Goal: Task Accomplishment & Management: Complete application form

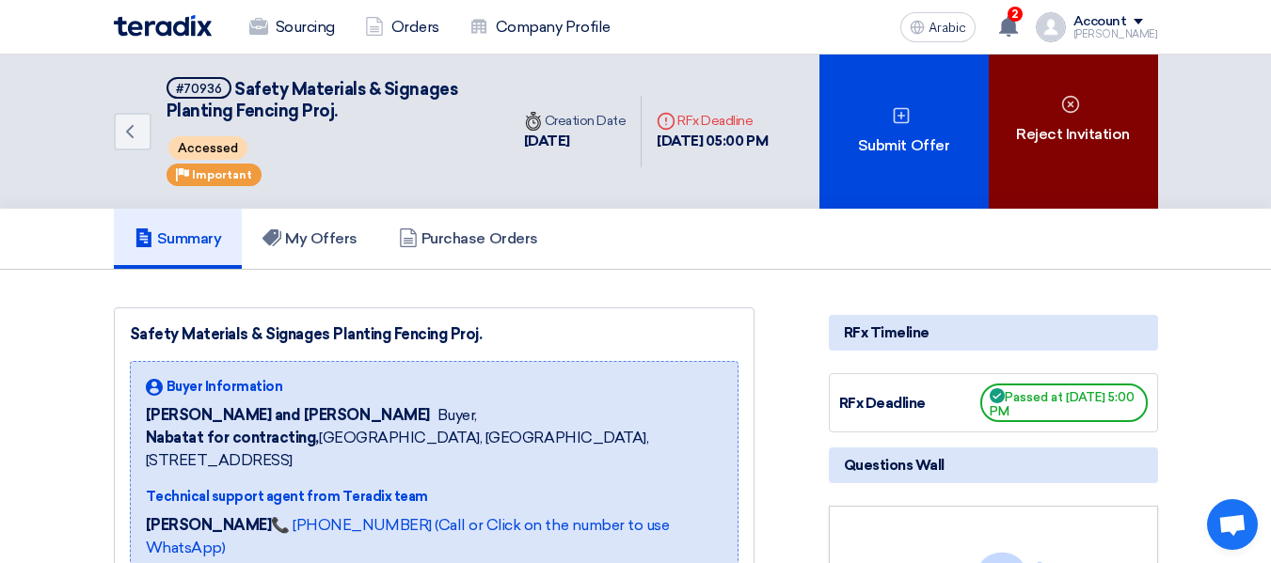
click at [1080, 182] on div "Reject Invitation" at bounding box center [1073, 132] width 169 height 154
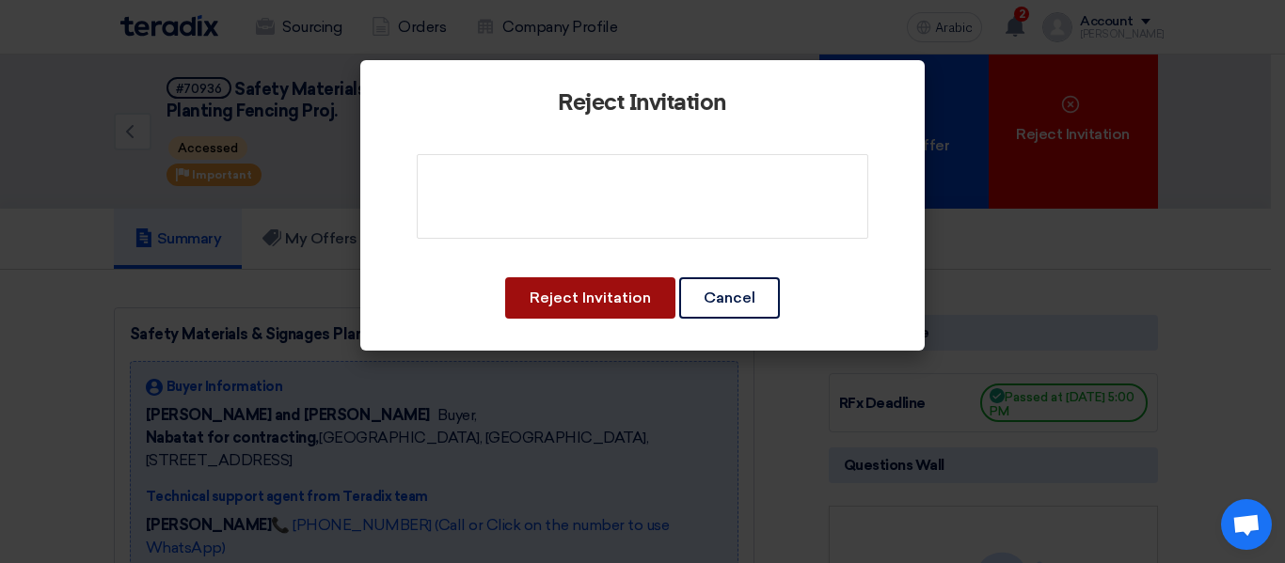
click at [615, 290] on font "Reject Invitation" at bounding box center [590, 298] width 121 height 18
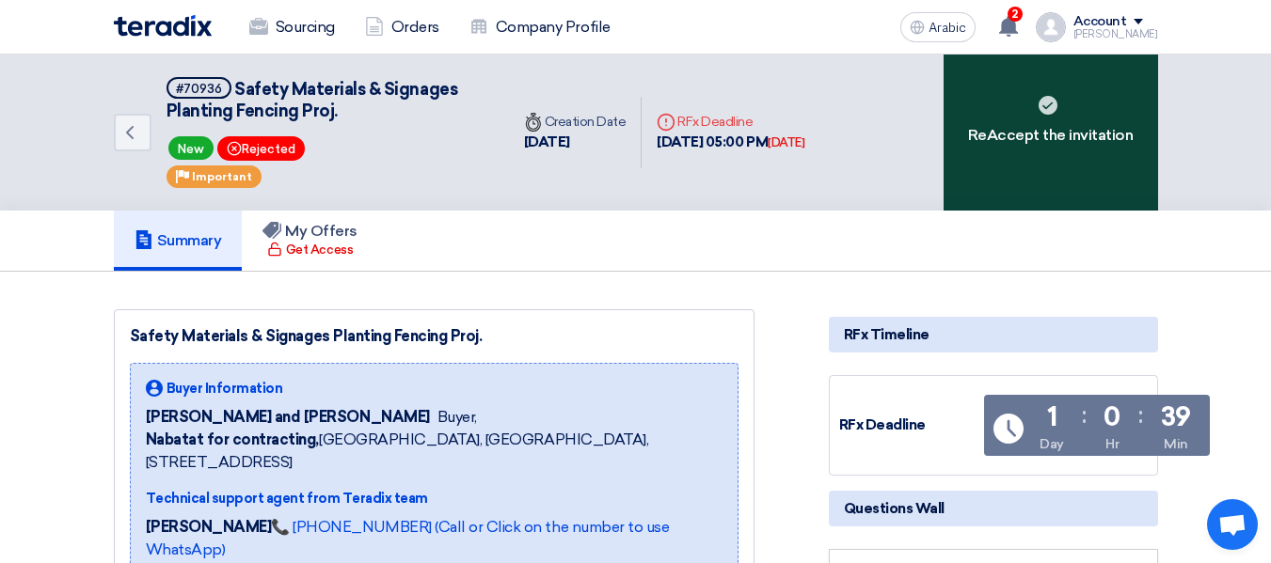
click at [1049, 179] on div "ReAccept the invitation" at bounding box center [1050, 133] width 214 height 156
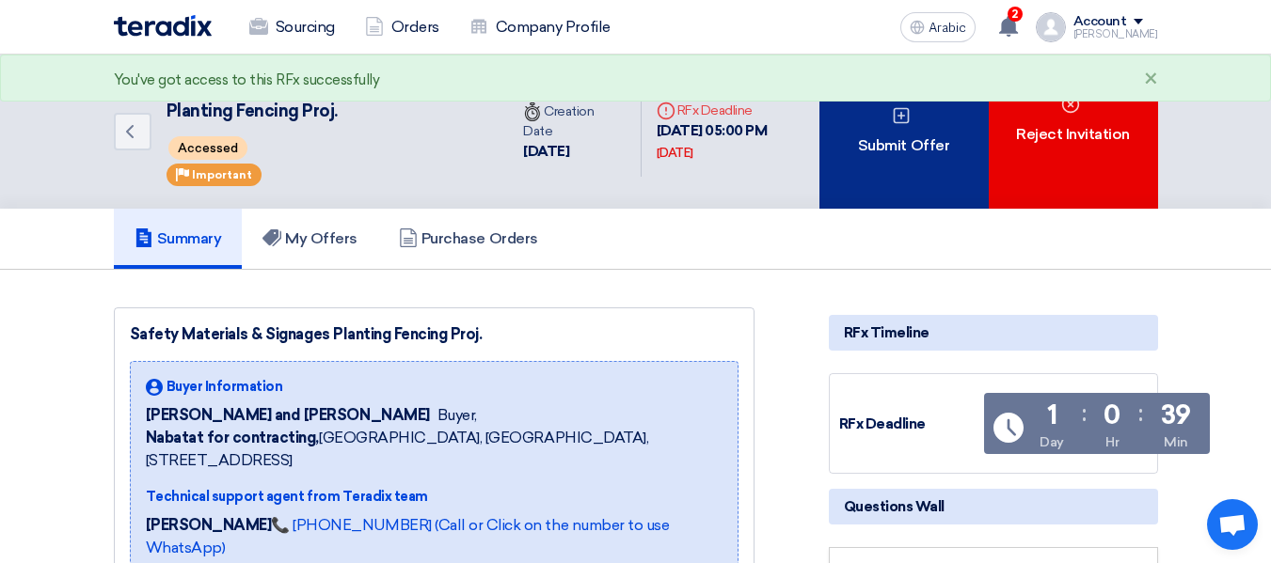
click at [902, 182] on div "Submit Offer" at bounding box center [903, 132] width 169 height 154
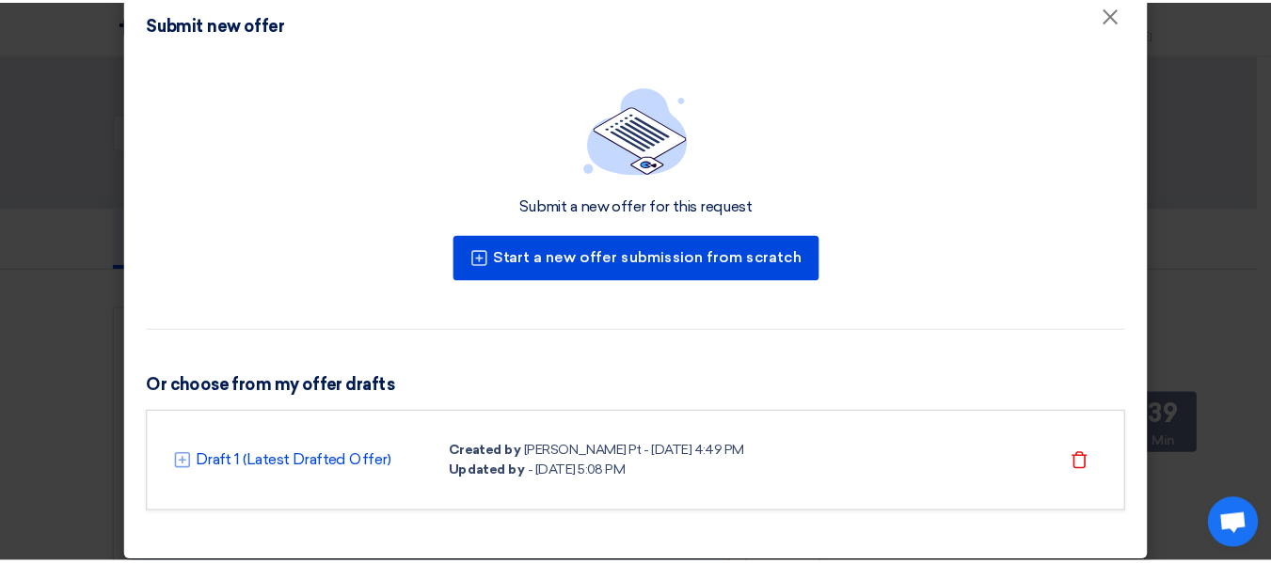
scroll to position [48, 0]
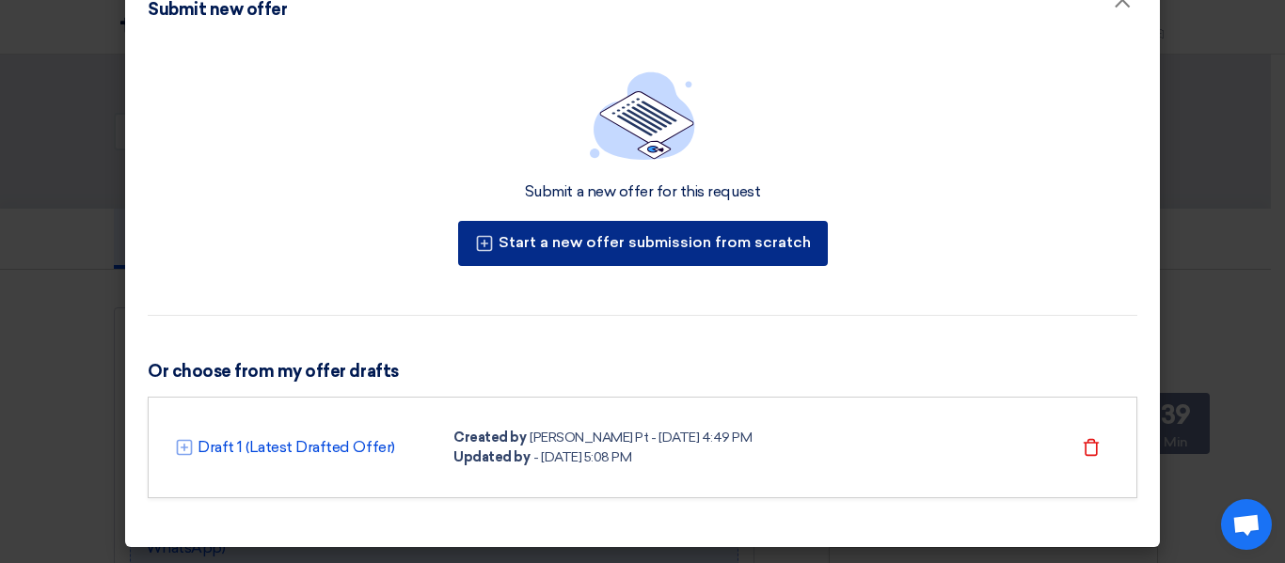
click at [707, 247] on font "Start a new offer submission from scratch" at bounding box center [654, 242] width 312 height 18
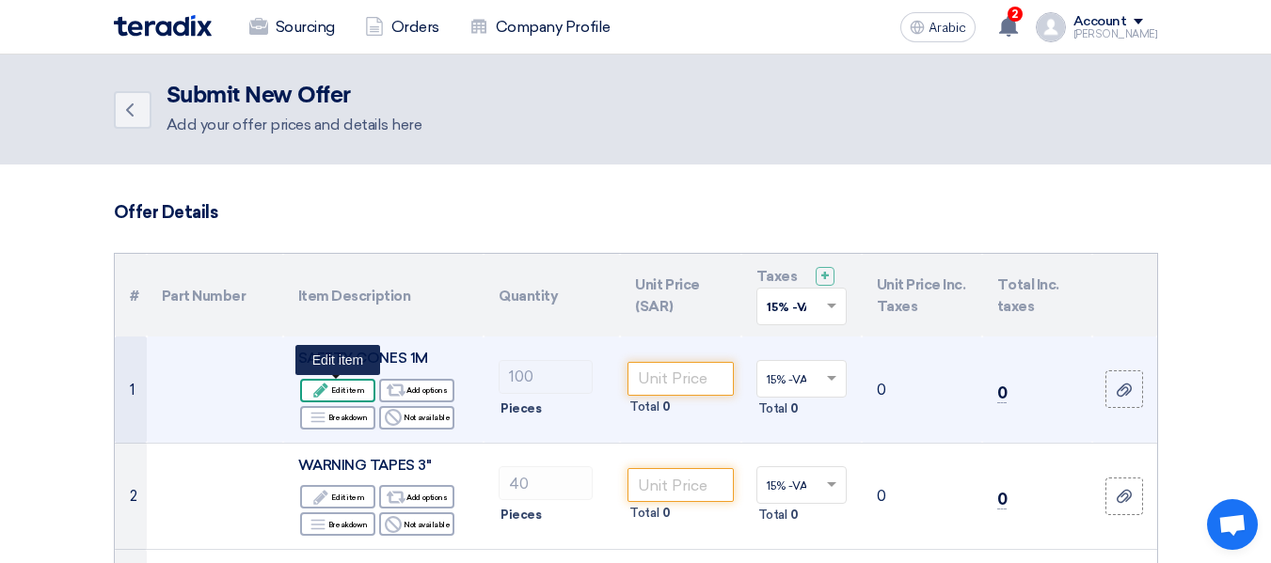
click at [359, 382] on div "Edit Edit item" at bounding box center [337, 391] width 75 height 24
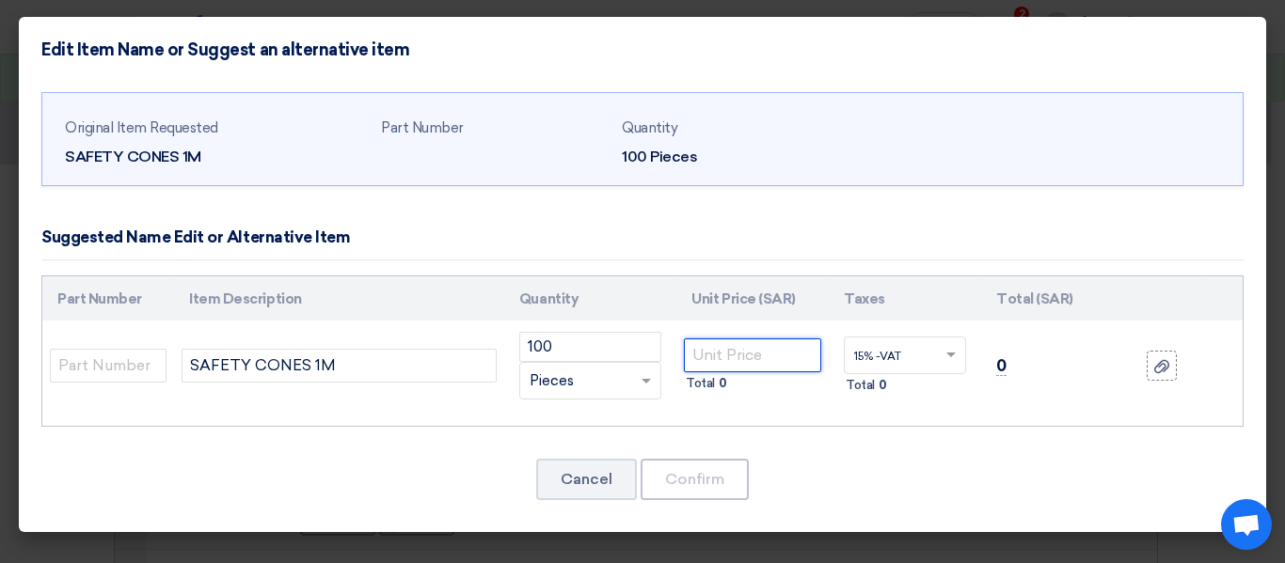
click at [755, 356] on input "number" at bounding box center [752, 356] width 137 height 34
type input "21"
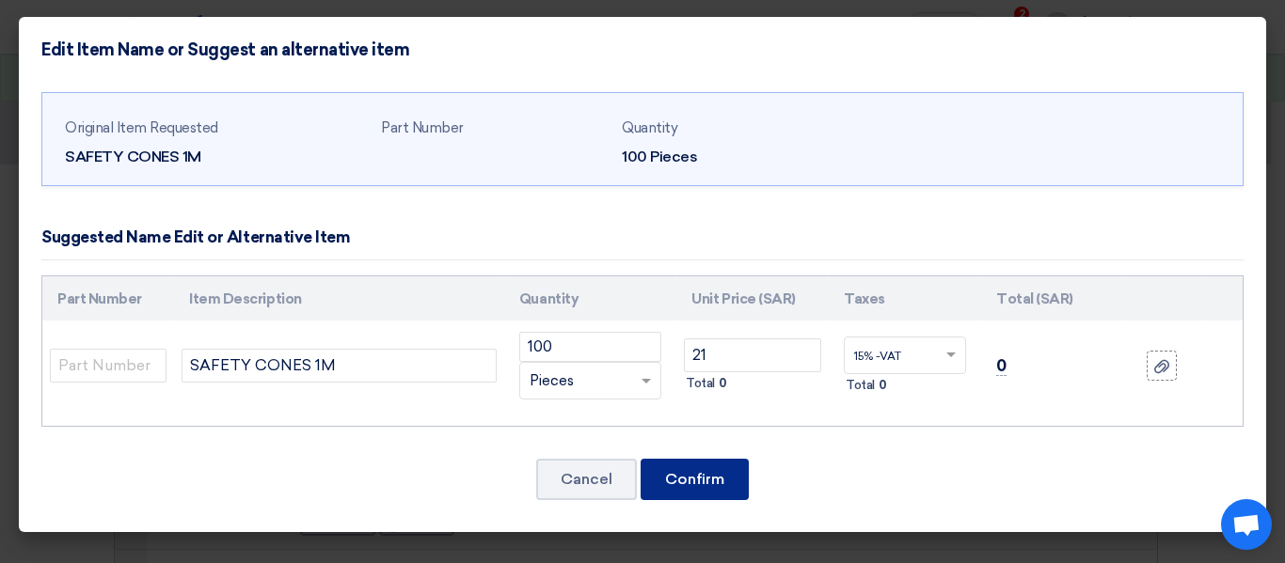
click at [737, 468] on button "Confirm" at bounding box center [695, 479] width 108 height 41
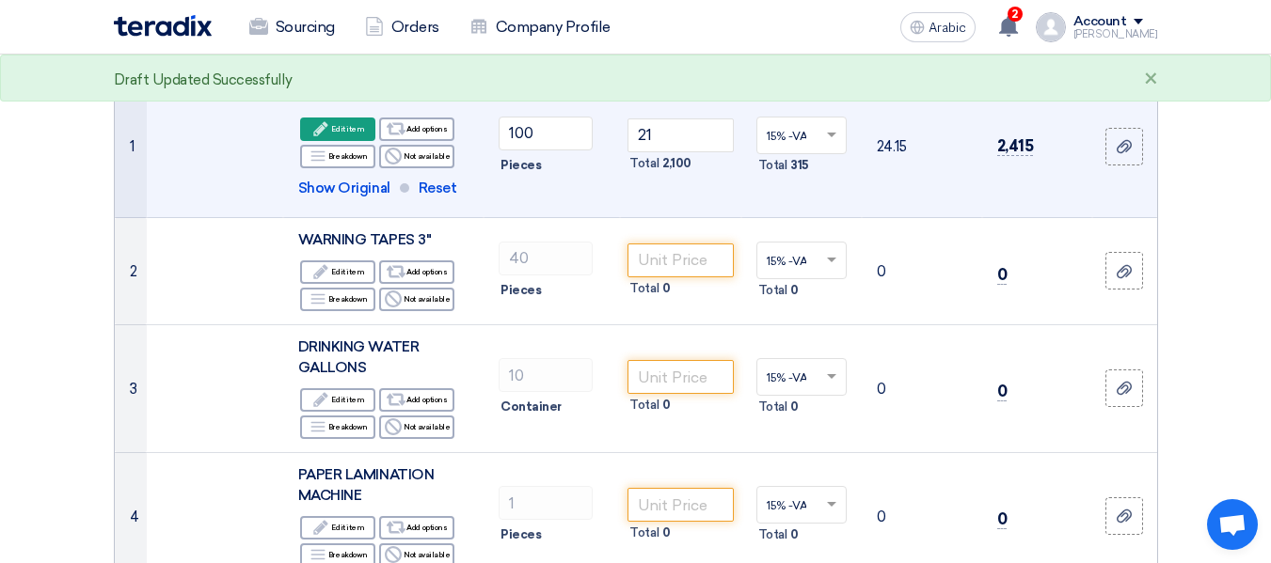
scroll to position [282, 0]
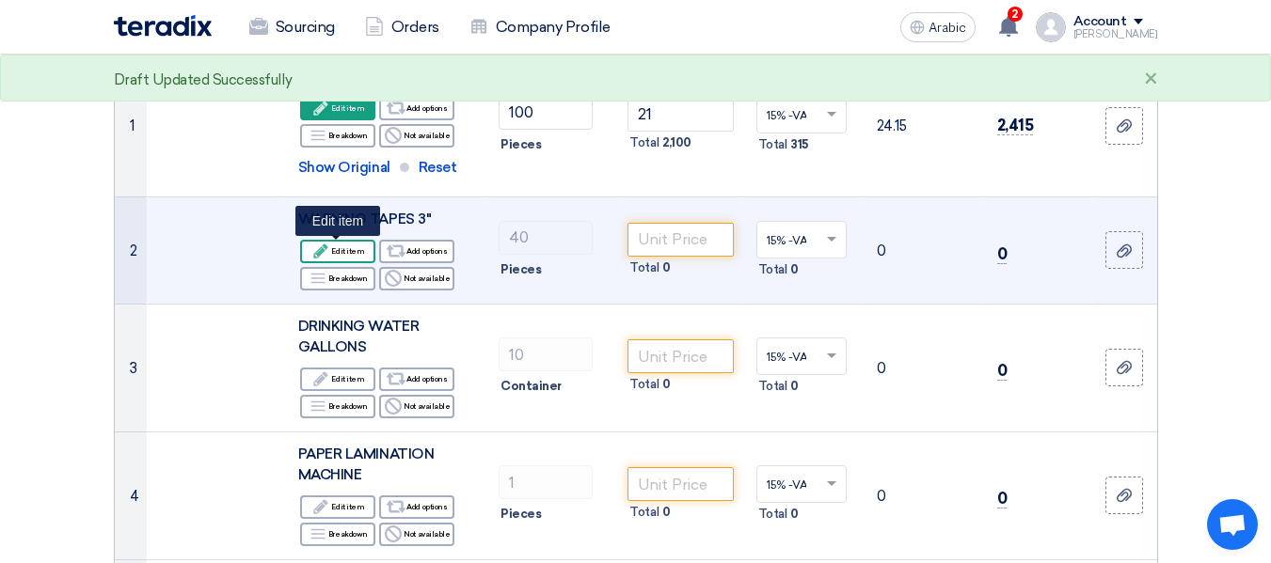
click at [358, 261] on div "Edit Edit item" at bounding box center [337, 252] width 75 height 24
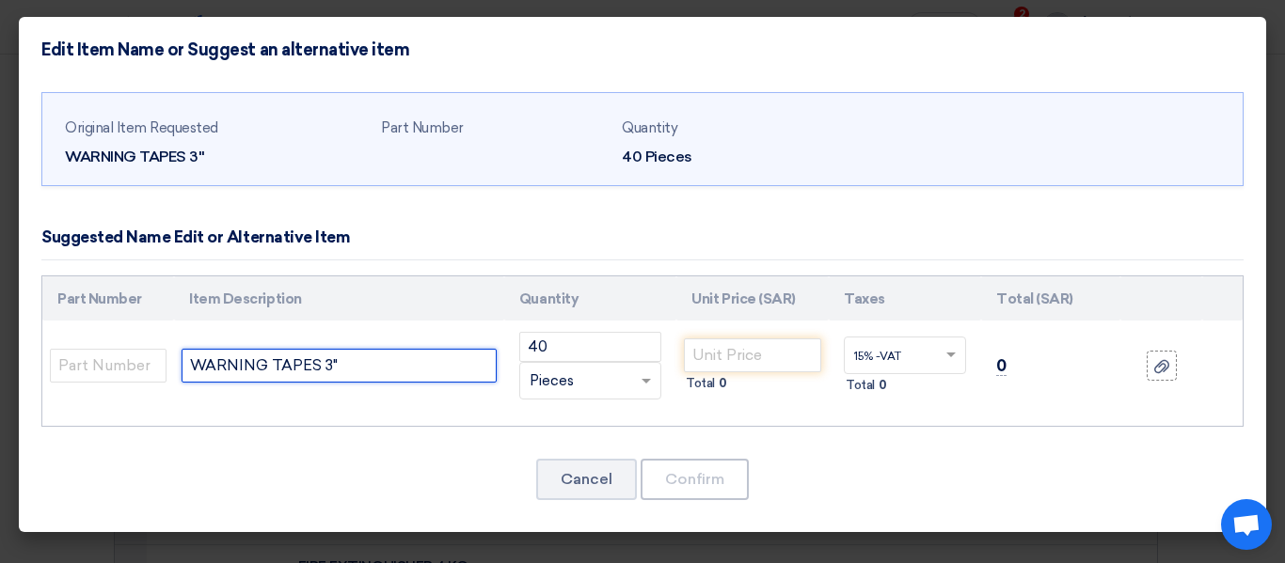
click at [388, 370] on input "WARNING TAPES 3"" at bounding box center [339, 366] width 315 height 34
type input "WARNING TAPES 3" RED & White"
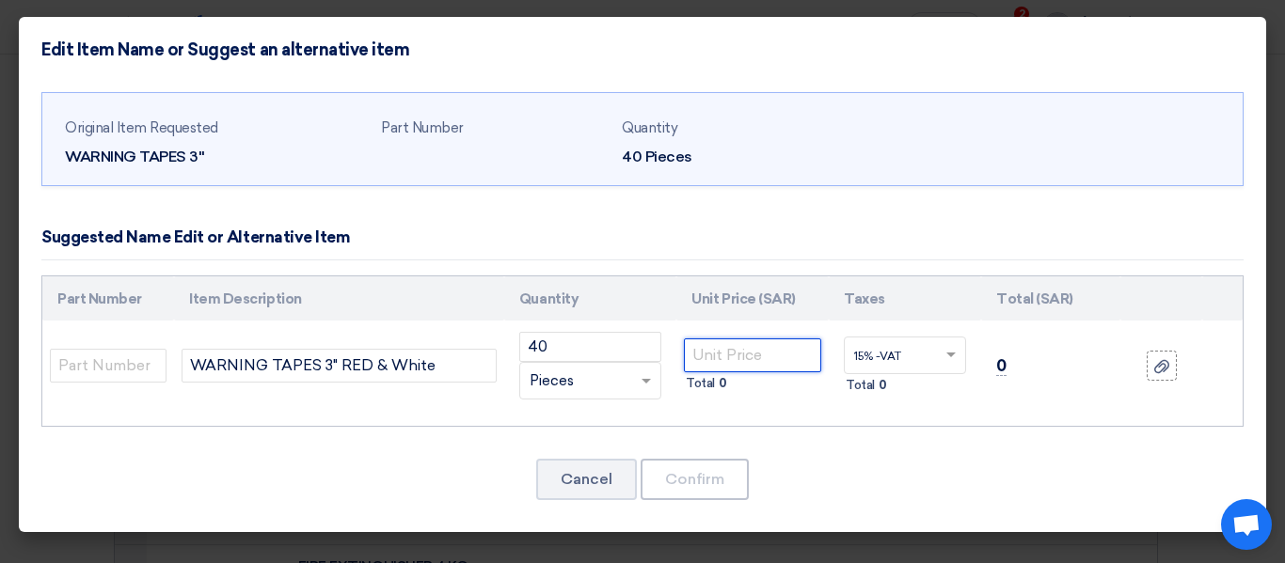
click at [771, 360] on input "number" at bounding box center [752, 356] width 137 height 34
type input "6"
type input "5.75"
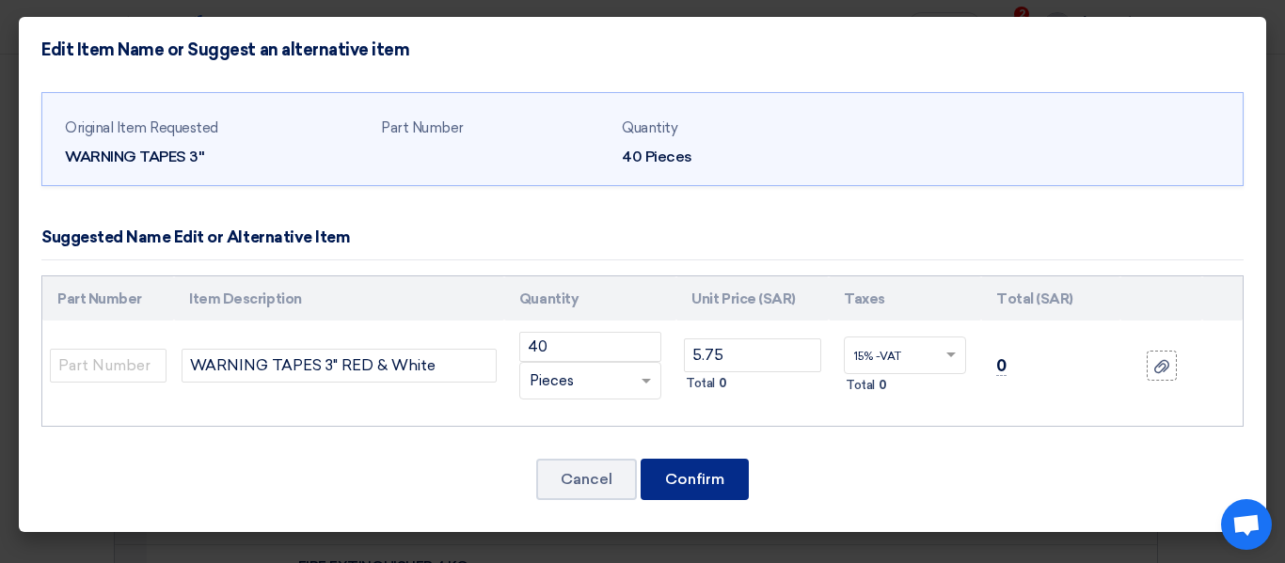
click at [688, 480] on font "Confirm" at bounding box center [694, 479] width 59 height 18
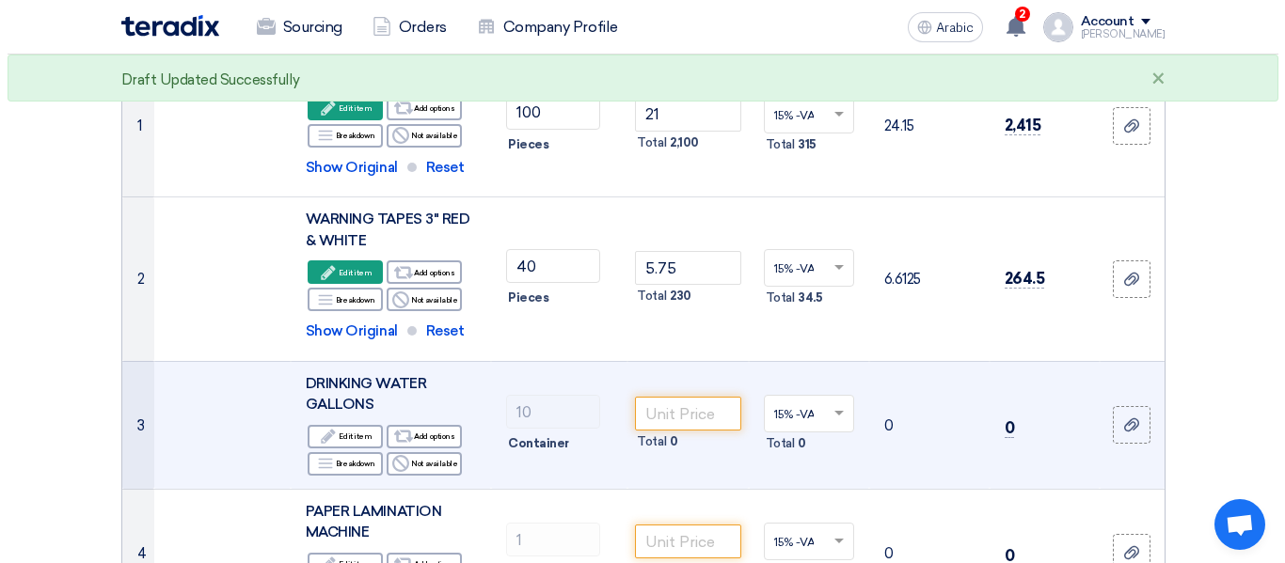
scroll to position [376, 0]
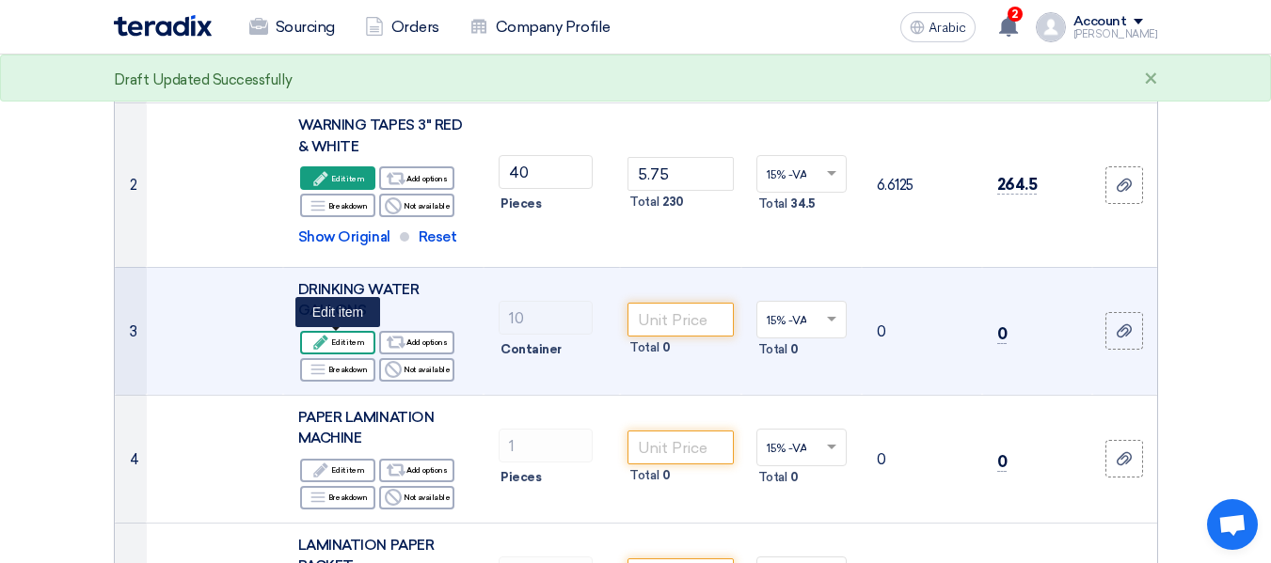
click at [356, 343] on font "Edit item" at bounding box center [347, 342] width 33 height 9
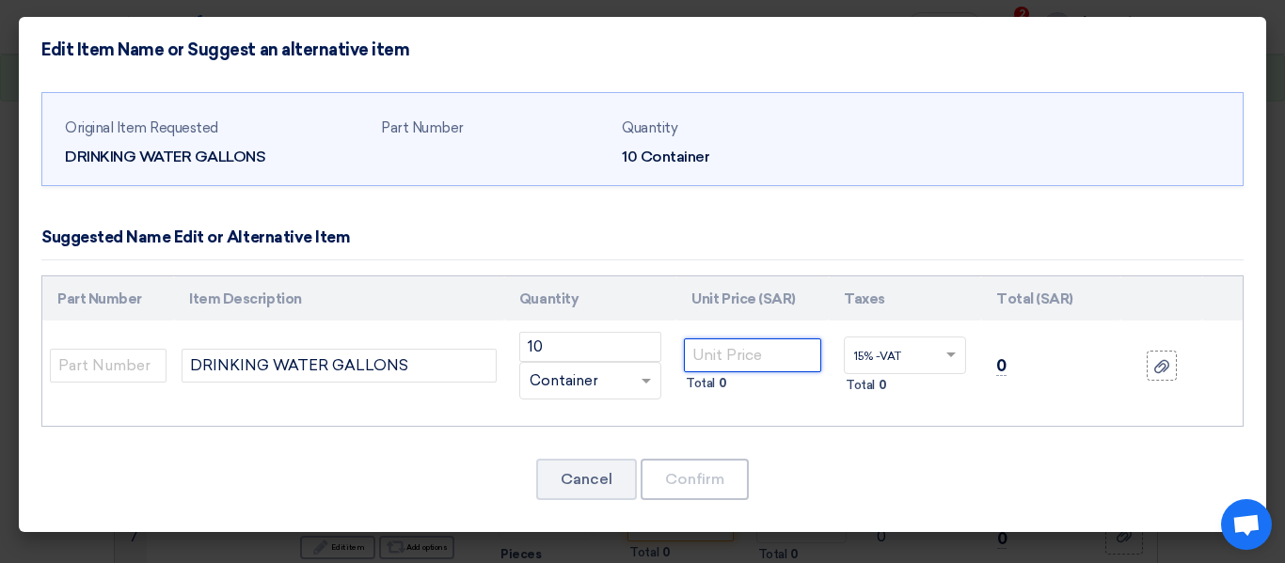
click at [737, 352] on input "number" at bounding box center [752, 356] width 137 height 34
type input "86"
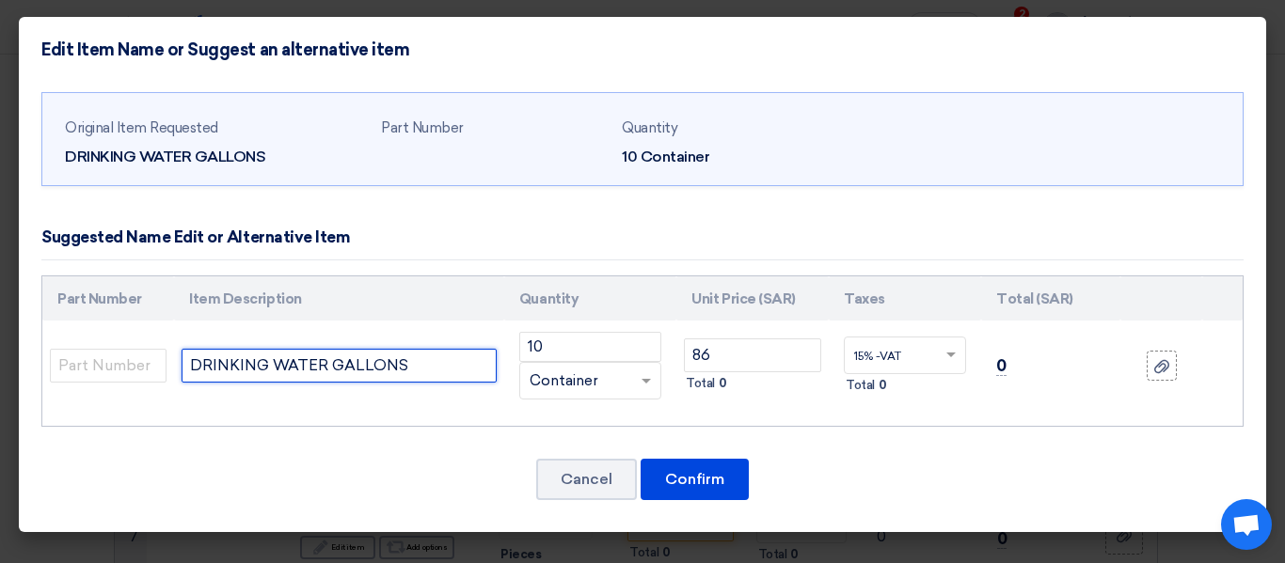
click at [460, 373] on input "DRINKING WATER GALLONS" at bounding box center [339, 366] width 315 height 34
type input "DRINKING WATER GALLONS 10 gallon"
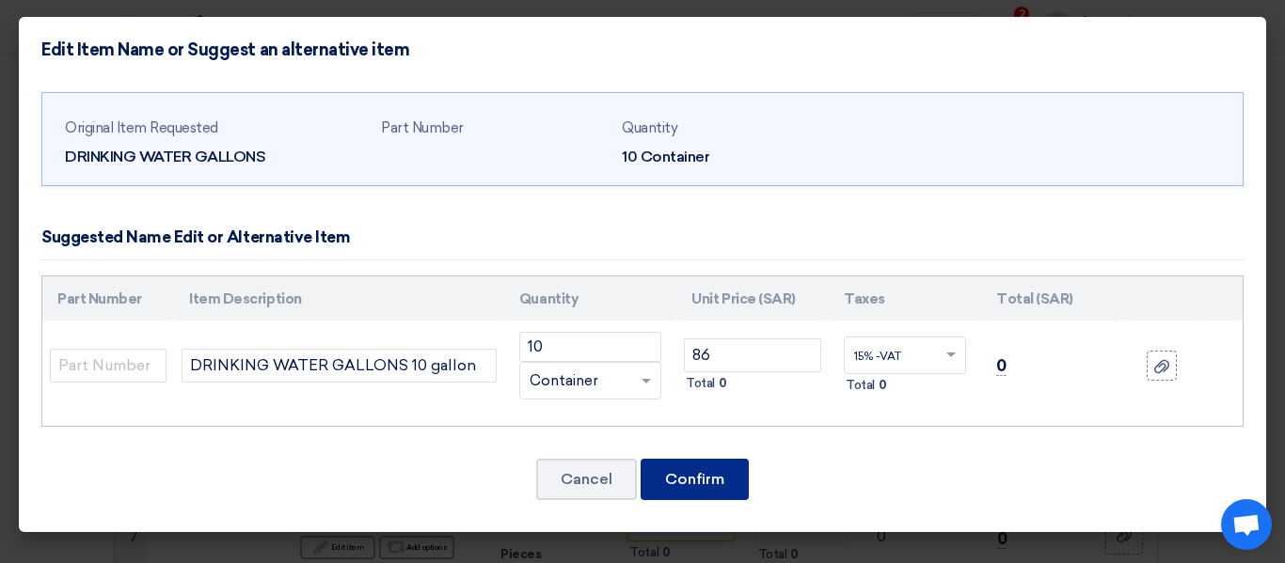
click at [700, 484] on font "Confirm" at bounding box center [694, 479] width 59 height 18
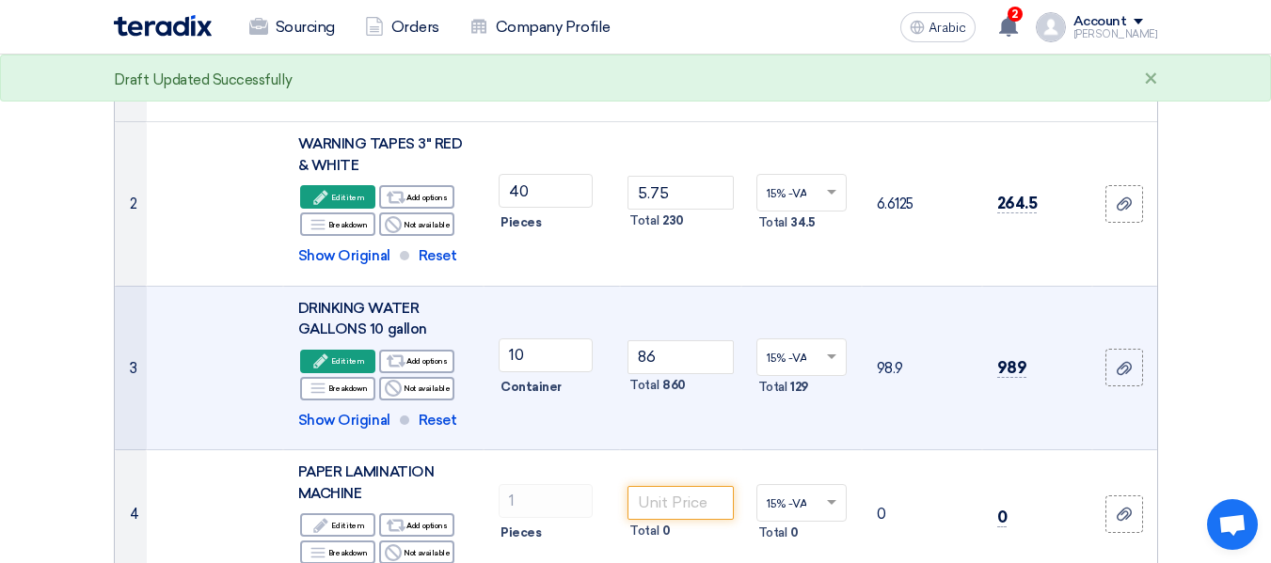
scroll to position [495, 0]
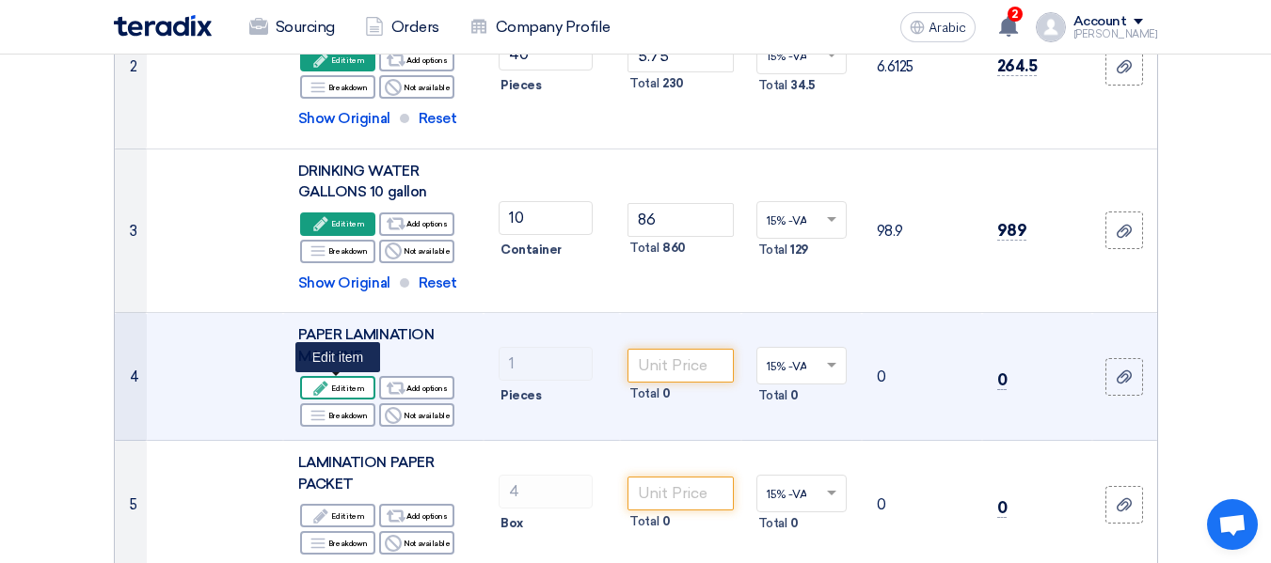
click at [368, 386] on div "Edit Edit item" at bounding box center [337, 388] width 75 height 24
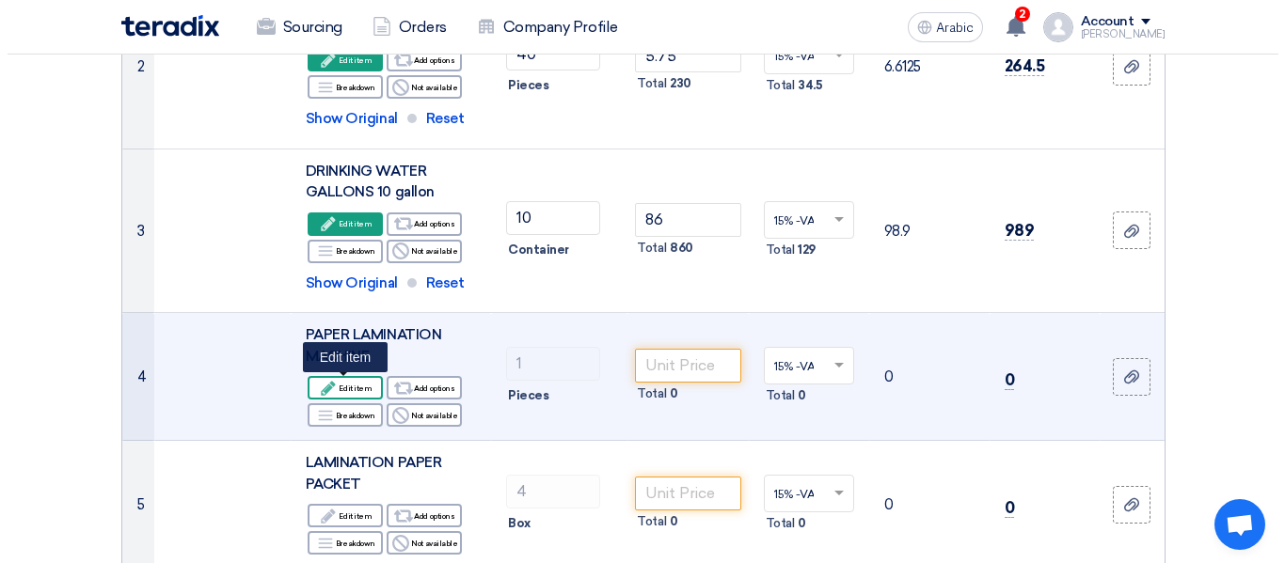
scroll to position [352, 0]
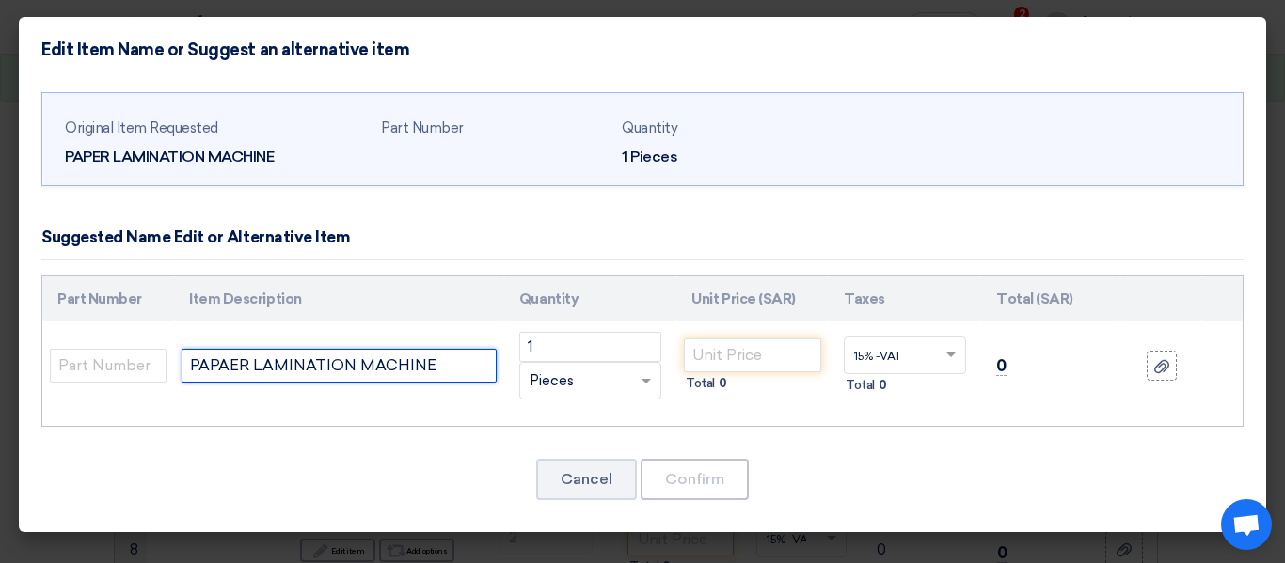
click at [450, 360] on input "PAPAER LAMINATION MACHINE" at bounding box center [339, 366] width 315 height 34
type input "PAPAER LAMINATION MACHINE A3"
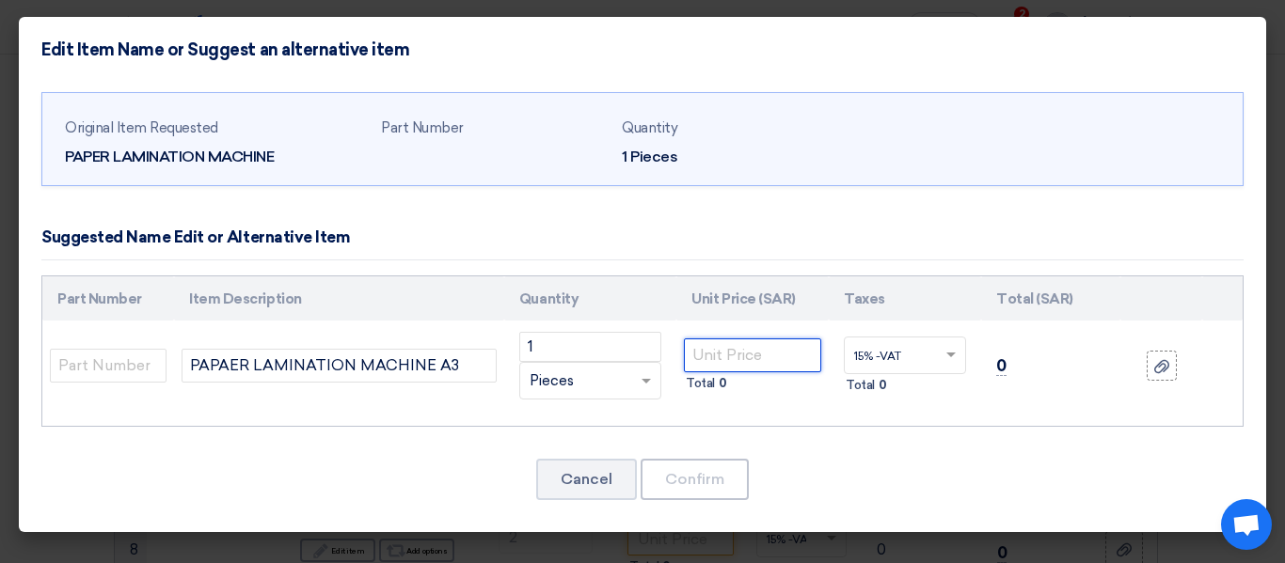
click at [725, 361] on input "number" at bounding box center [752, 356] width 137 height 34
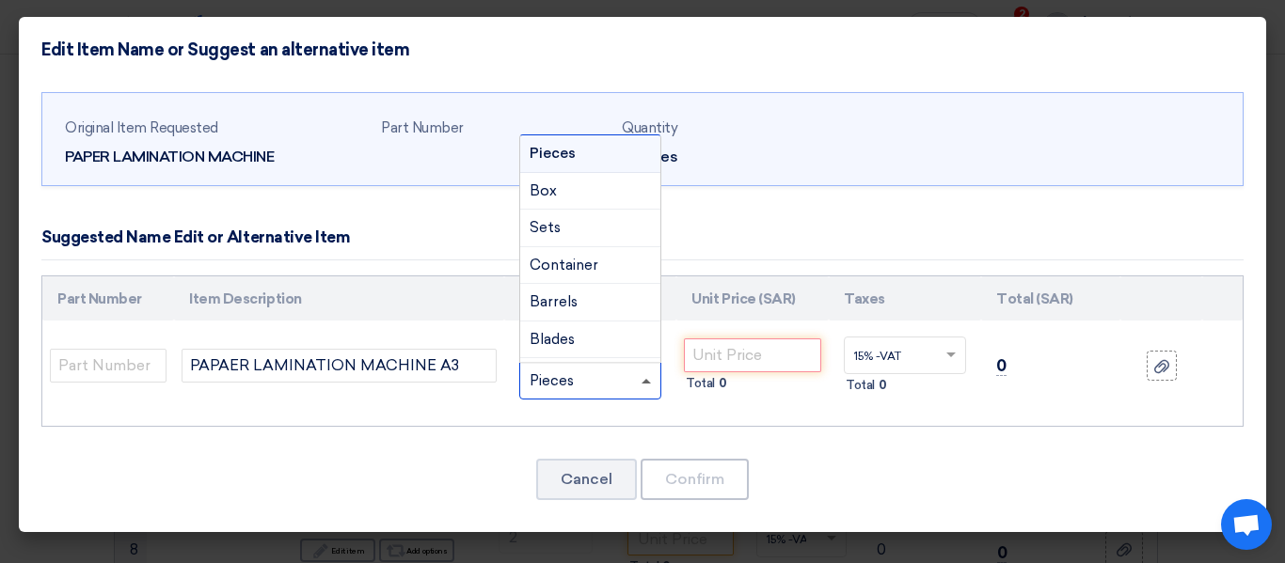
click at [649, 379] on span at bounding box center [645, 381] width 9 height 5
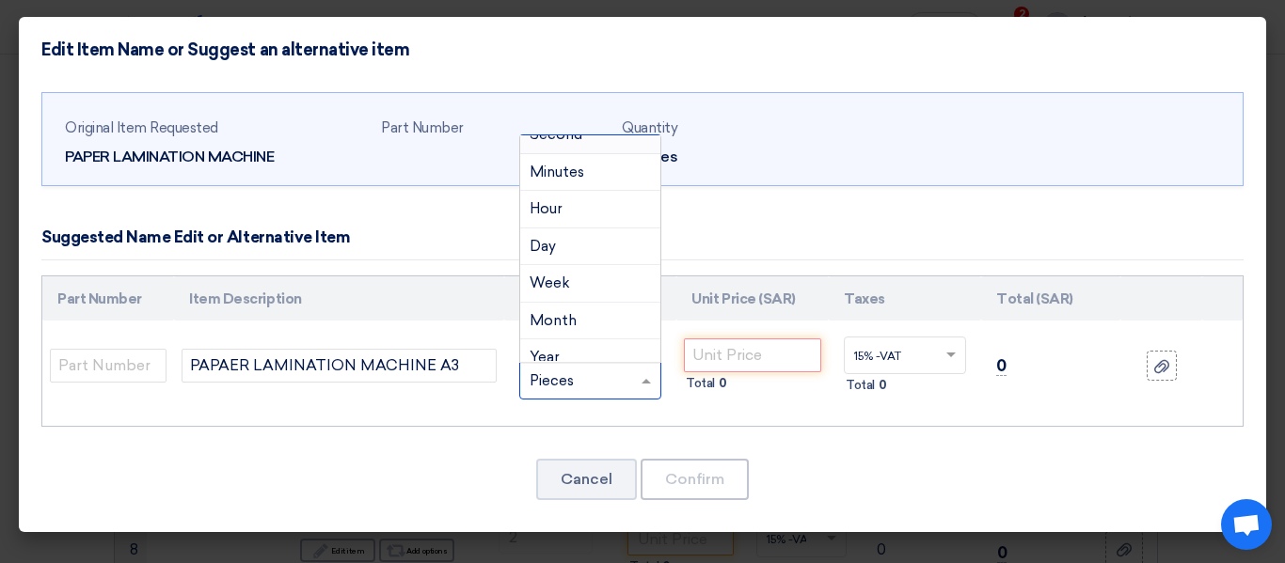
scroll to position [1223, 0]
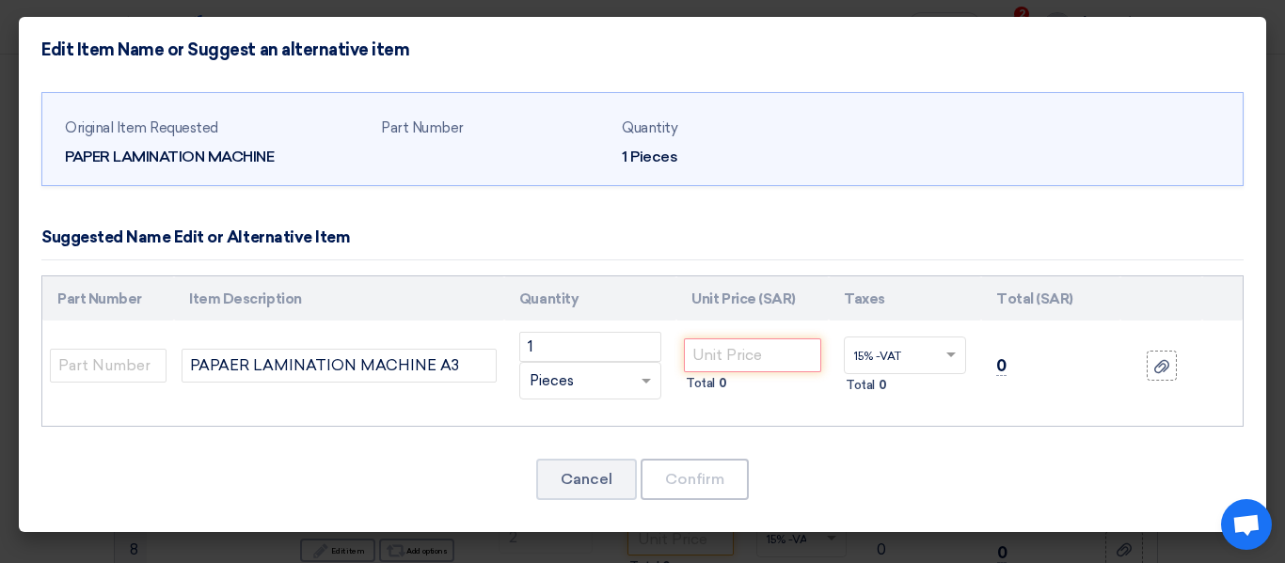
click at [478, 405] on td "PAPAER LAMINATION MACHINE A3" at bounding box center [339, 366] width 330 height 90
click at [749, 356] on input "number" at bounding box center [752, 356] width 137 height 34
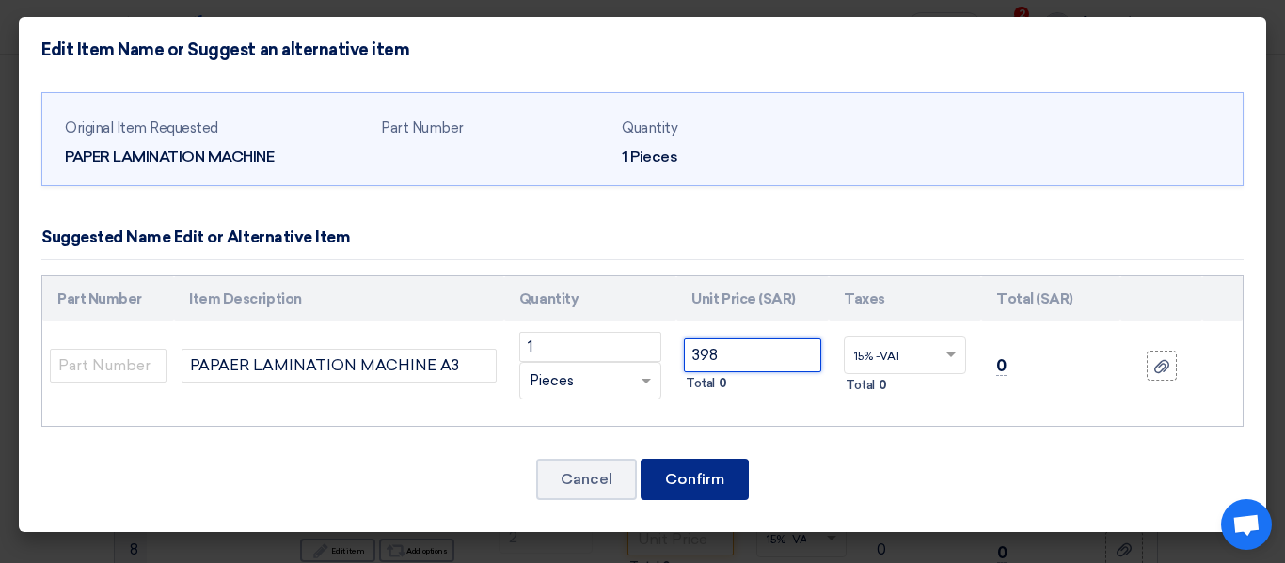
type input "398"
click at [714, 467] on button "Confirm" at bounding box center [695, 479] width 108 height 41
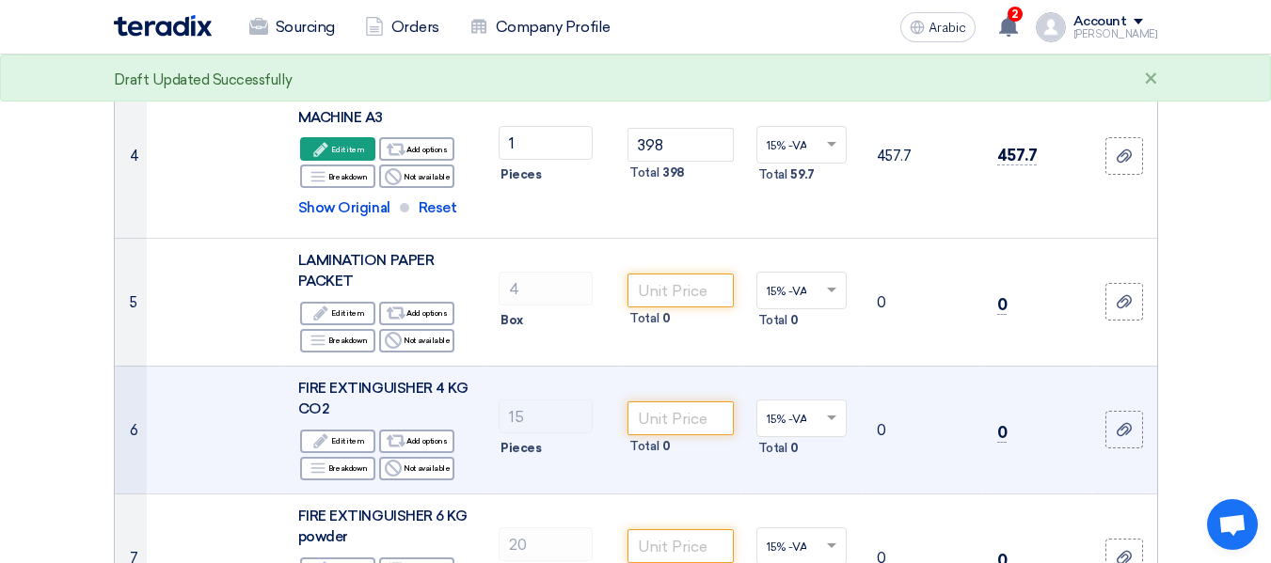
scroll to position [635, 0]
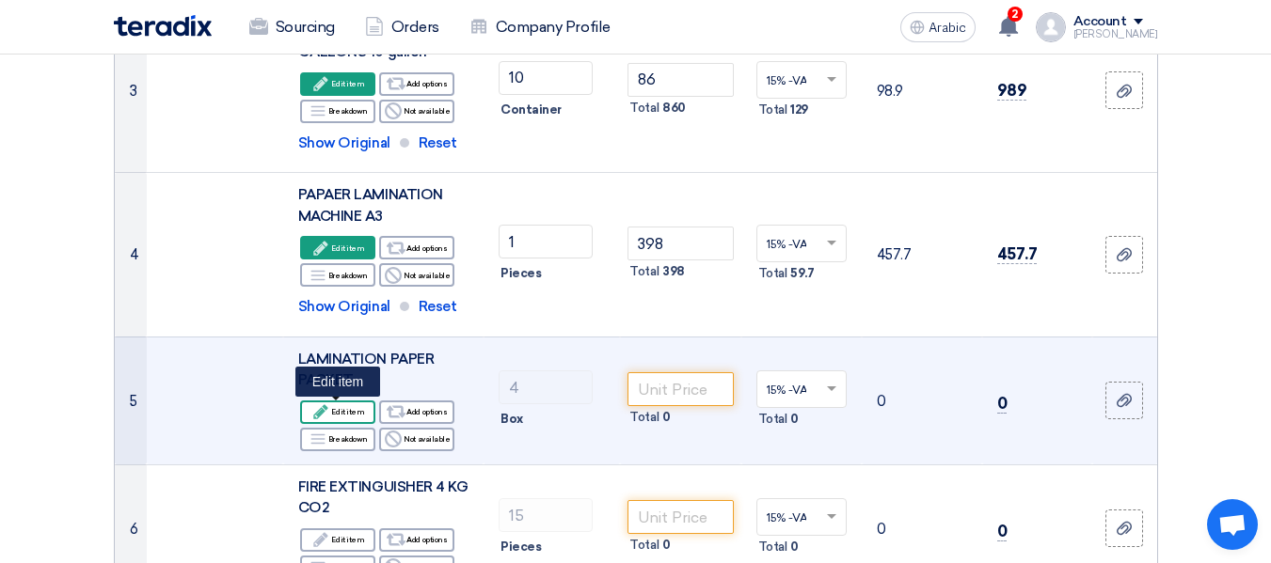
click at [337, 414] on font "Edit item" at bounding box center [347, 411] width 33 height 9
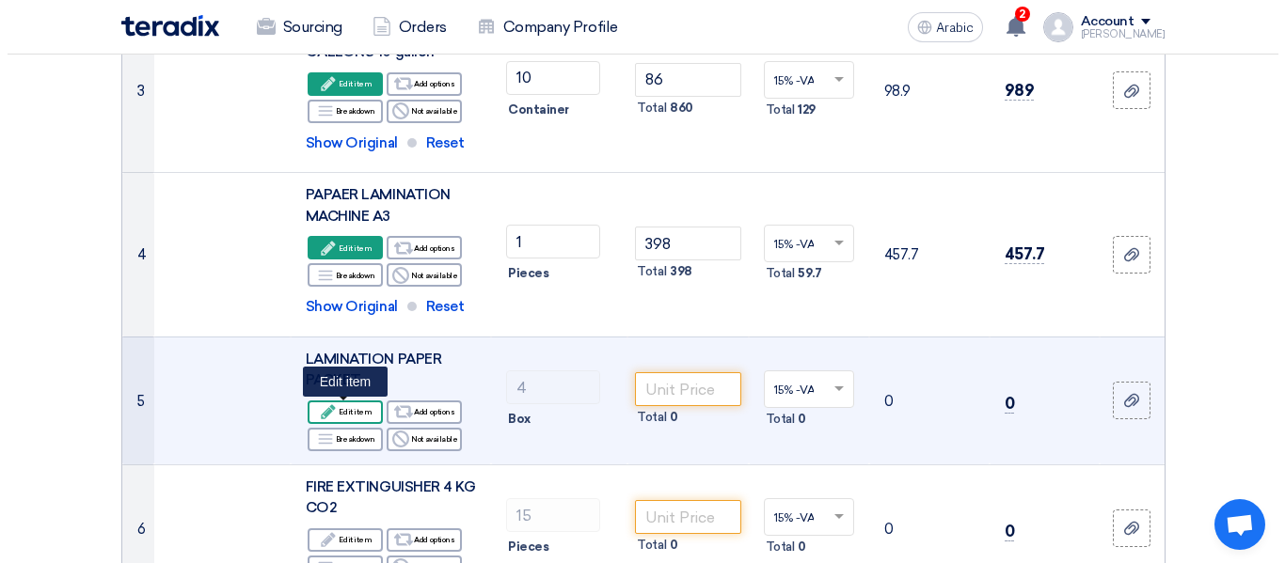
scroll to position [492, 0]
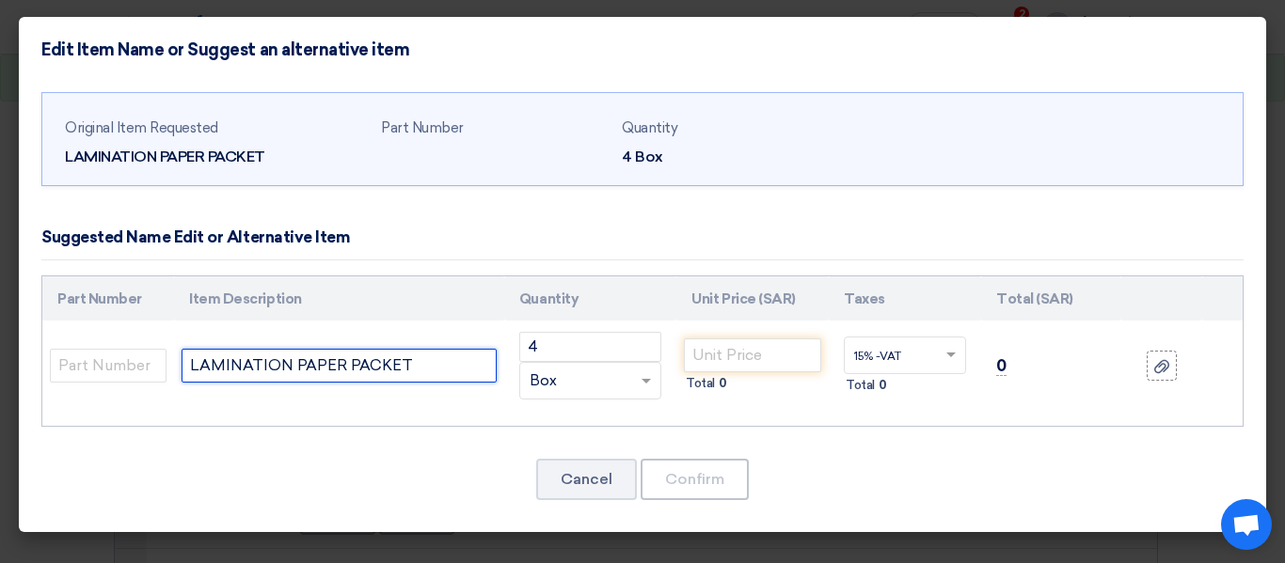
click at [426, 366] on input "LAMINATION PAPER PACKET" at bounding box center [339, 366] width 315 height 34
type input "LAMINATION PAPER PACKET A4"
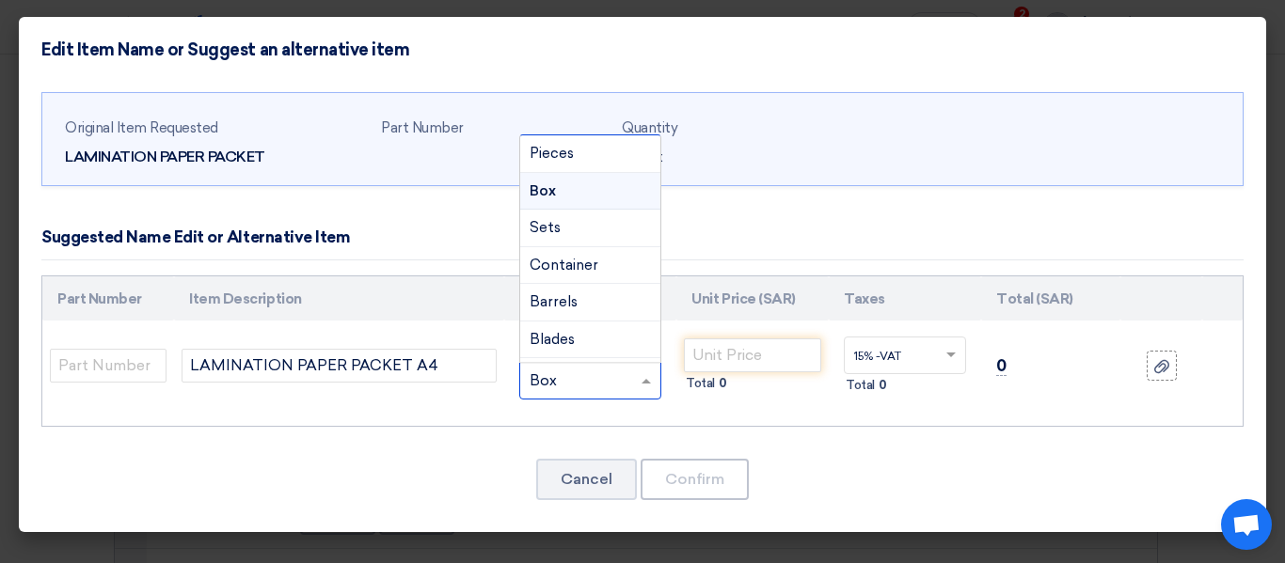
click at [638, 381] on span at bounding box center [649, 382] width 24 height 22
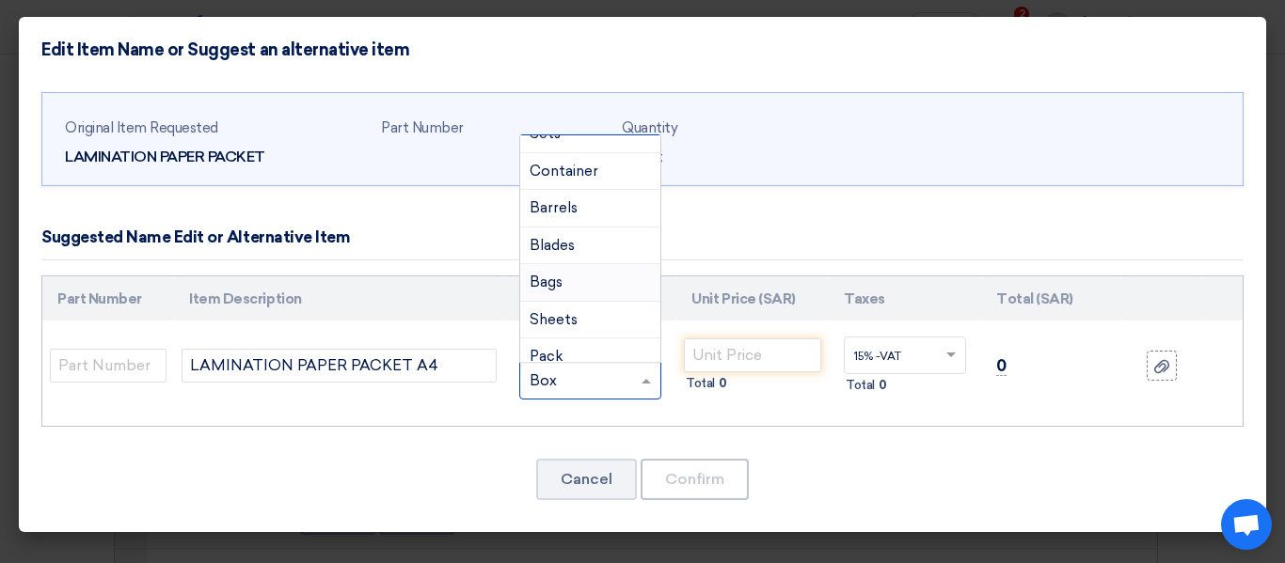
scroll to position [188, 0]
click at [596, 263] on div "Pack" at bounding box center [590, 264] width 140 height 38
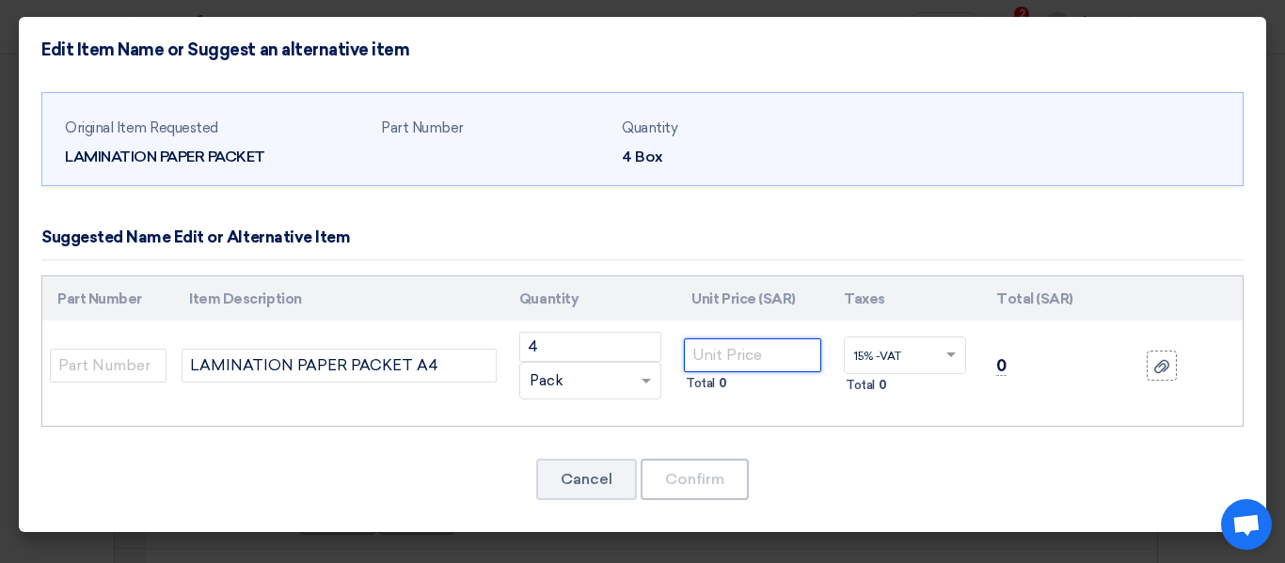
click at [783, 351] on input "number" at bounding box center [752, 356] width 137 height 34
type input "36"
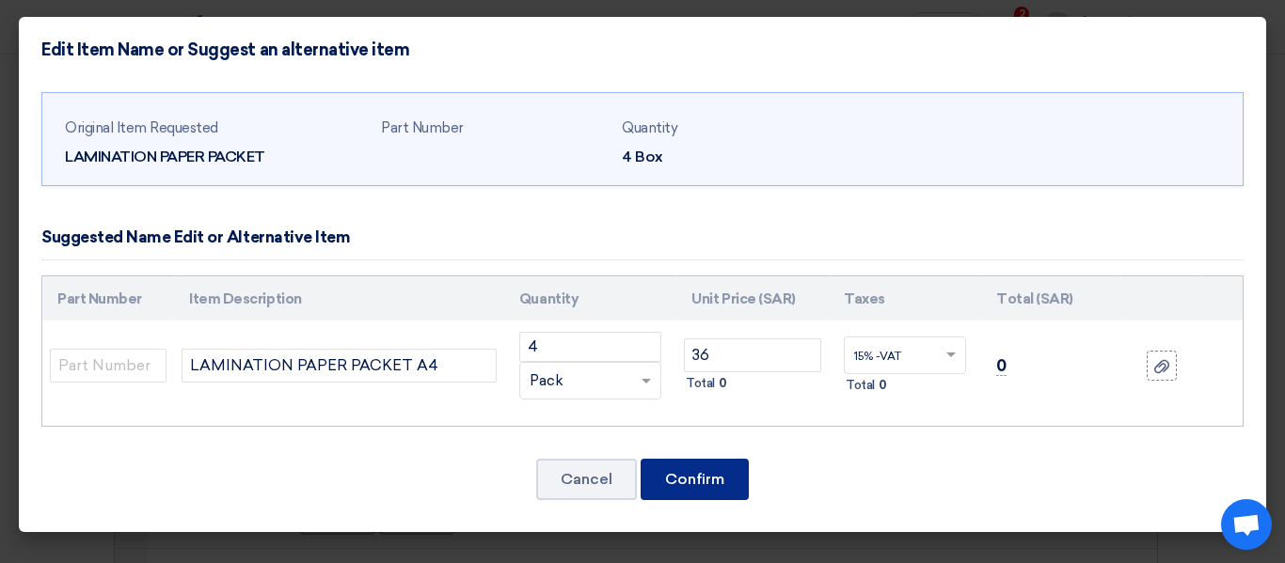
click at [706, 477] on font "Confirm" at bounding box center [694, 479] width 59 height 18
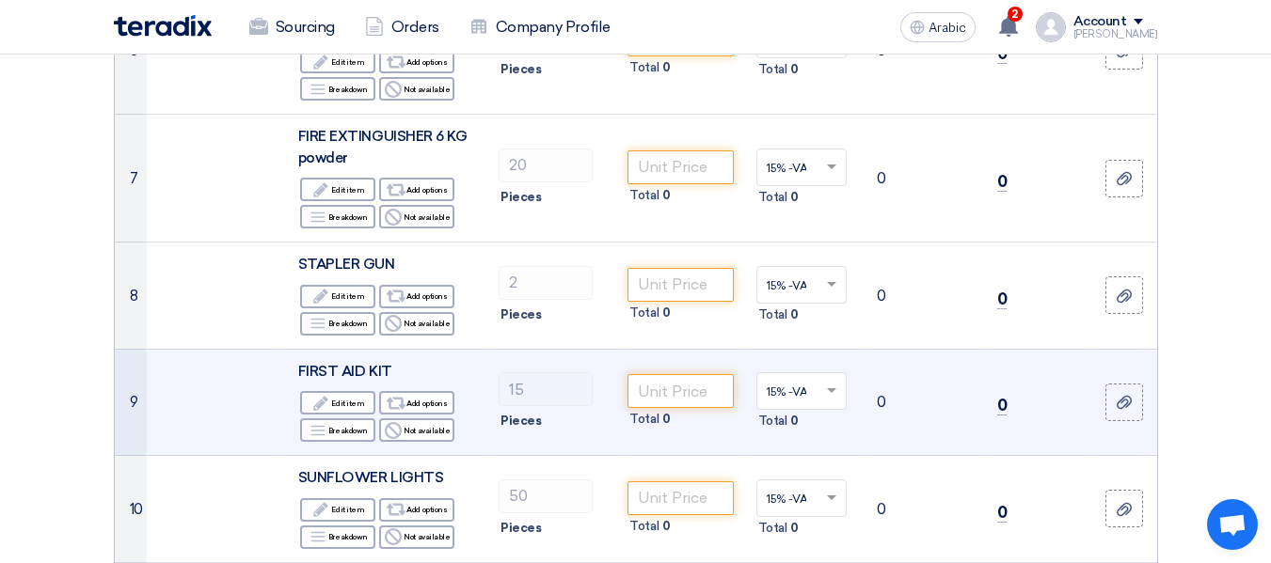
scroll to position [881, 0]
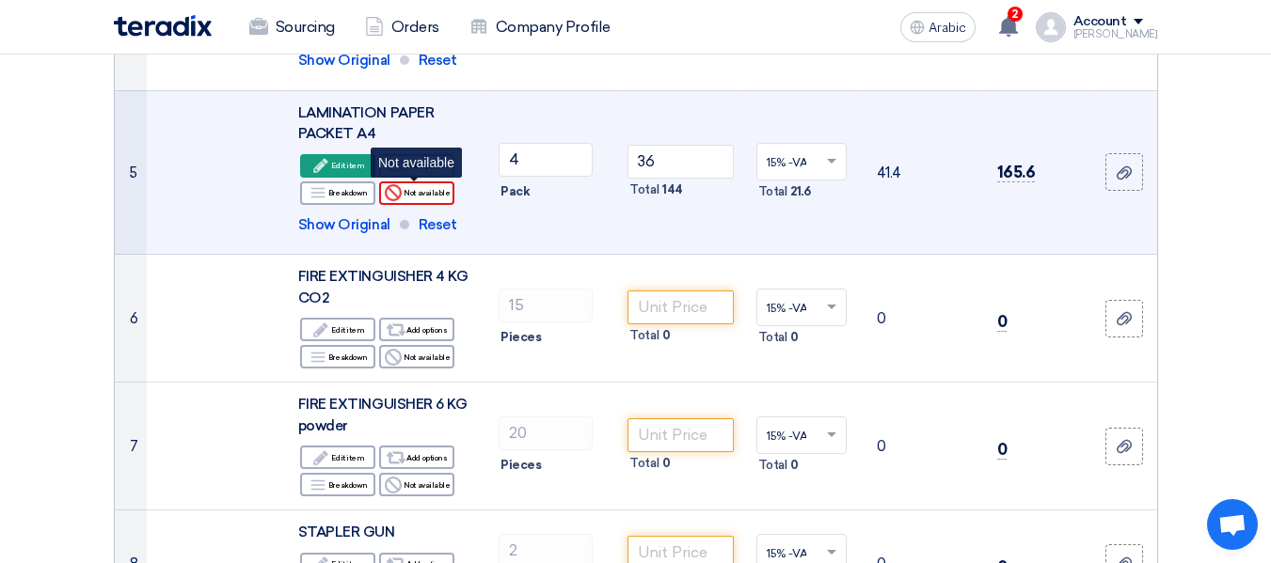
click at [405, 191] on font "Not available" at bounding box center [426, 192] width 46 height 9
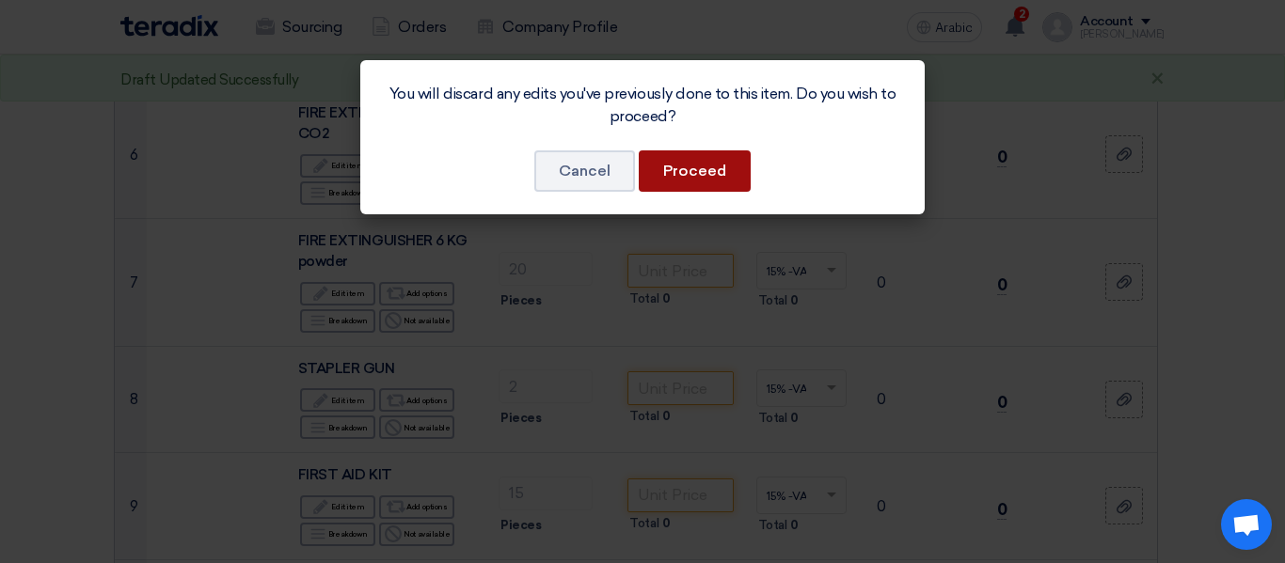
click at [689, 171] on font "Proceed" at bounding box center [694, 171] width 63 height 18
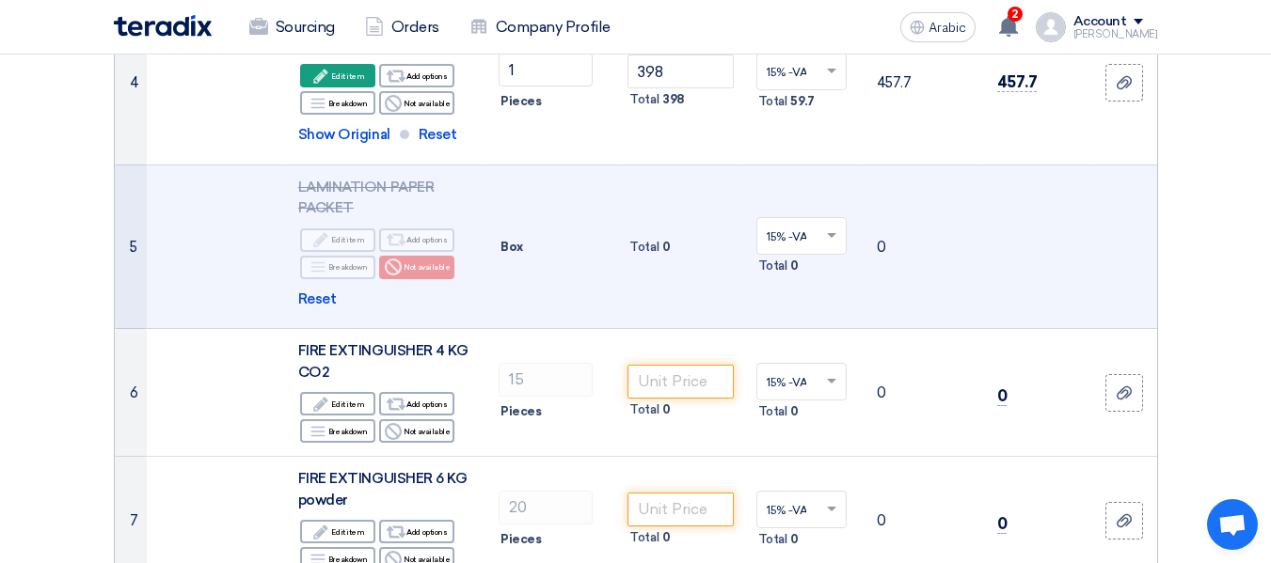
scroll to position [693, 0]
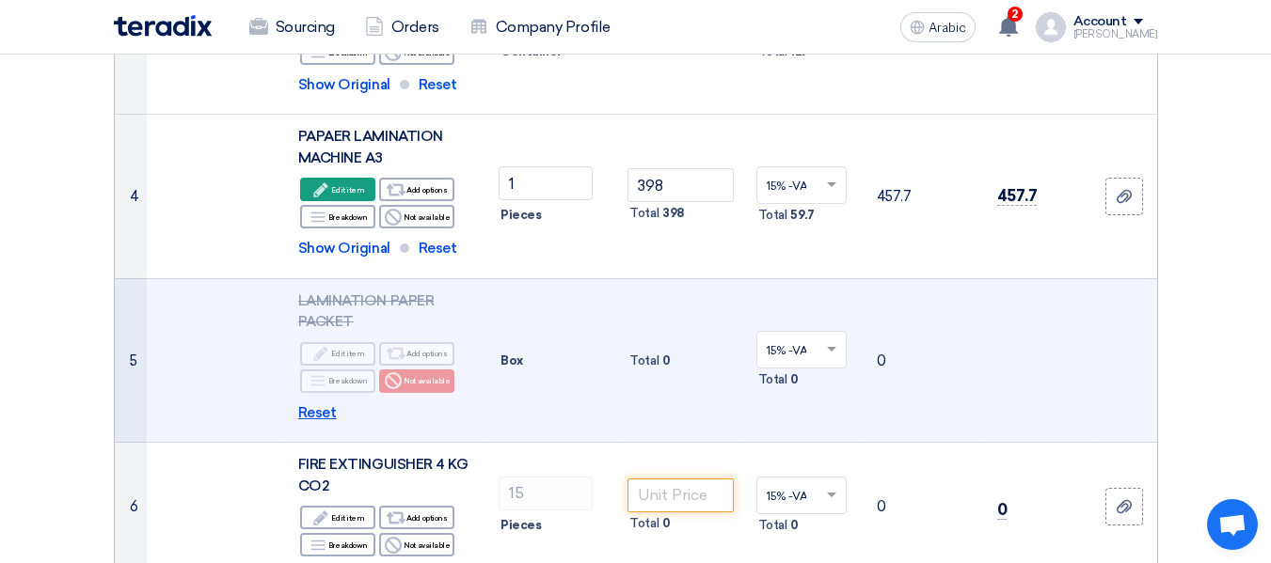
click at [317, 412] on font "Reset" at bounding box center [317, 412] width 39 height 17
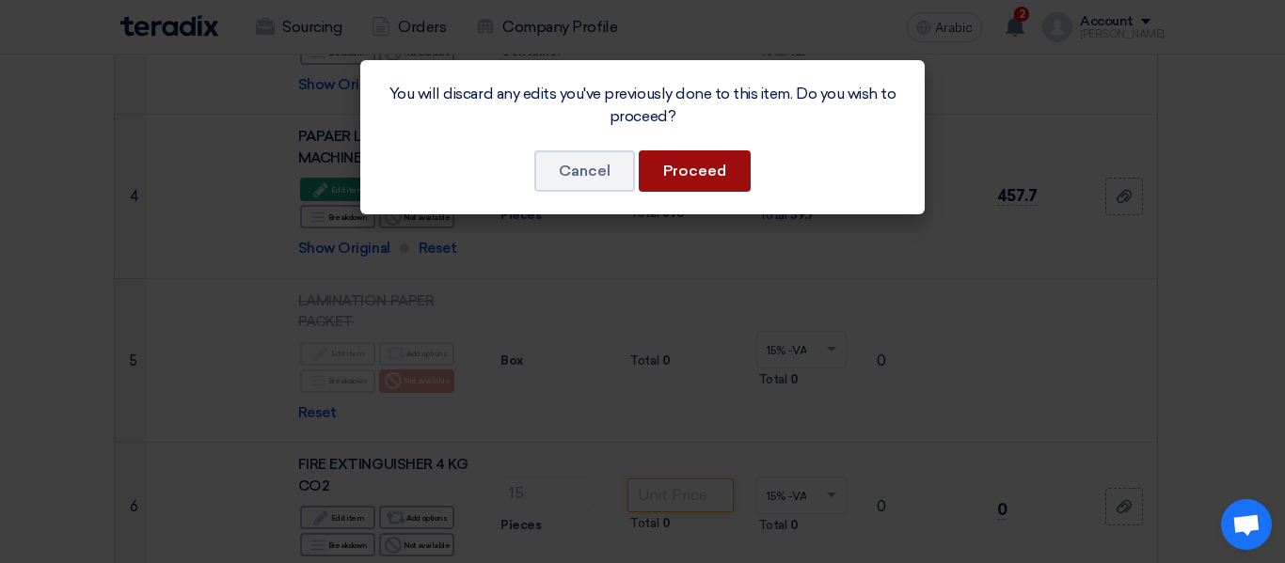
click at [681, 182] on button "Proceed" at bounding box center [695, 170] width 112 height 41
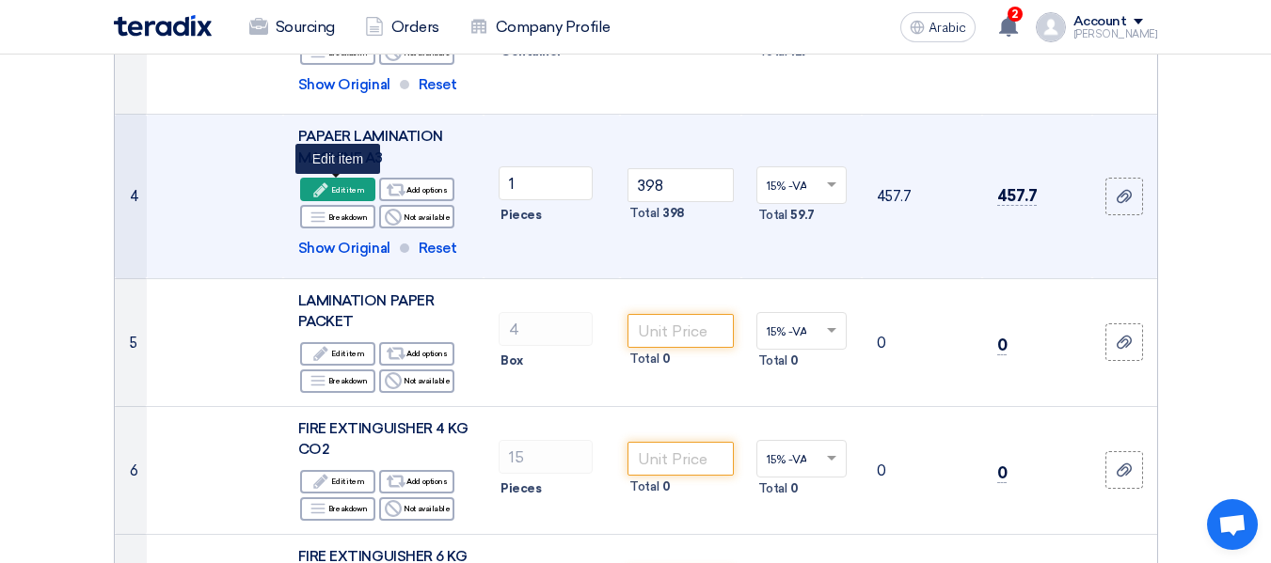
click at [329, 188] on icon "Edit" at bounding box center [320, 190] width 17 height 17
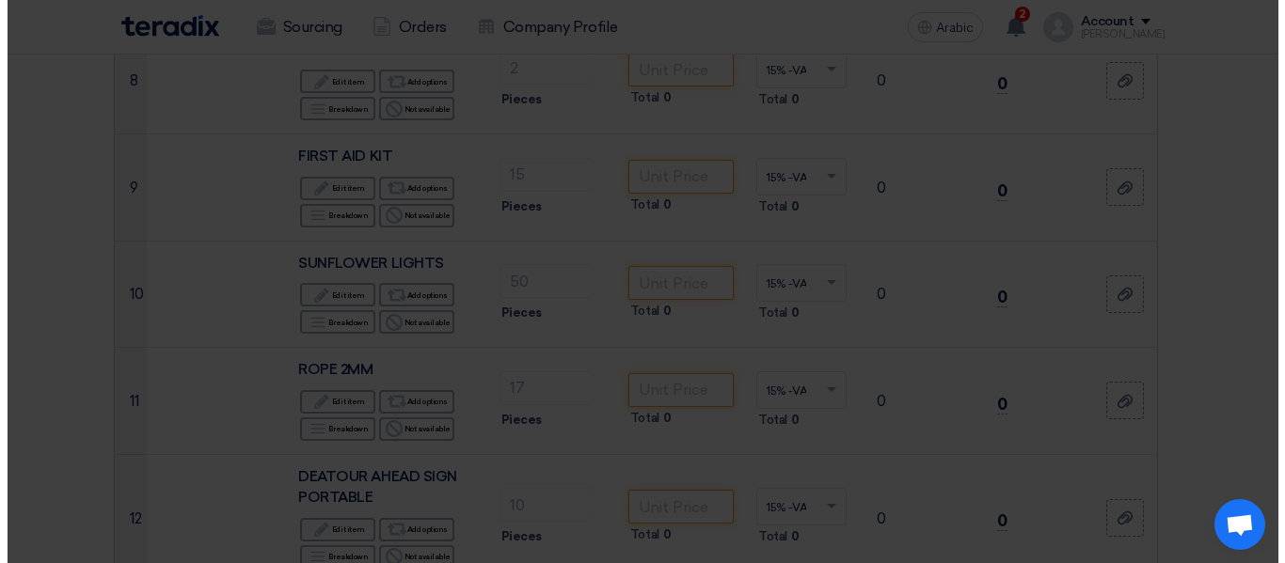
scroll to position [387, 0]
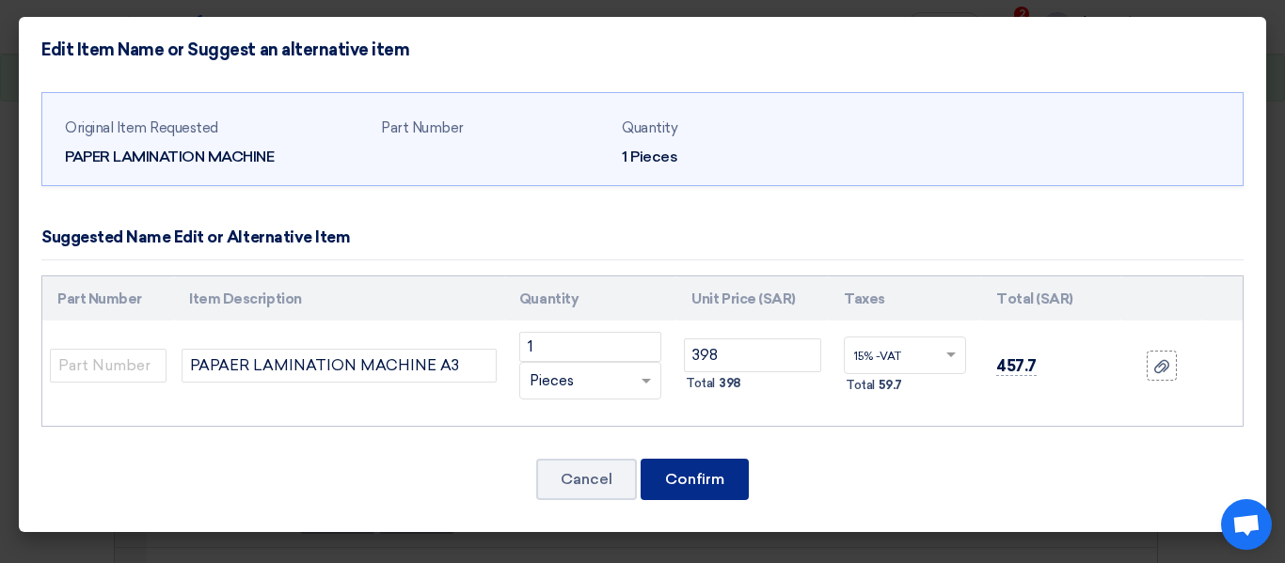
click at [676, 476] on font "Confirm" at bounding box center [694, 479] width 59 height 18
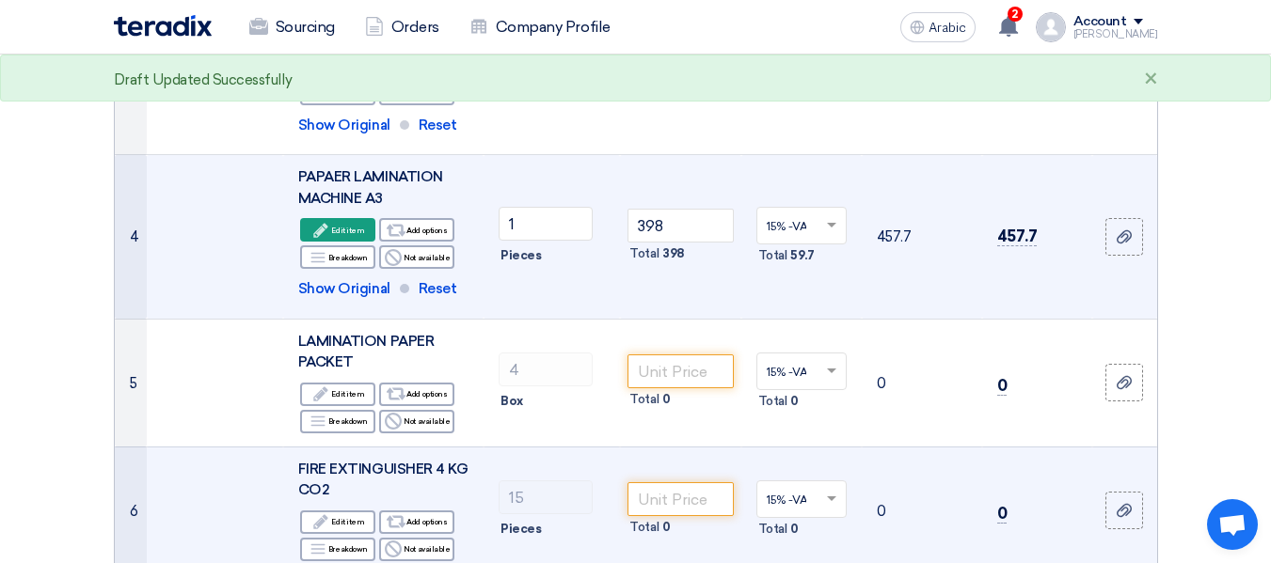
scroll to position [645, 0]
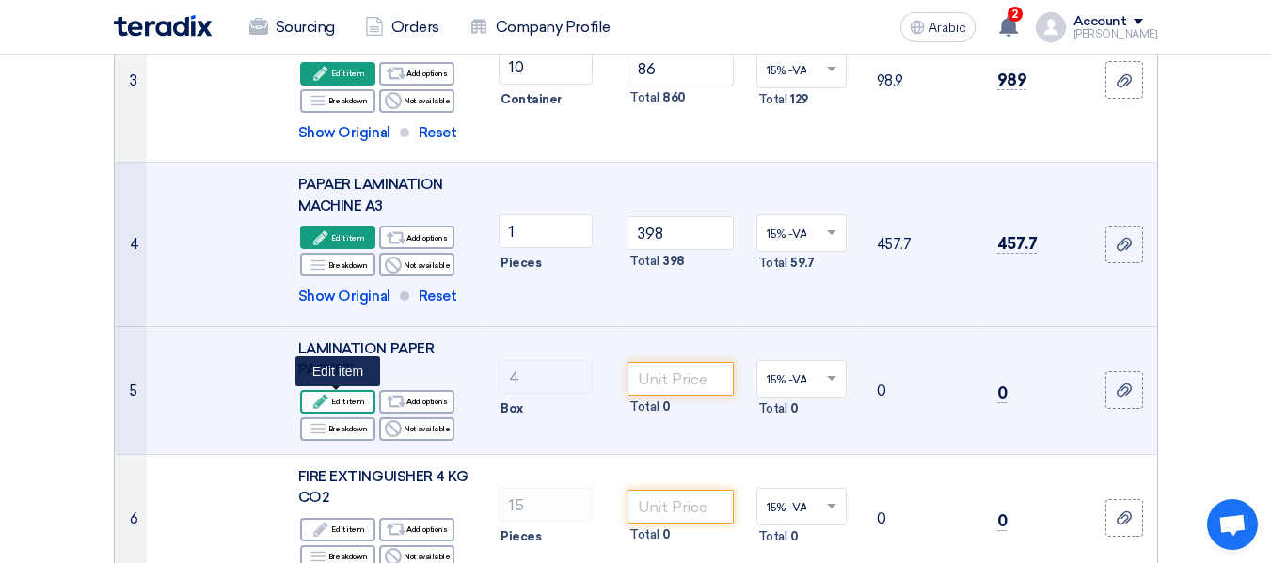
click at [353, 406] on font "Edit item" at bounding box center [347, 401] width 33 height 15
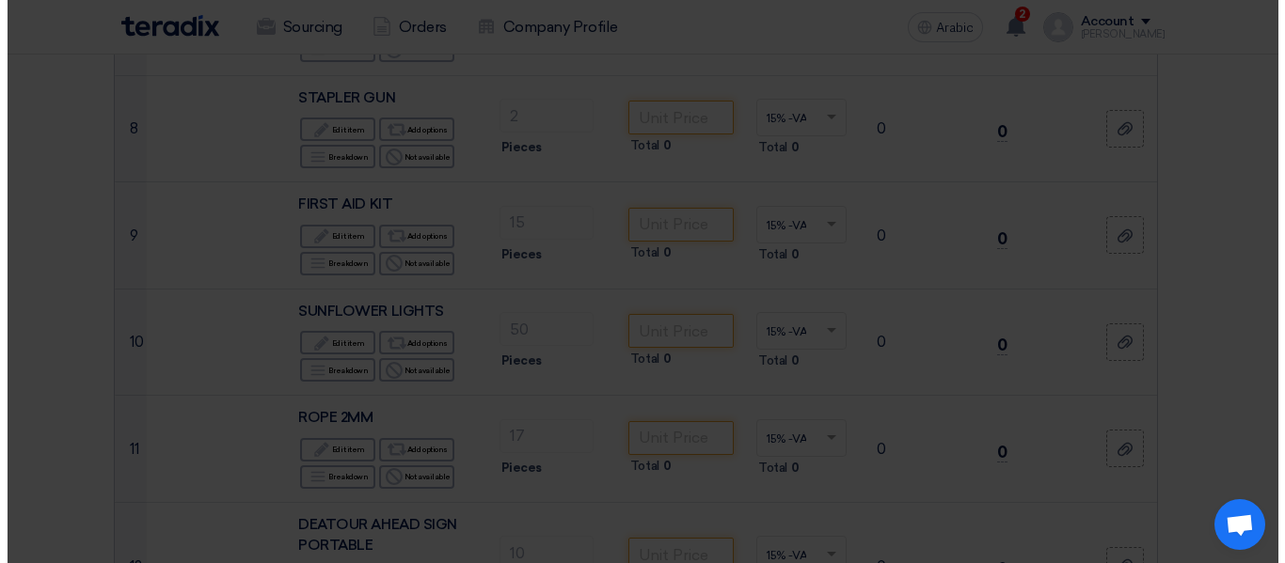
scroll to position [339, 0]
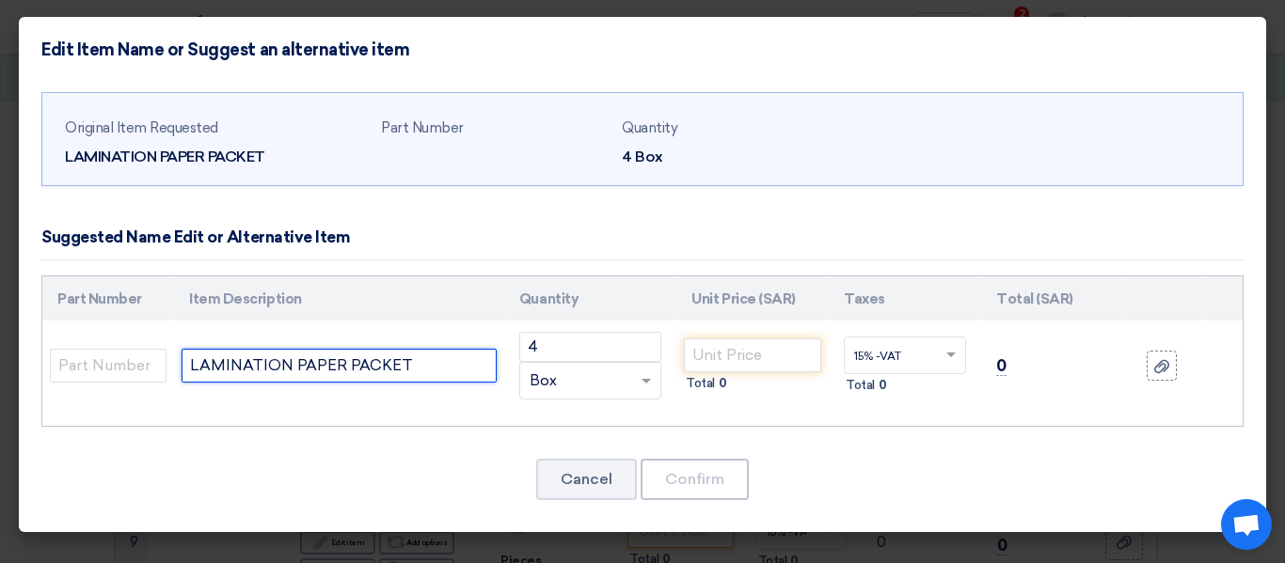
click at [435, 359] on input "LAMINATION PAPER PACKET" at bounding box center [339, 366] width 315 height 34
type input "LAMINATION PAPER PACKET A3"
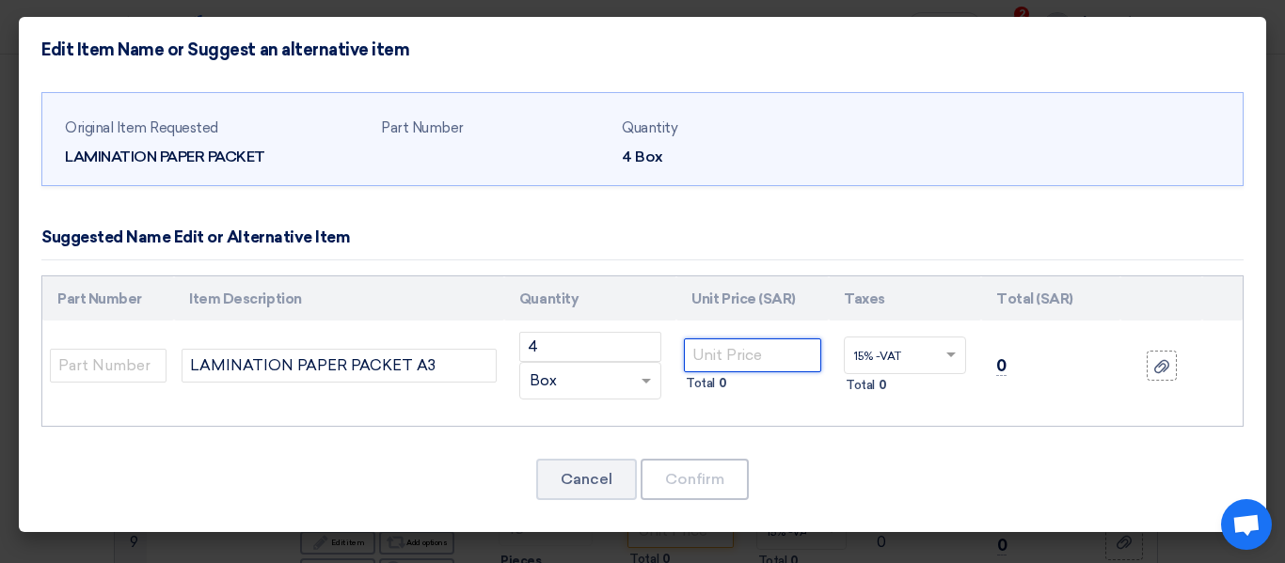
click at [718, 360] on input "number" at bounding box center [752, 356] width 137 height 34
type input "70"
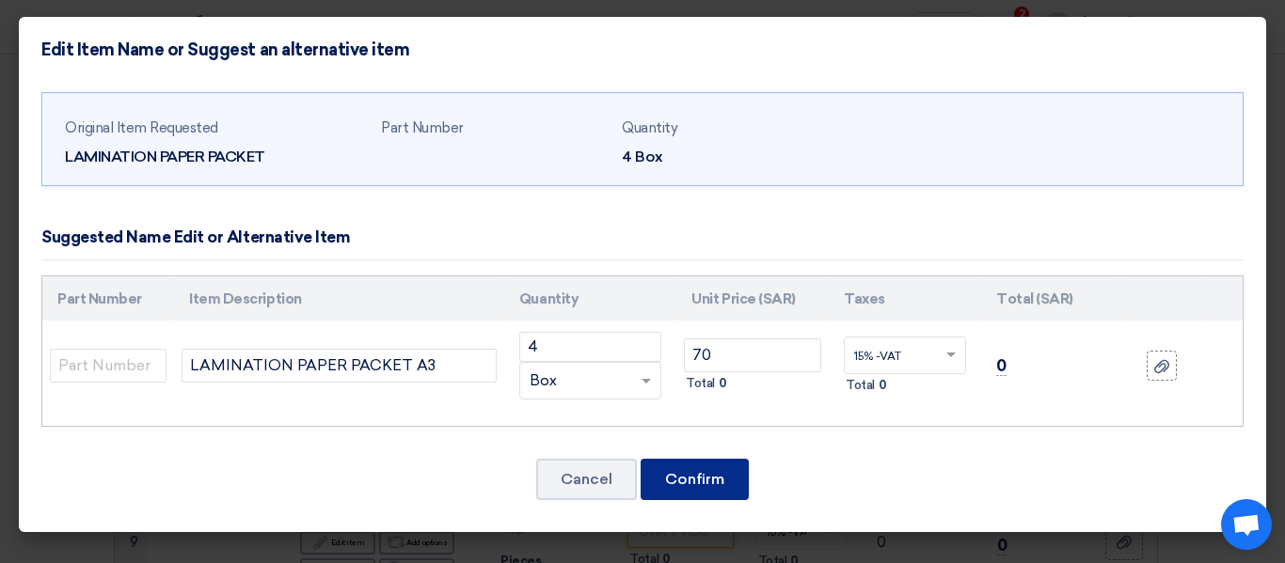
click at [702, 482] on font "Confirm" at bounding box center [694, 479] width 59 height 18
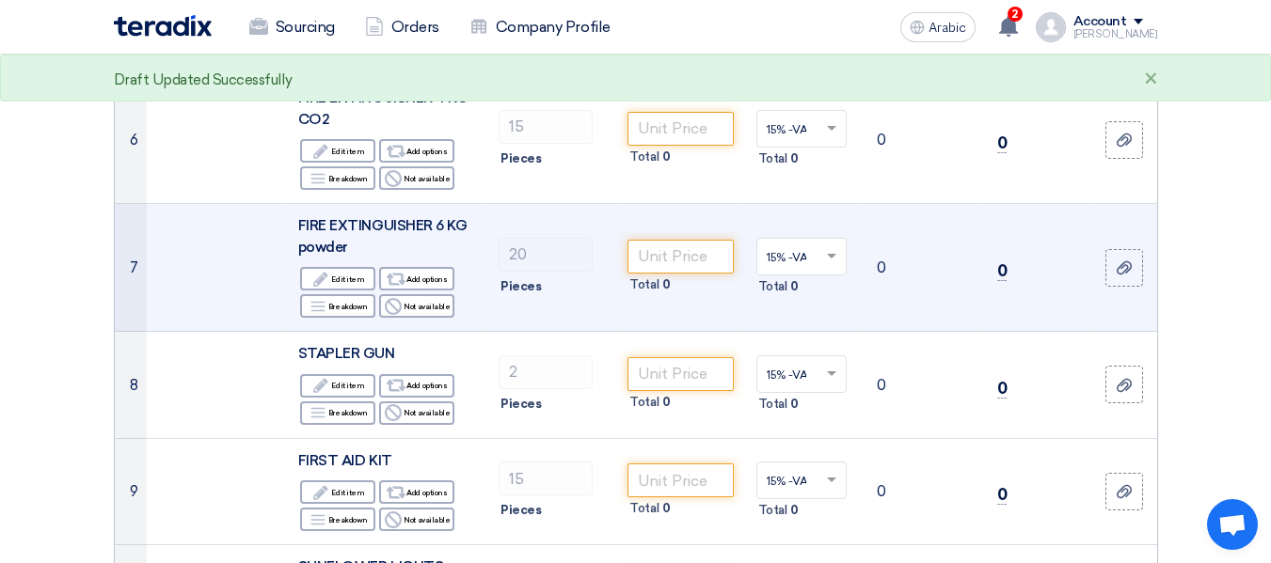
scroll to position [1068, 0]
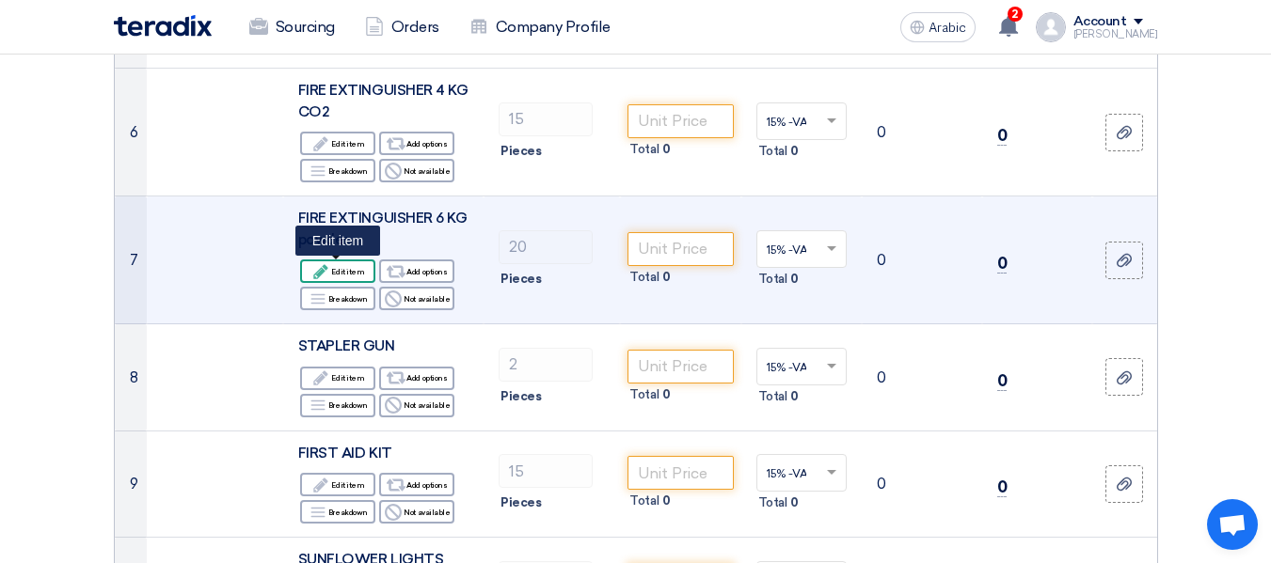
click at [359, 271] on font "Edit item" at bounding box center [347, 271] width 33 height 9
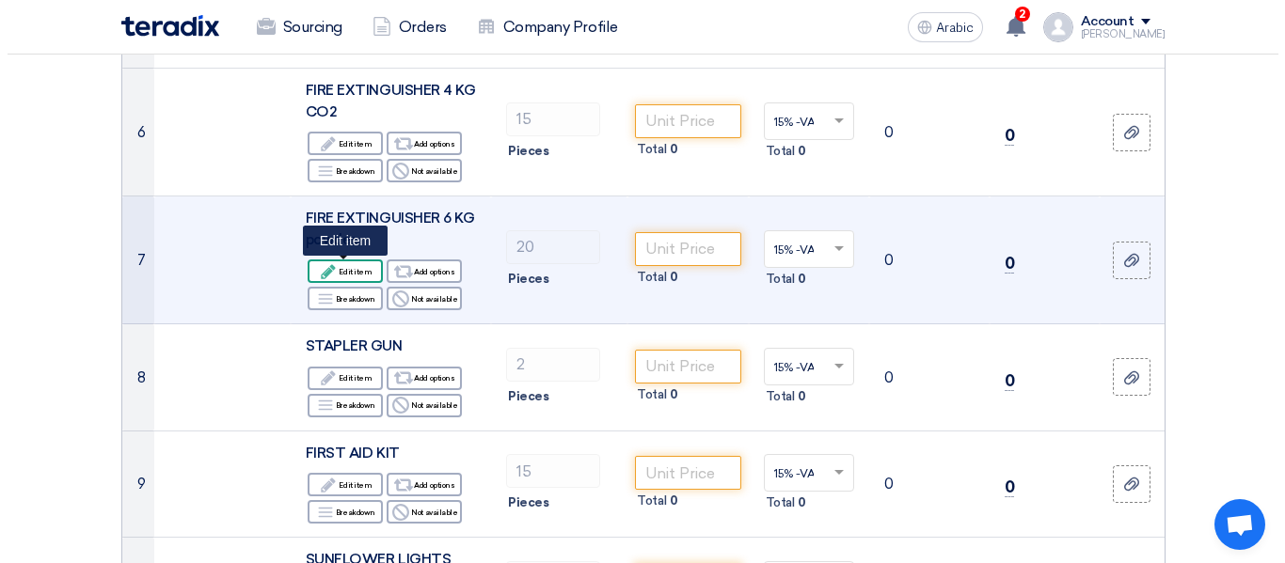
scroll to position [433, 0]
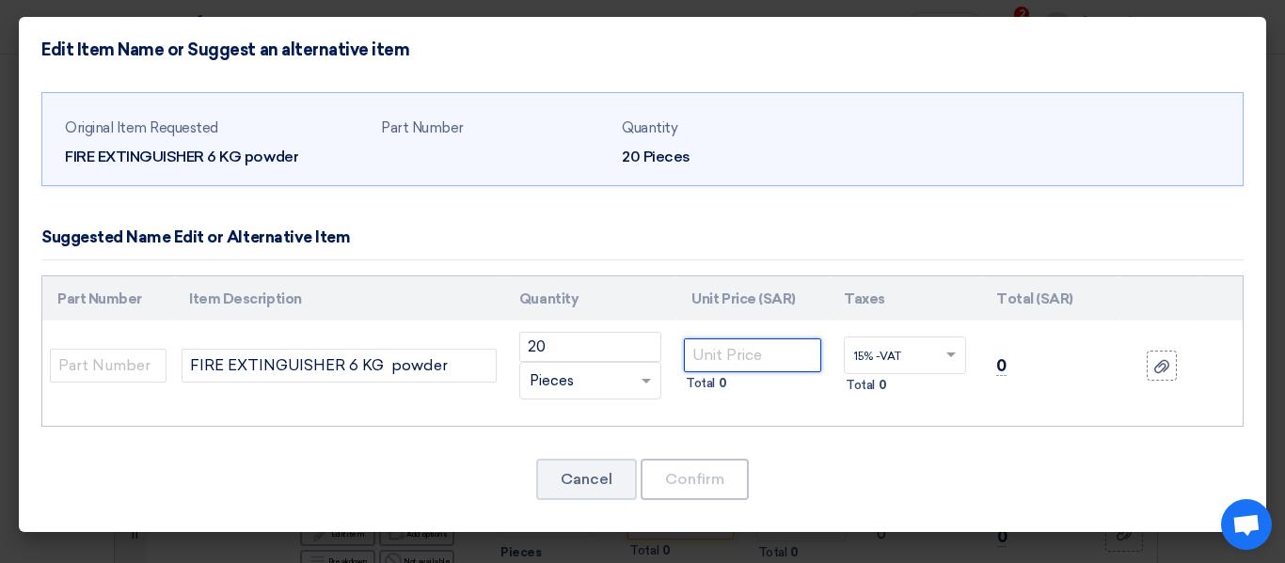
click at [713, 353] on input "number" at bounding box center [752, 356] width 137 height 34
type input "77"
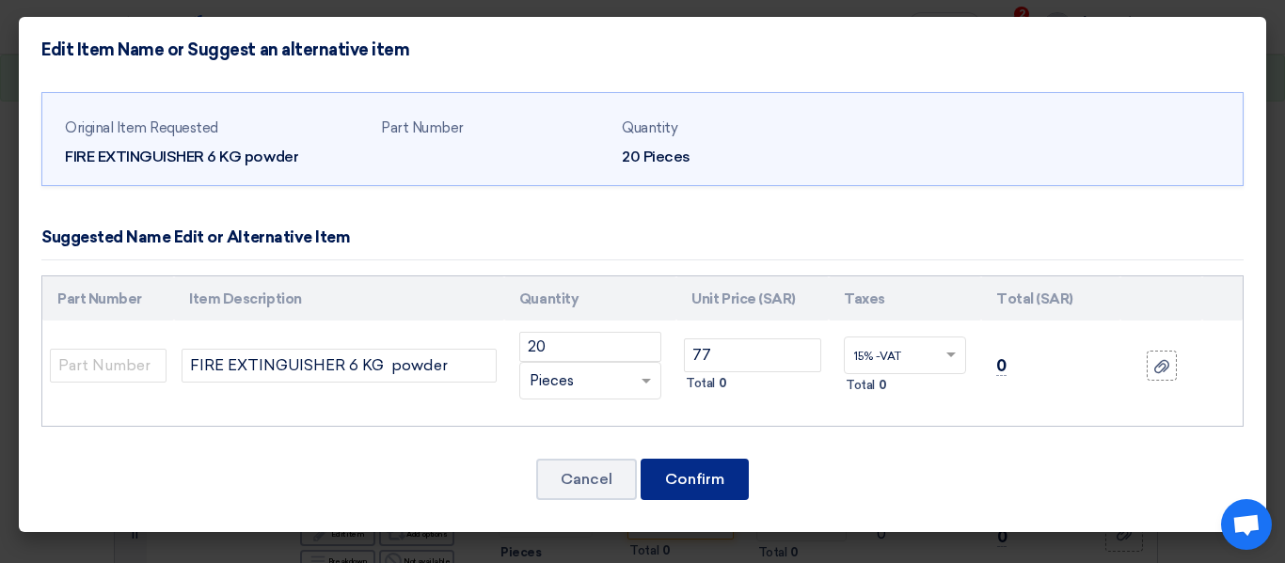
click at [708, 465] on button "Confirm" at bounding box center [695, 479] width 108 height 41
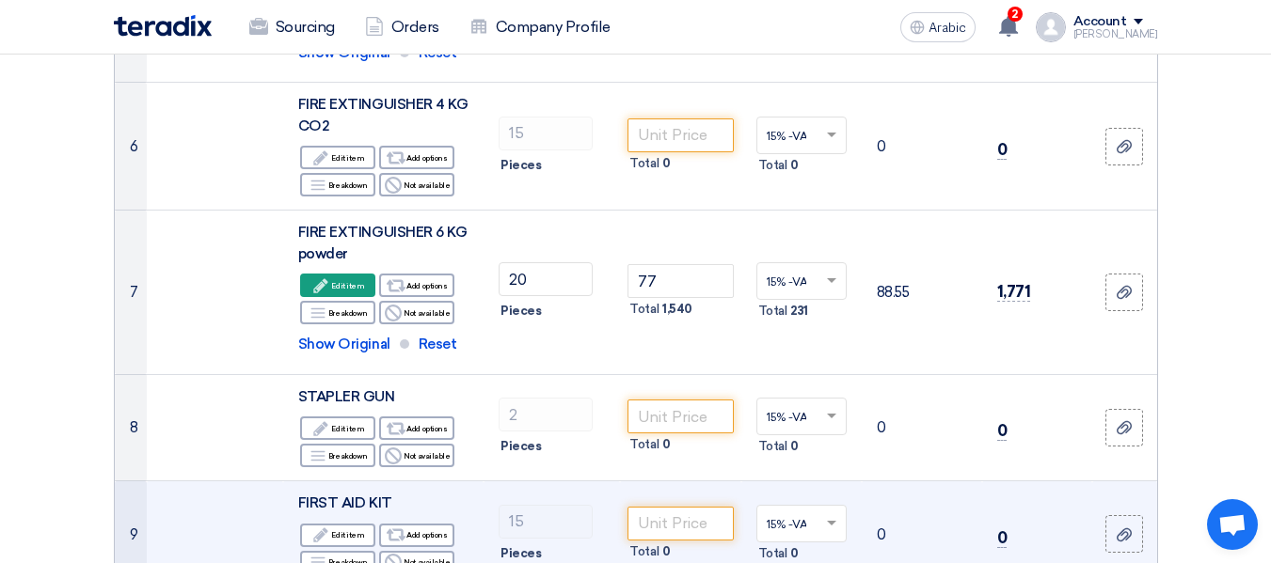
scroll to position [1044, 0]
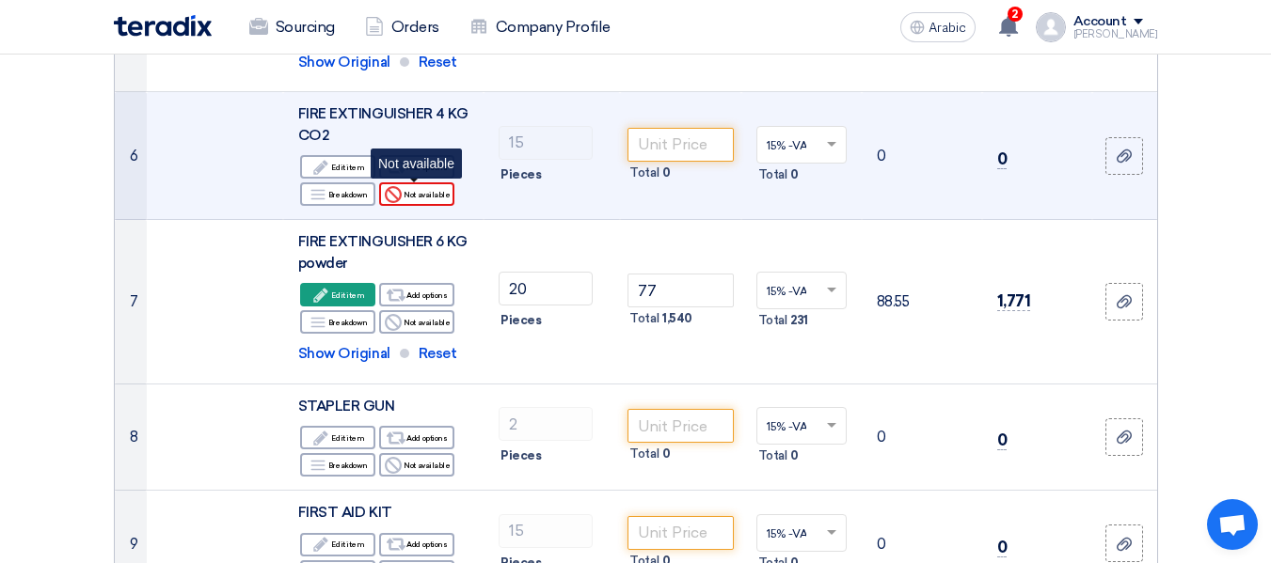
click at [437, 195] on font "Not available" at bounding box center [426, 194] width 46 height 9
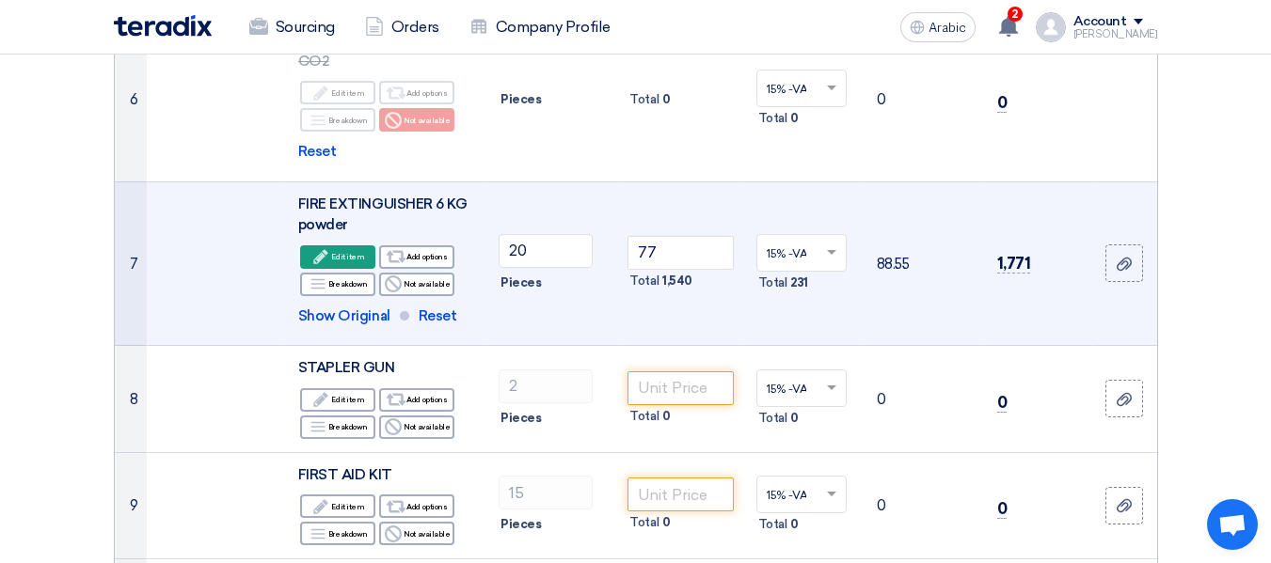
scroll to position [1232, 0]
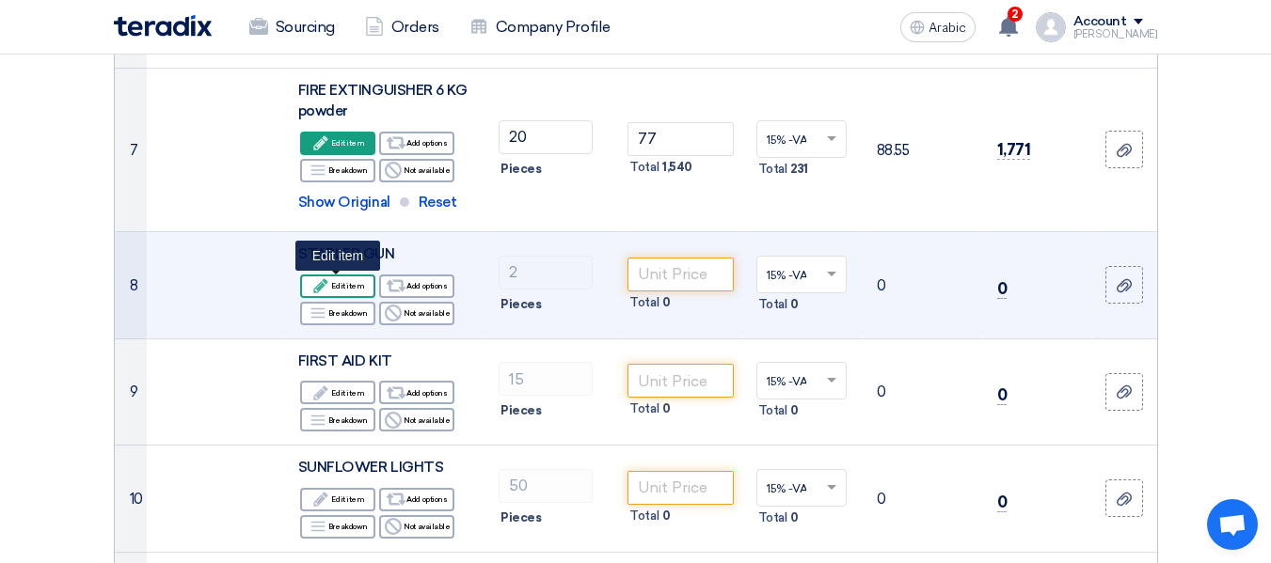
click at [361, 287] on font "Edit item" at bounding box center [347, 285] width 33 height 9
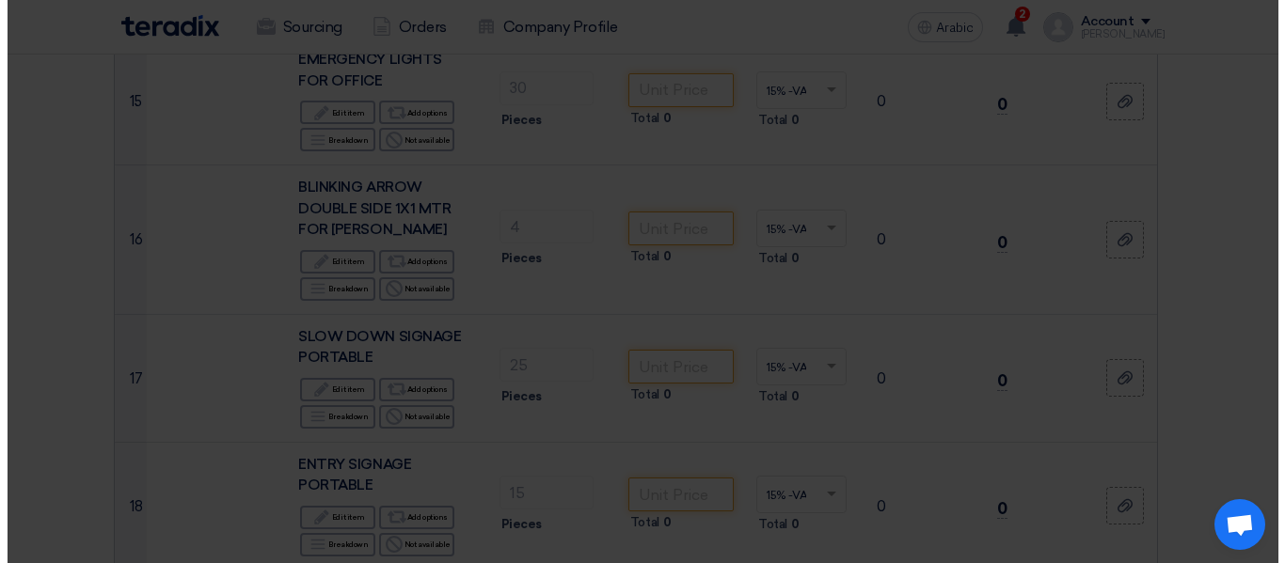
scroll to position [433, 0]
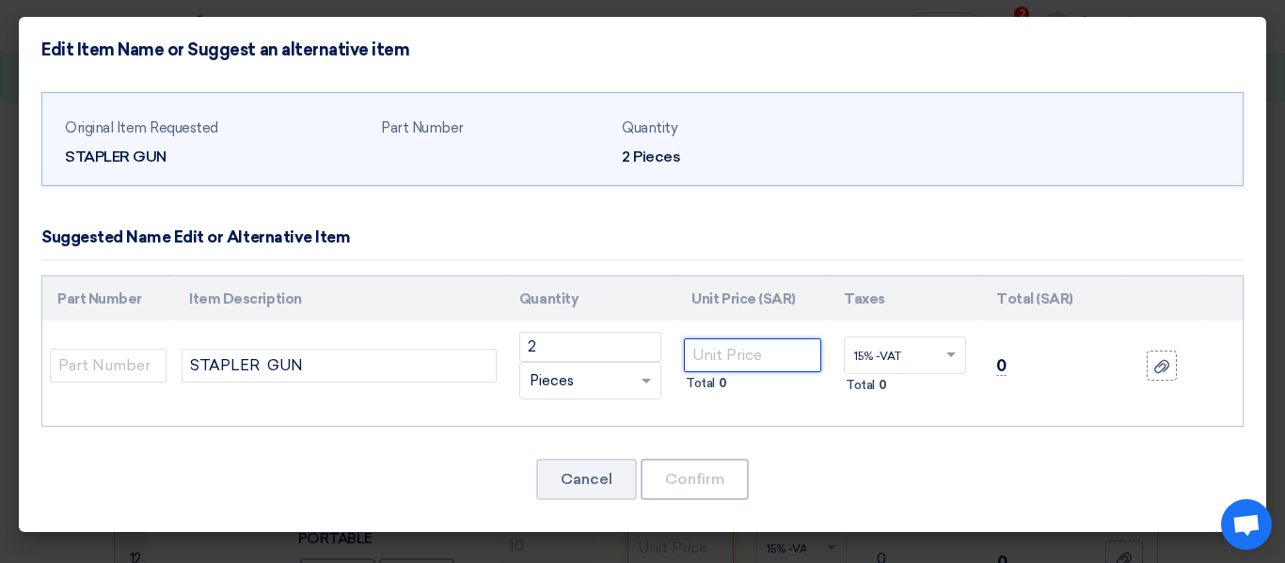
click at [738, 355] on input "number" at bounding box center [752, 356] width 137 height 34
type input "80"
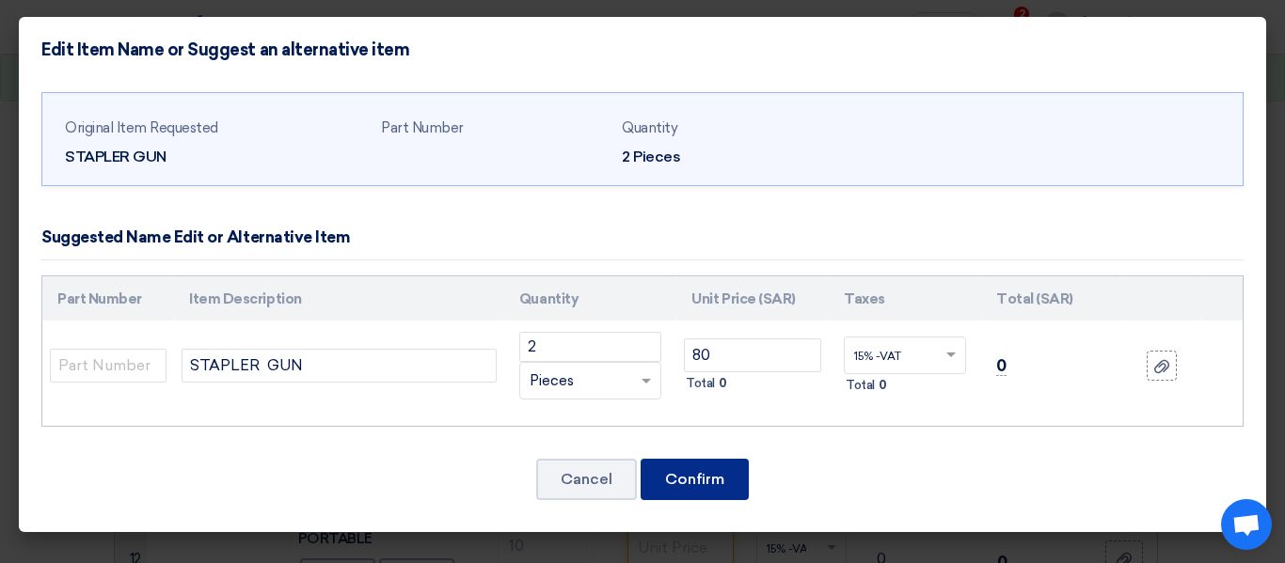
click at [720, 492] on button "Confirm" at bounding box center [695, 479] width 108 height 41
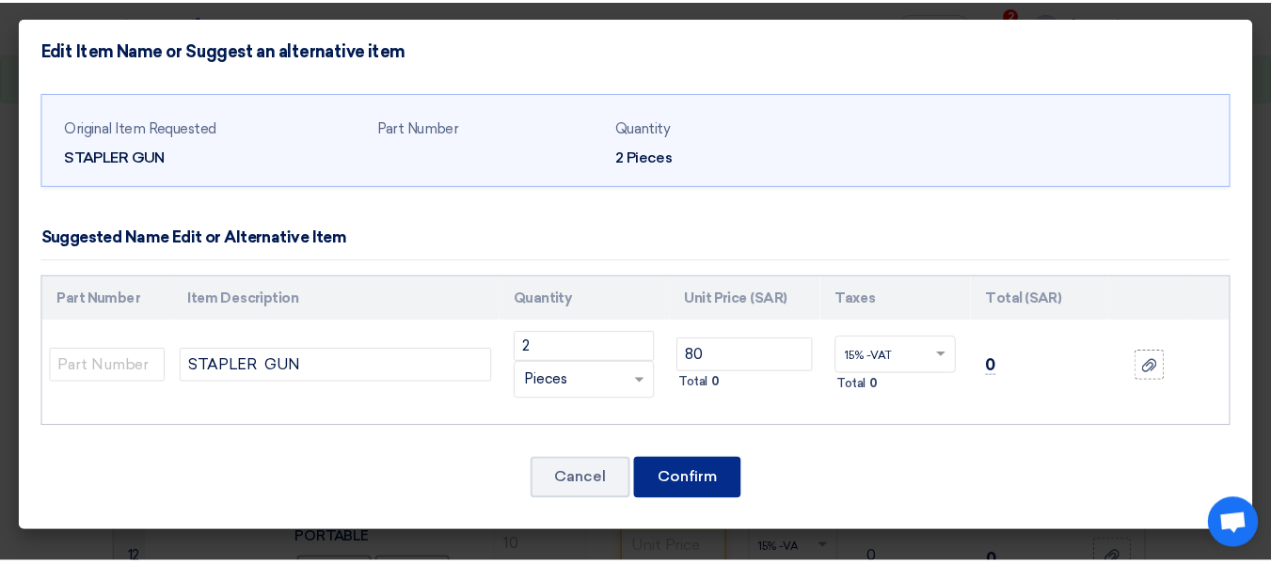
scroll to position [1232, 0]
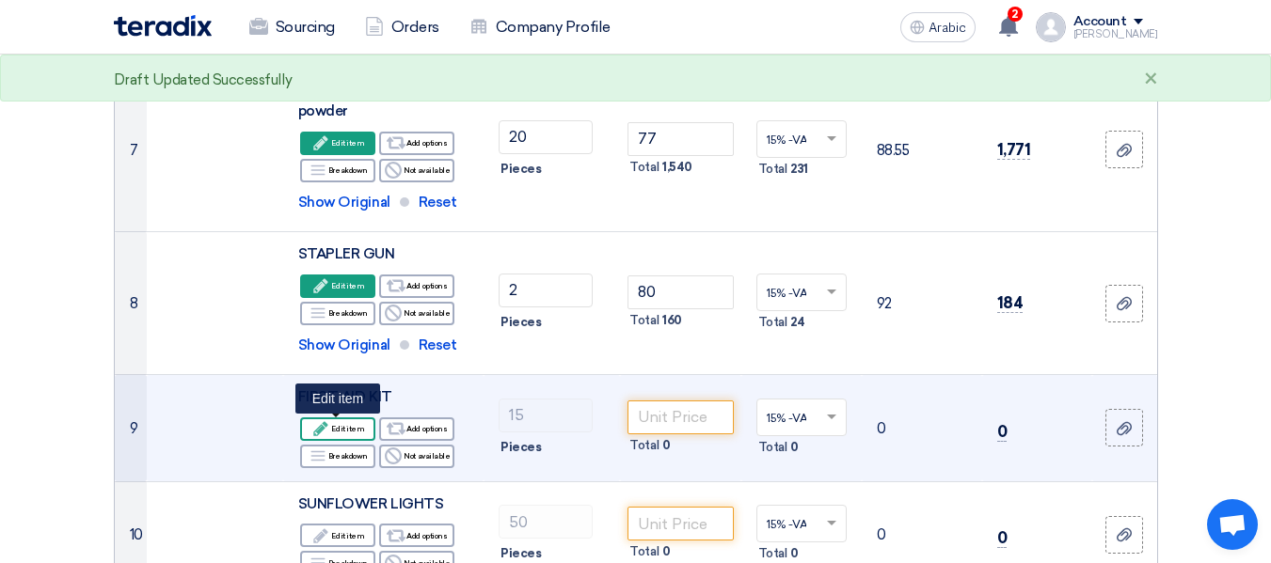
click at [356, 427] on font "Edit item" at bounding box center [347, 428] width 33 height 9
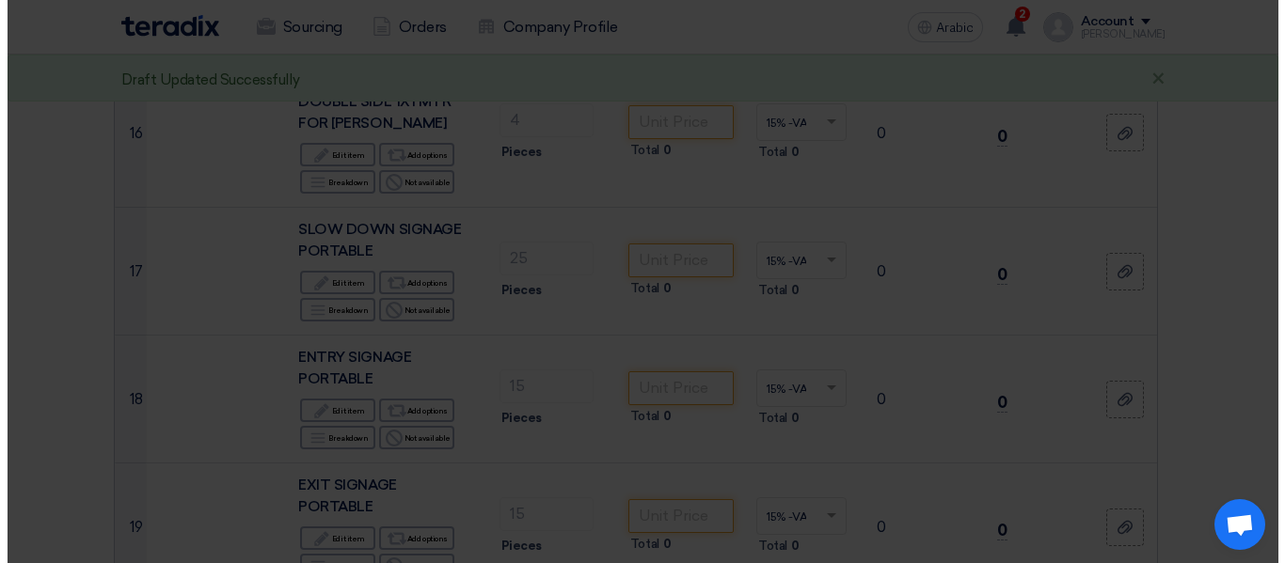
scroll to position [433, 0]
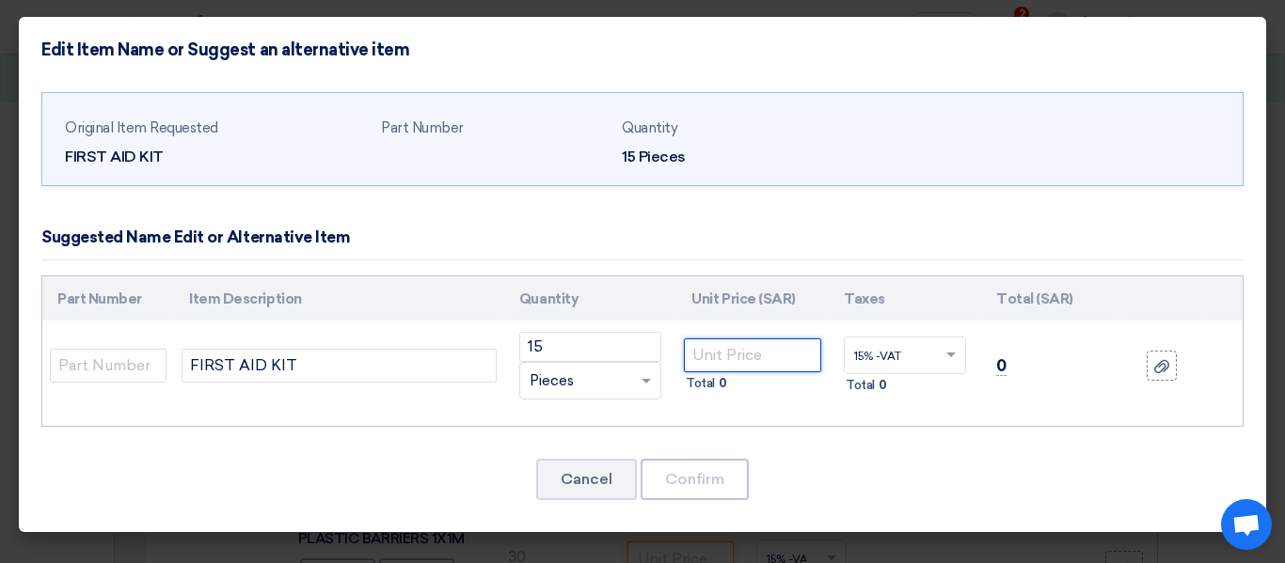
click at [757, 357] on input "number" at bounding box center [752, 356] width 137 height 34
type input "40"
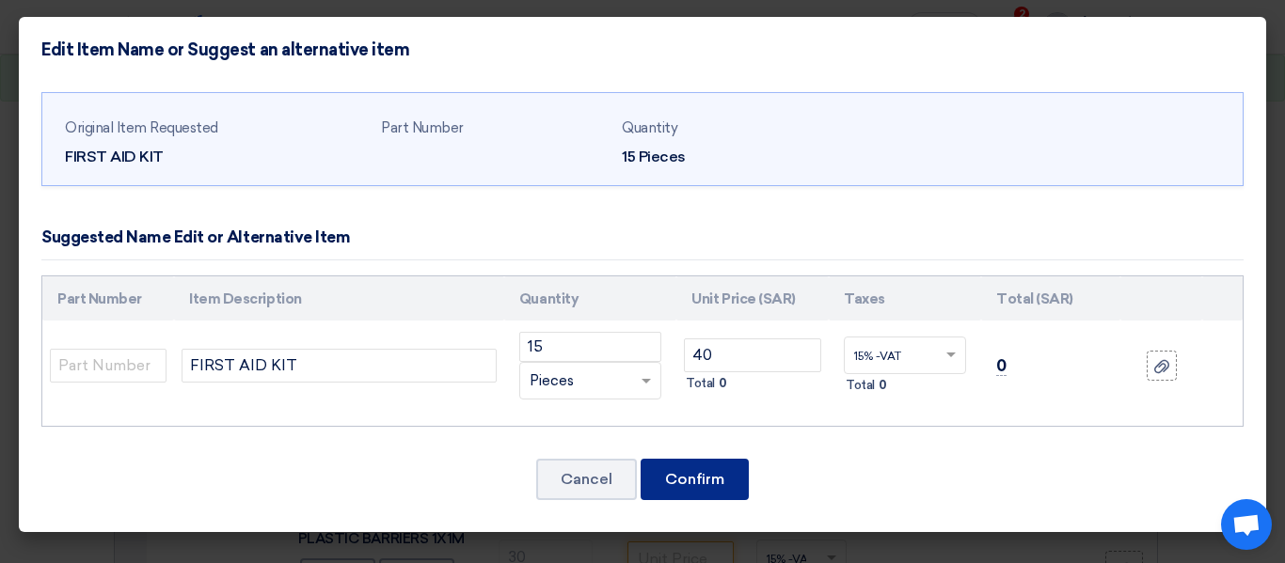
click at [711, 482] on font "Confirm" at bounding box center [694, 479] width 59 height 18
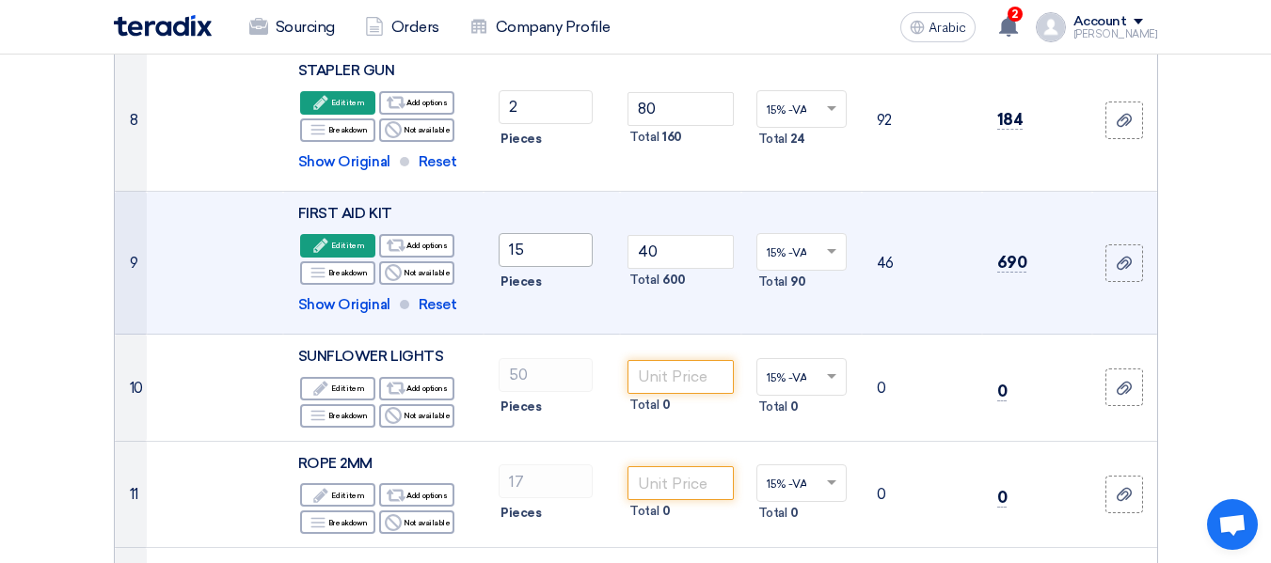
scroll to position [1420, 0]
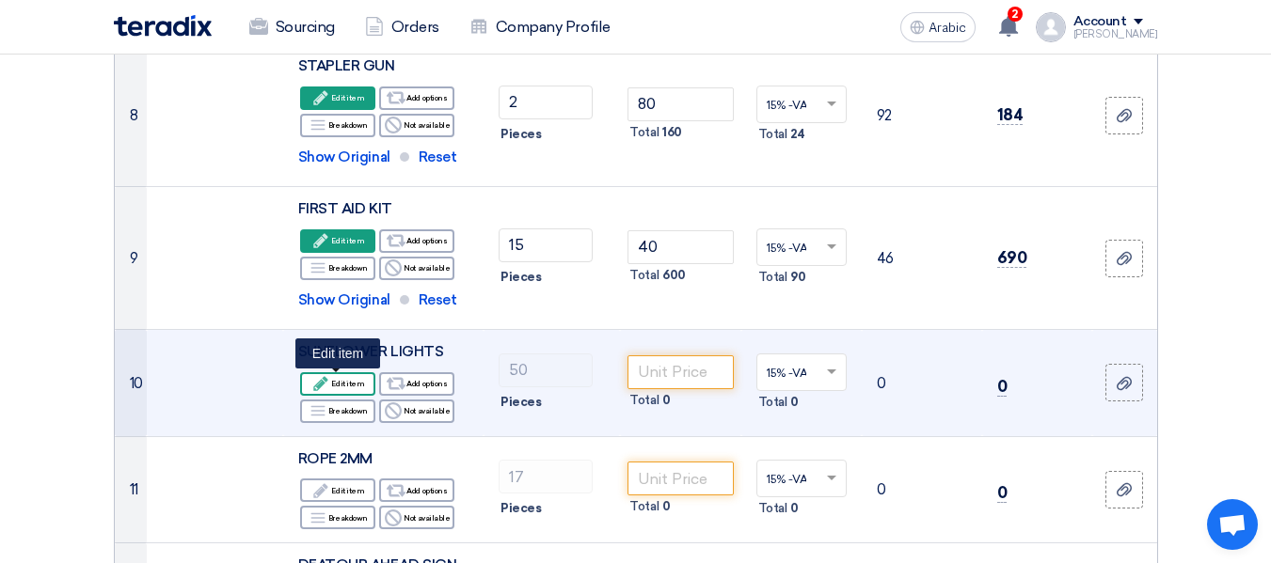
click at [333, 388] on font "Edit item" at bounding box center [347, 383] width 33 height 15
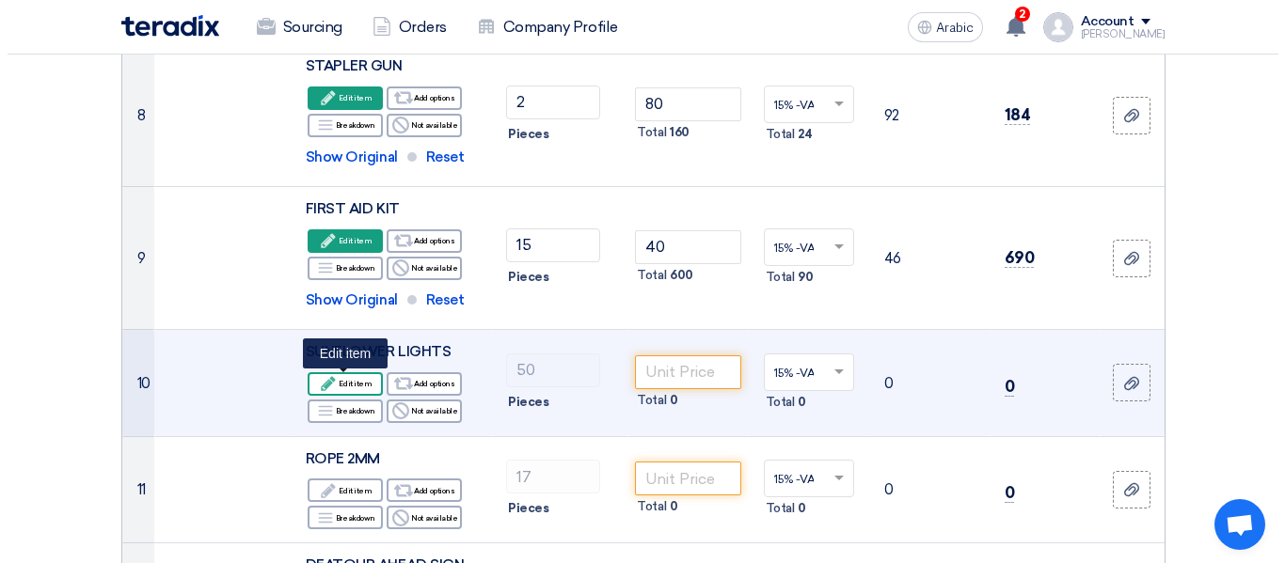
scroll to position [622, 0]
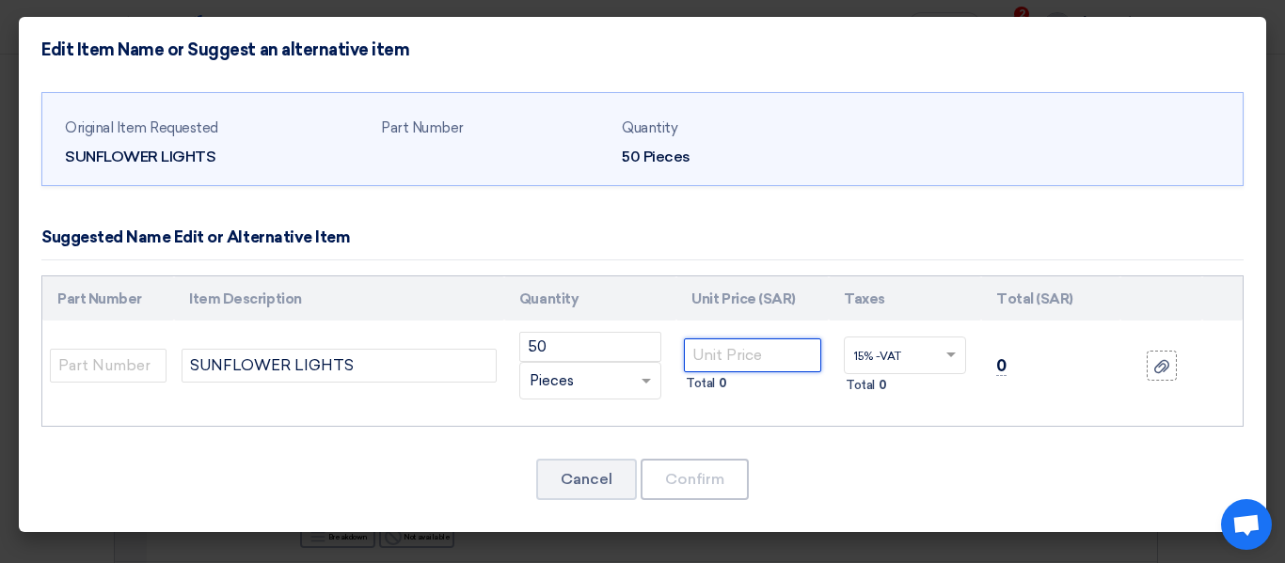
click at [794, 355] on input "number" at bounding box center [752, 356] width 137 height 34
type input "68"
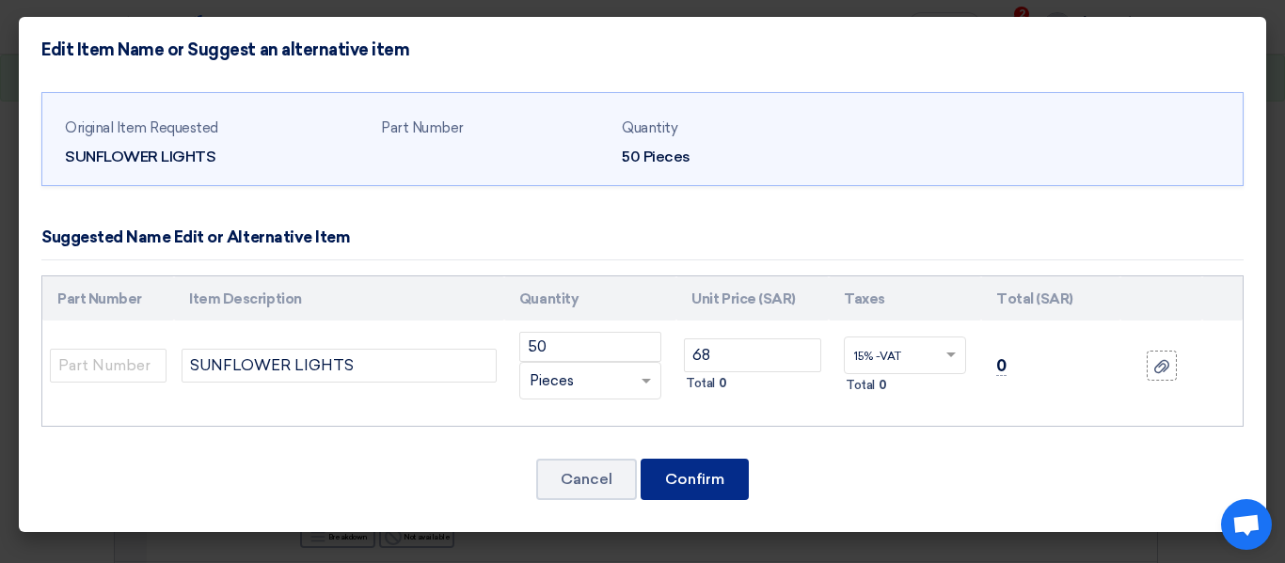
click at [720, 483] on font "Confirm" at bounding box center [694, 479] width 59 height 18
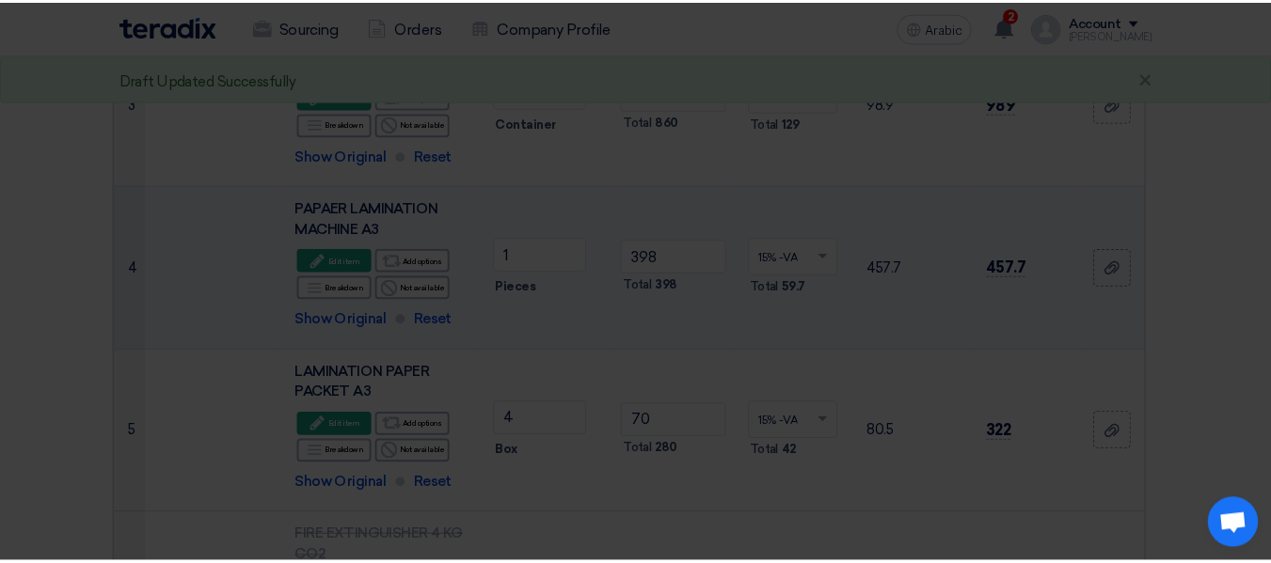
scroll to position [1907, 0]
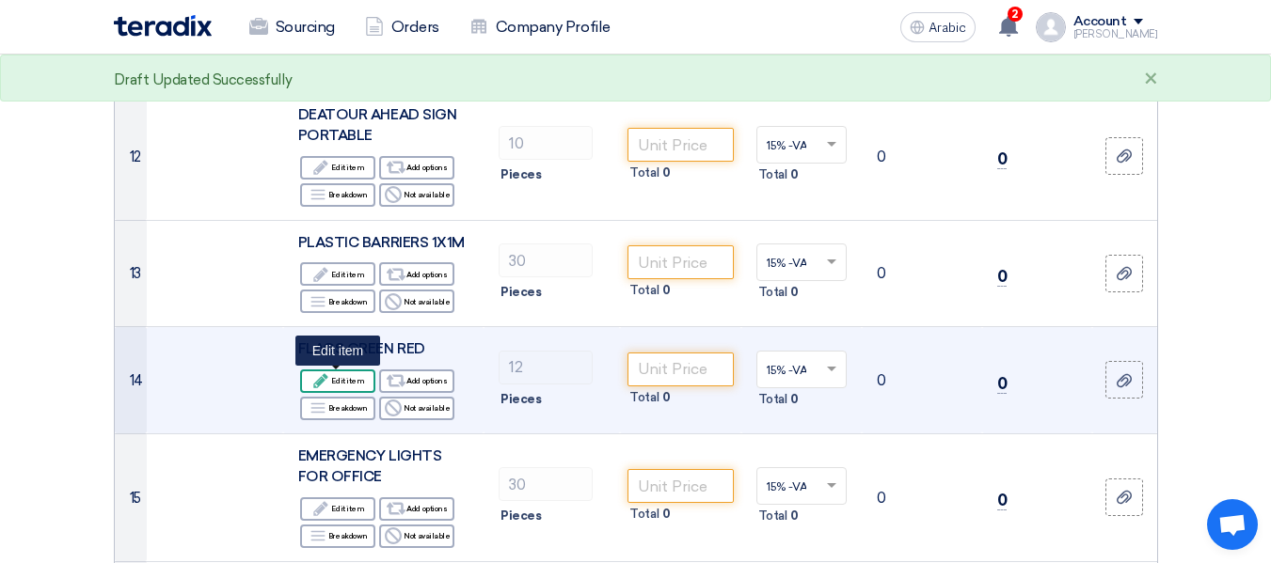
click at [356, 381] on font "Edit item" at bounding box center [347, 380] width 33 height 9
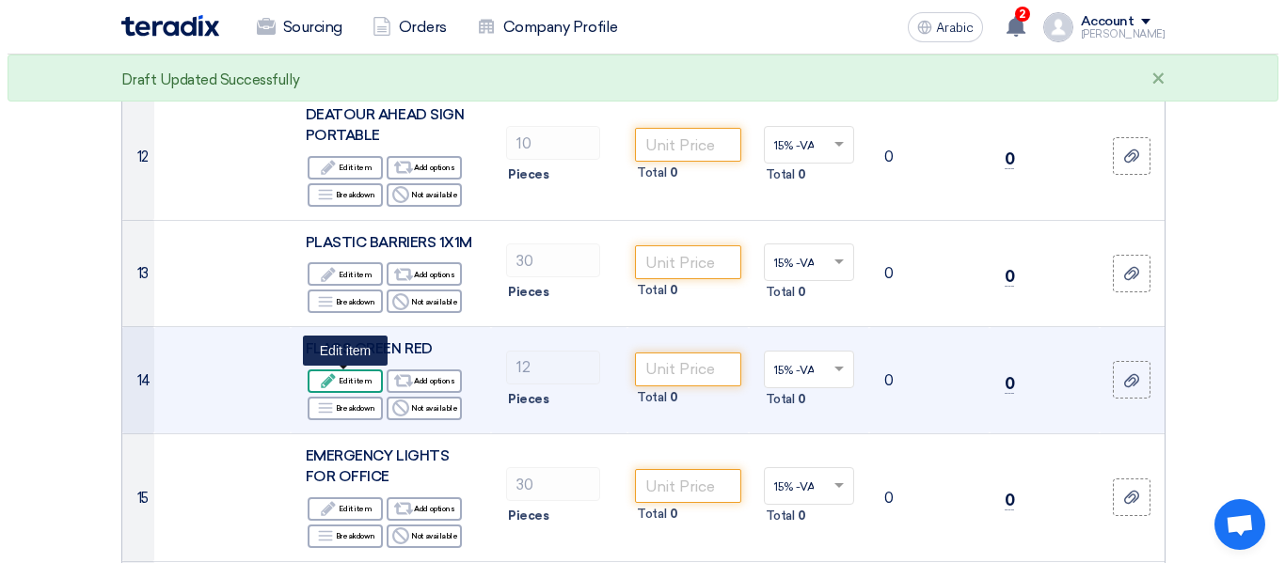
scroll to position [515, 0]
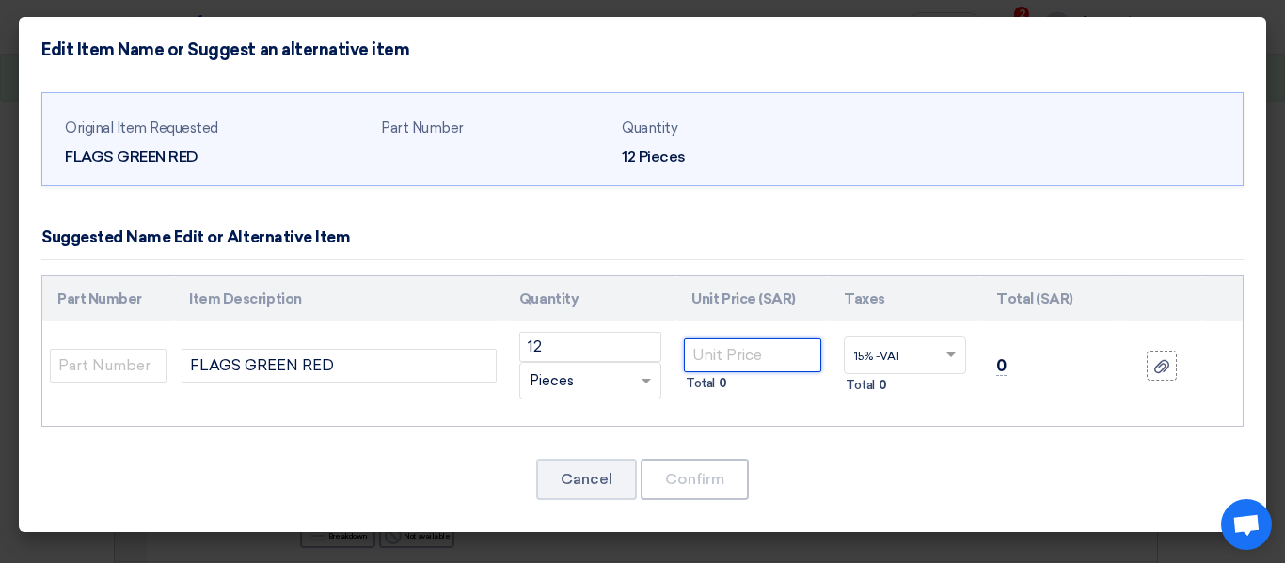
click at [745, 358] on input "number" at bounding box center [752, 356] width 137 height 34
type input "8"
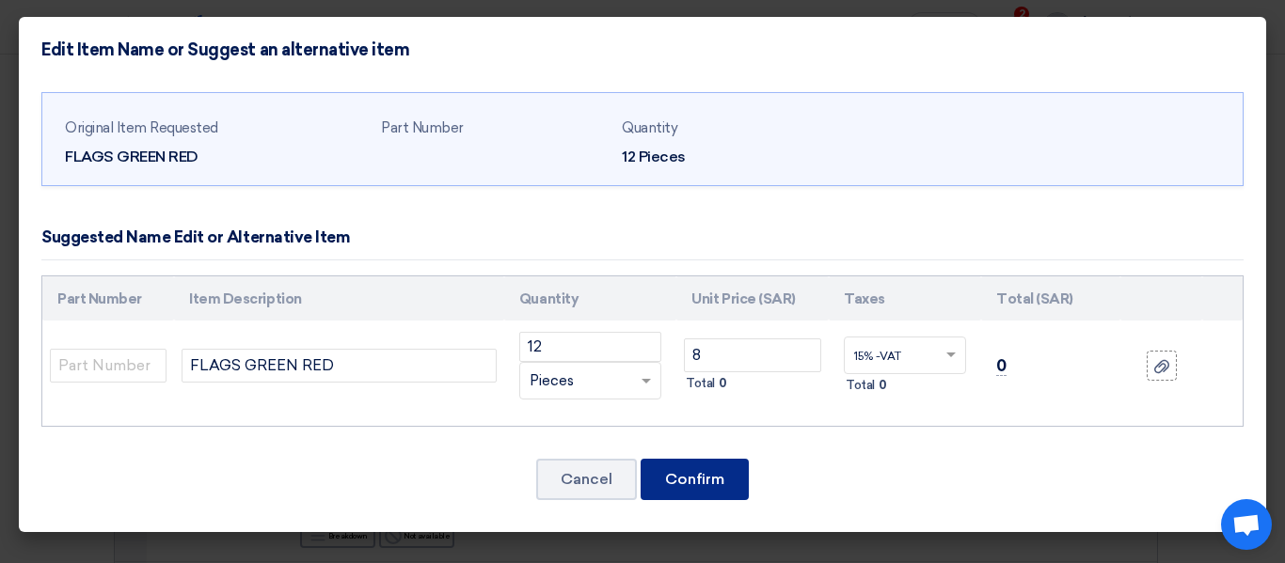
click at [715, 478] on font "Confirm" at bounding box center [694, 479] width 59 height 18
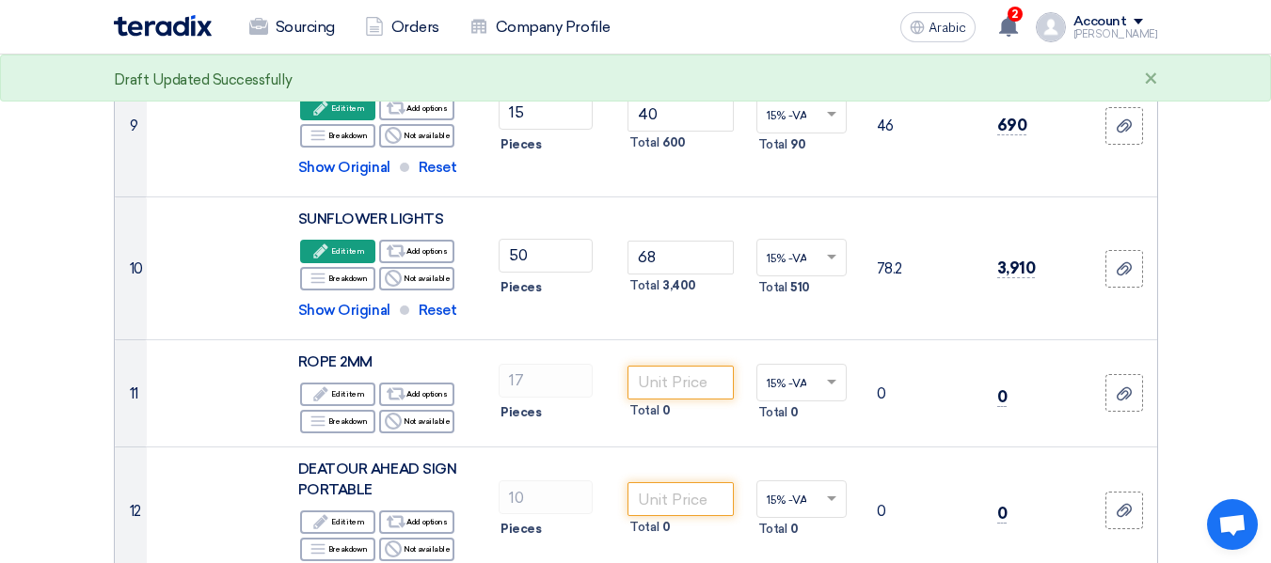
scroll to position [1531, 0]
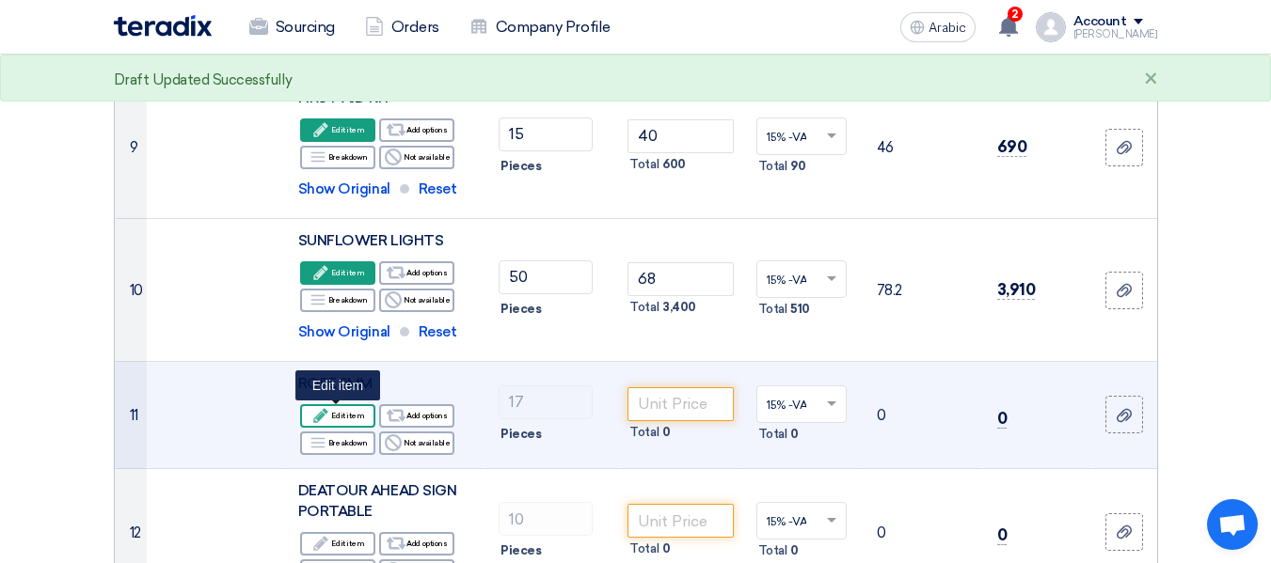
click at [345, 414] on font "Edit item" at bounding box center [347, 415] width 33 height 9
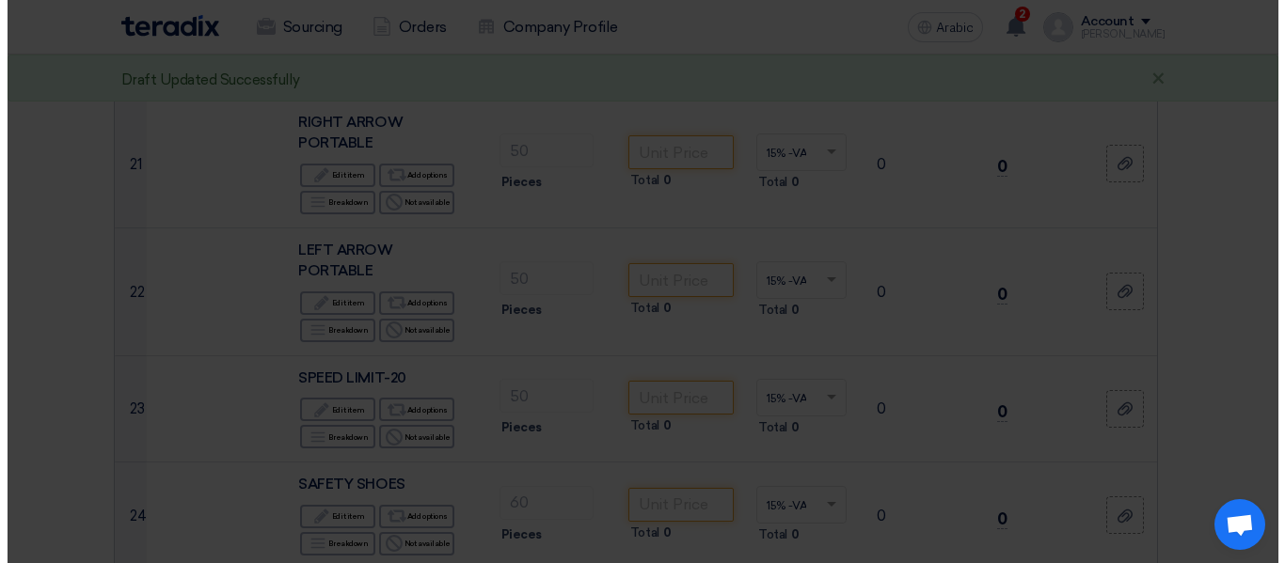
scroll to position [568, 0]
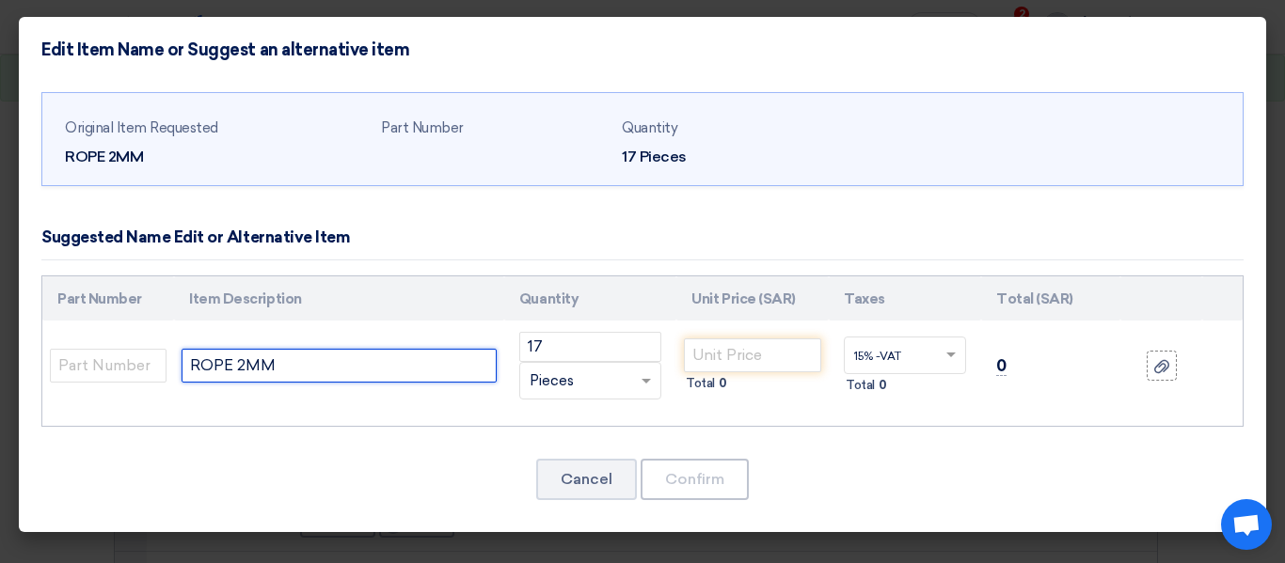
click at [245, 364] on input "ROPE 2MM" at bounding box center [339, 366] width 315 height 34
click at [304, 362] on input "ROPE 3MM" at bounding box center [339, 366] width 315 height 34
type input "ROPE 3MM X 100 YARD"
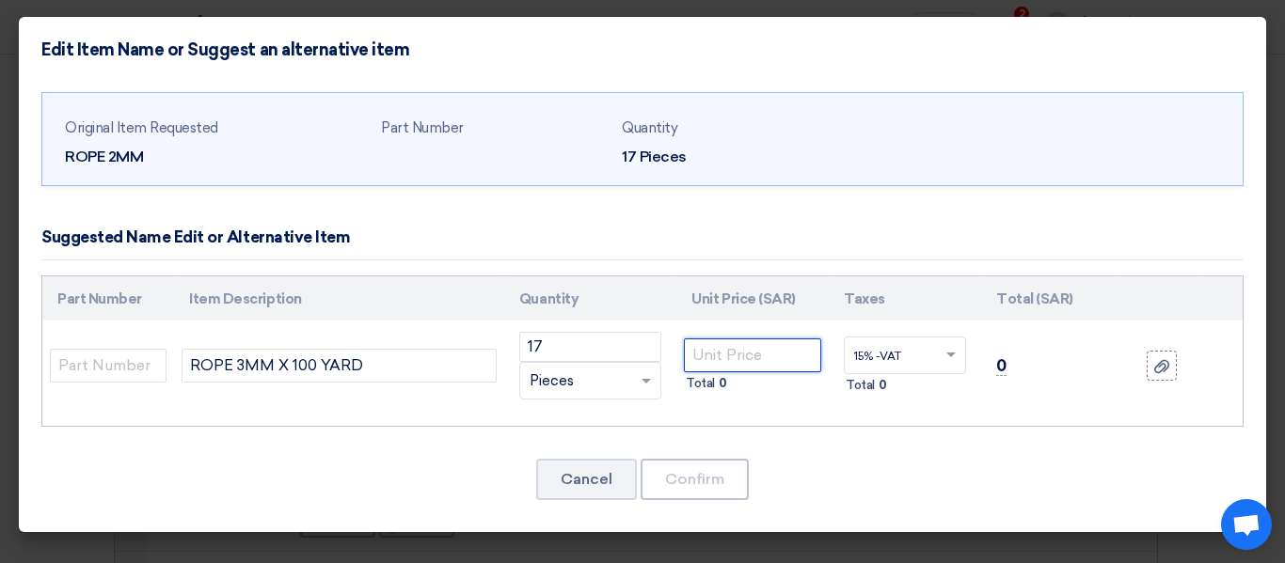
click at [771, 356] on input "number" at bounding box center [752, 356] width 137 height 34
type input "12"
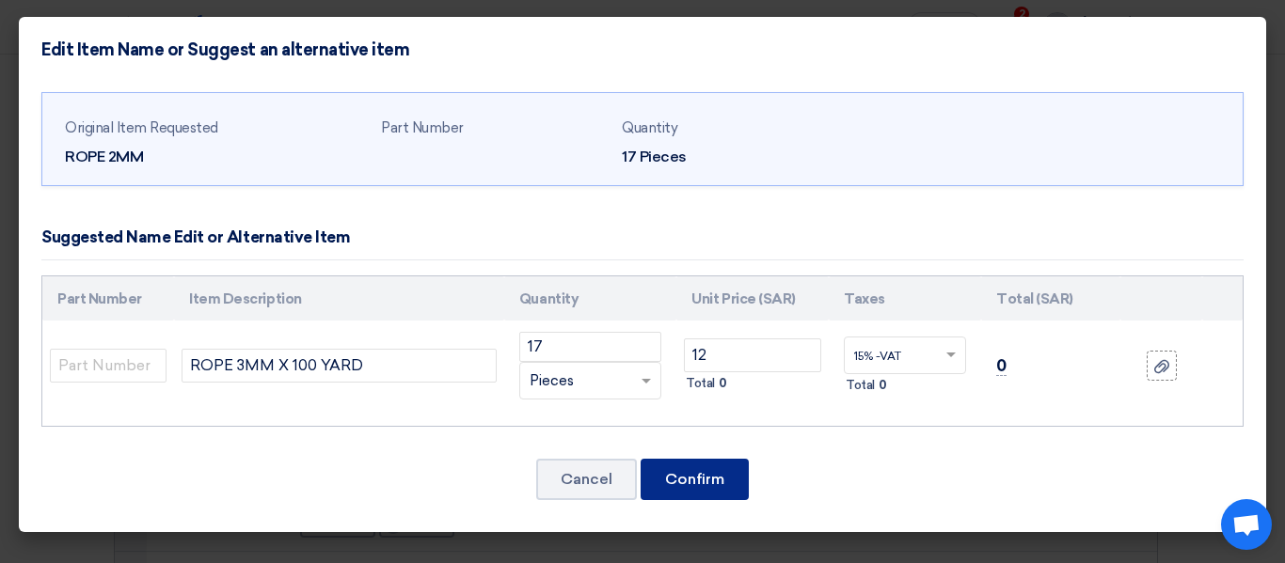
click at [700, 464] on button "Confirm" at bounding box center [695, 479] width 108 height 41
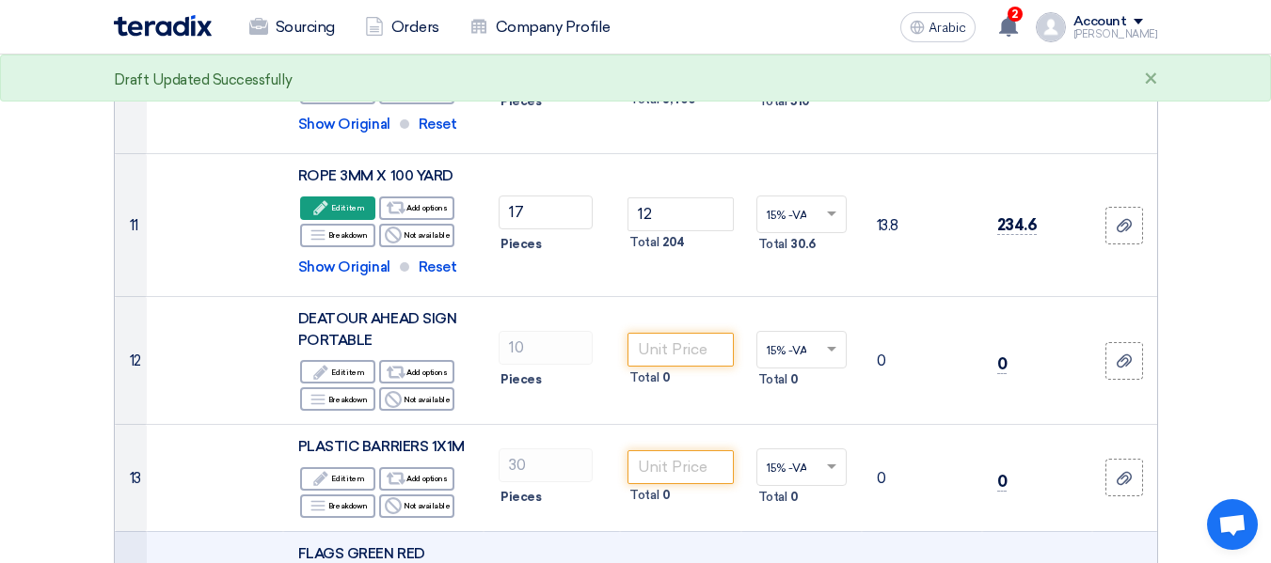
scroll to position [1772, 0]
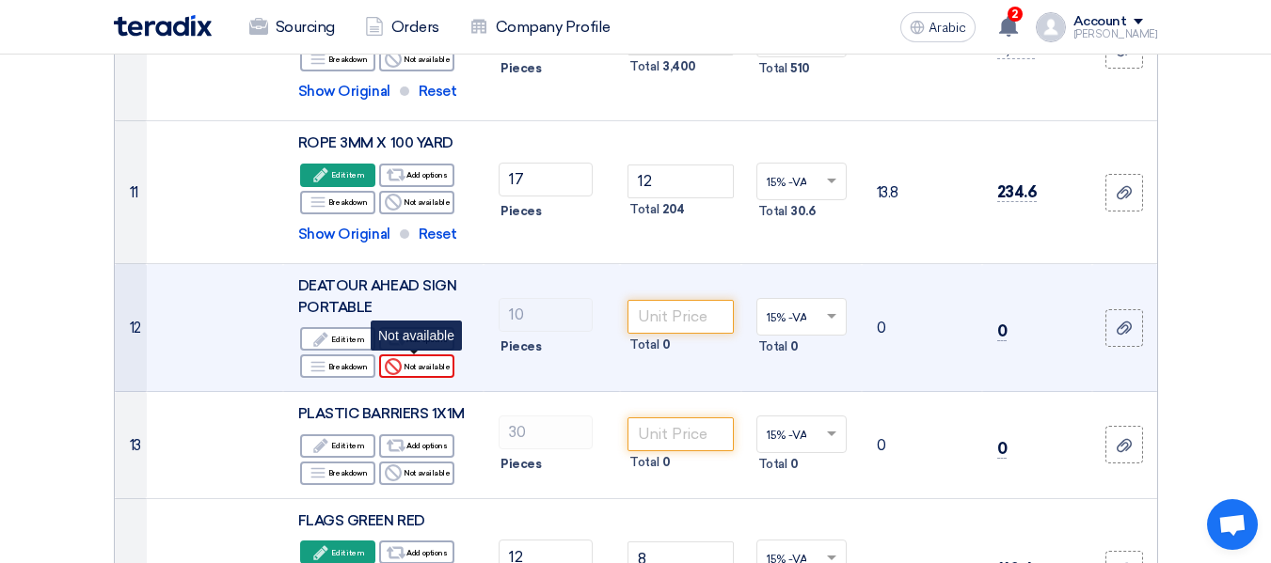
click at [416, 368] on font "Not available" at bounding box center [426, 366] width 46 height 9
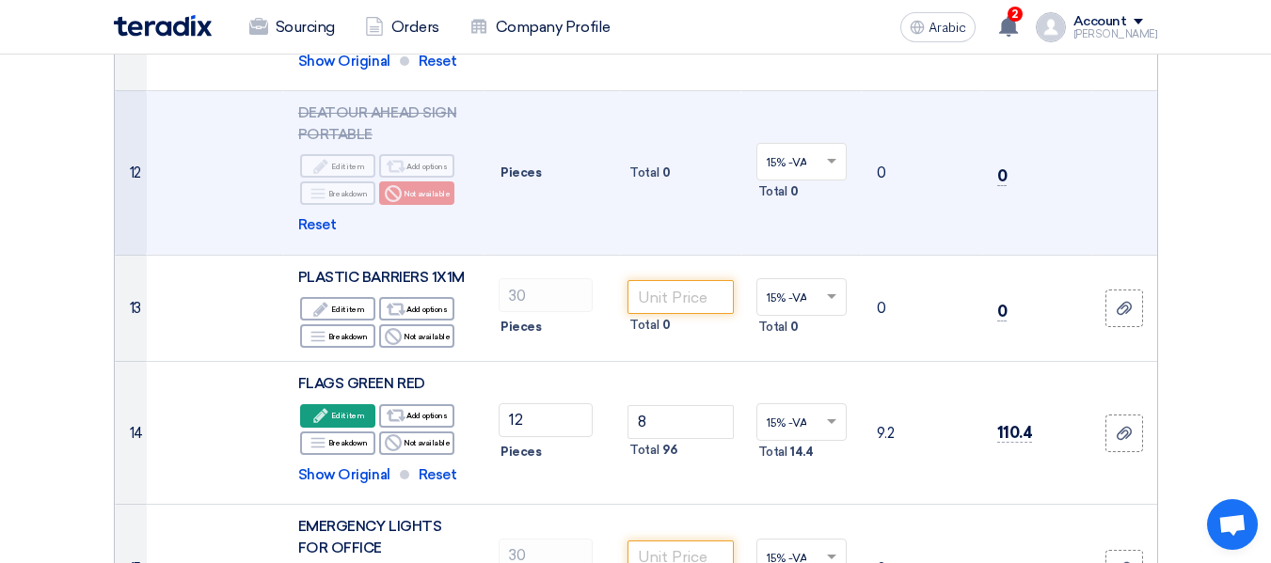
scroll to position [1960, 0]
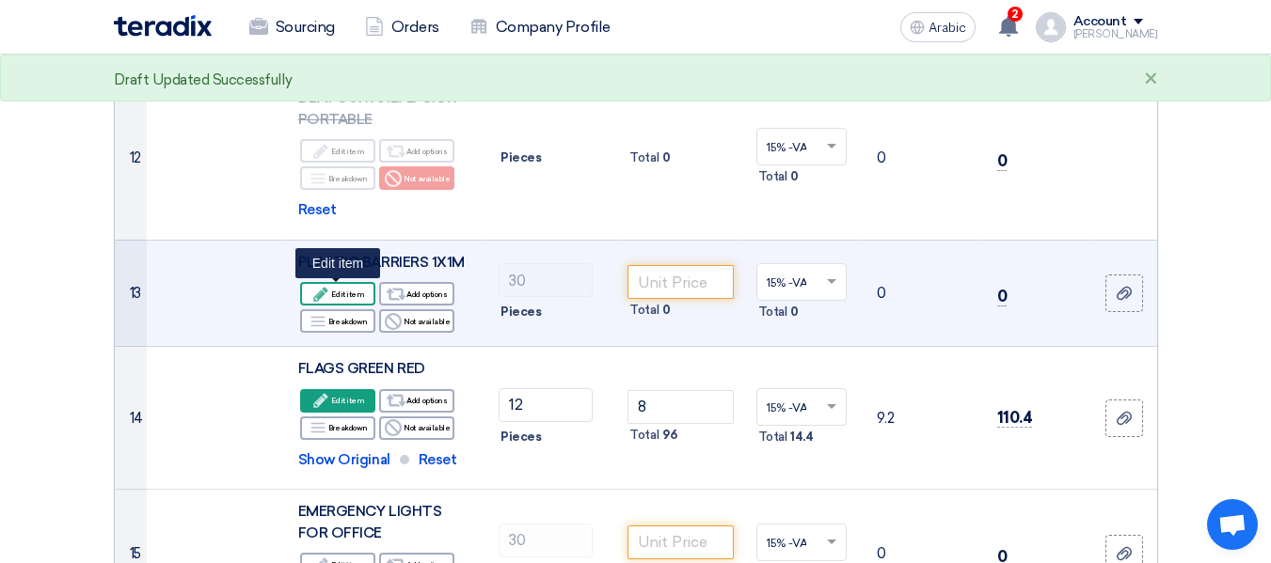
click at [353, 295] on font "Edit item" at bounding box center [347, 294] width 33 height 9
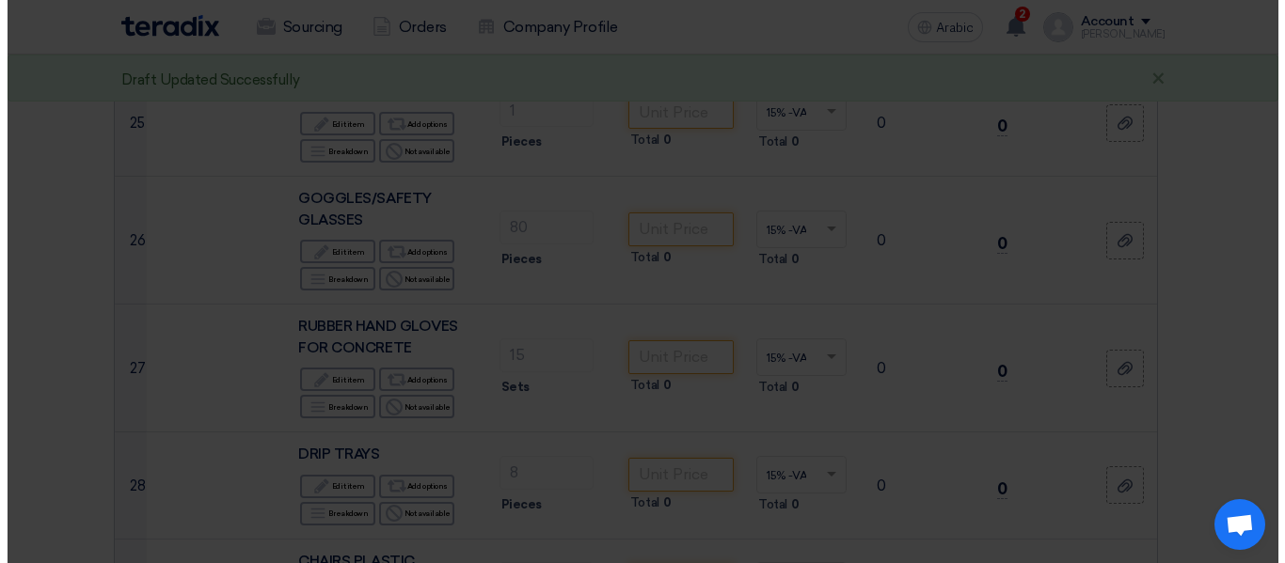
scroll to position [568, 0]
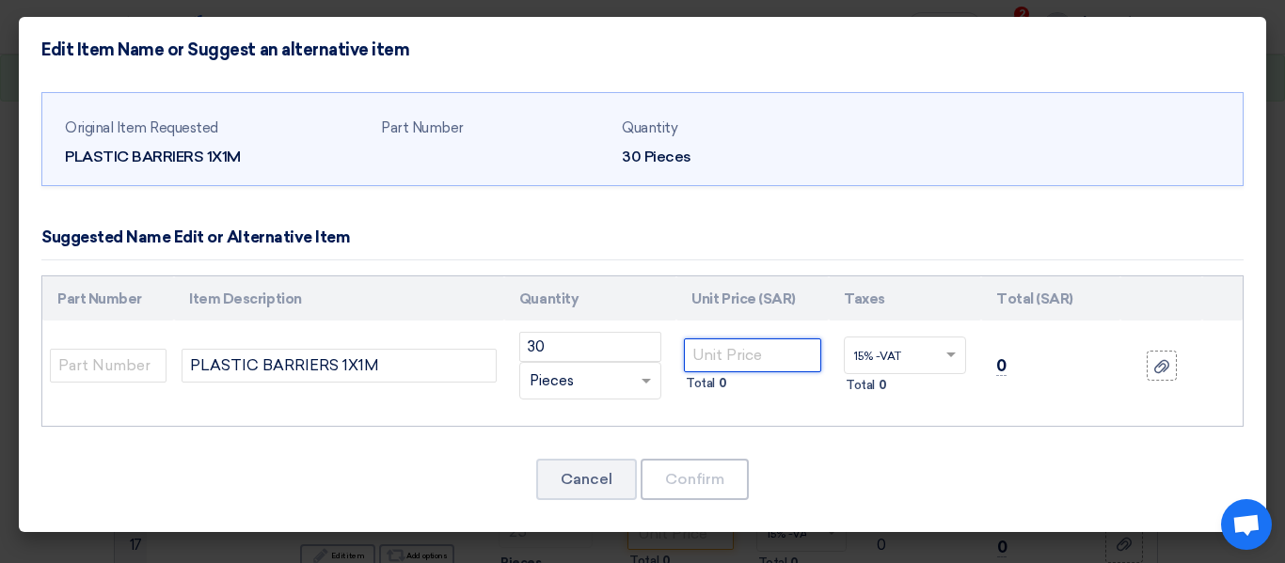
click at [734, 367] on input "number" at bounding box center [752, 356] width 137 height 34
type input "7"
type input "68"
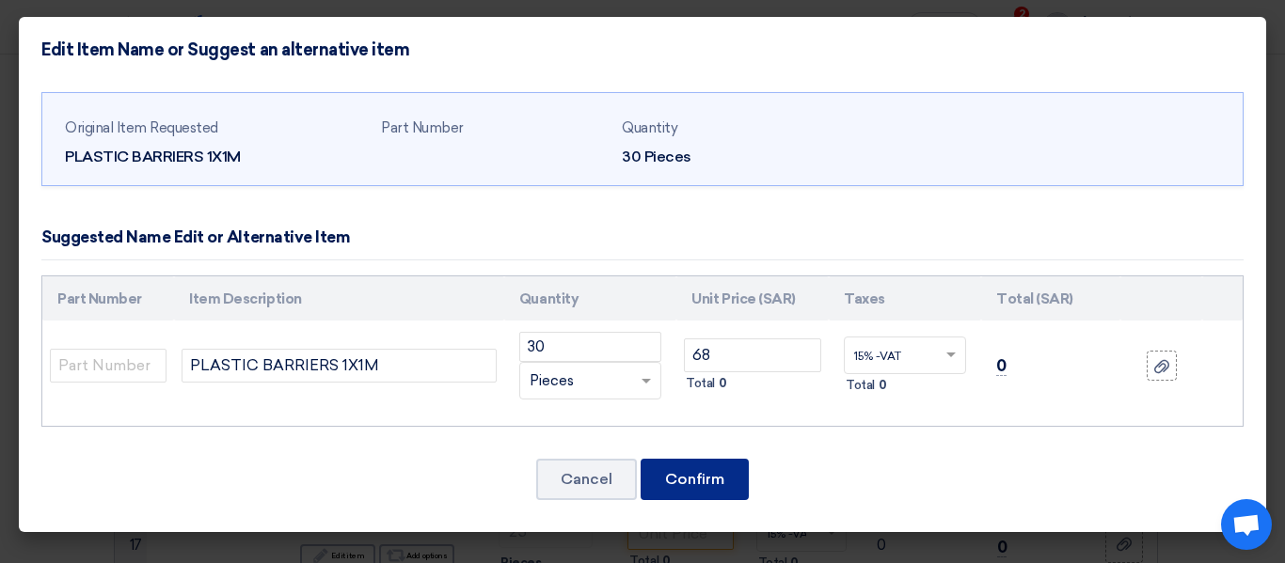
click at [713, 474] on font "Confirm" at bounding box center [694, 479] width 59 height 18
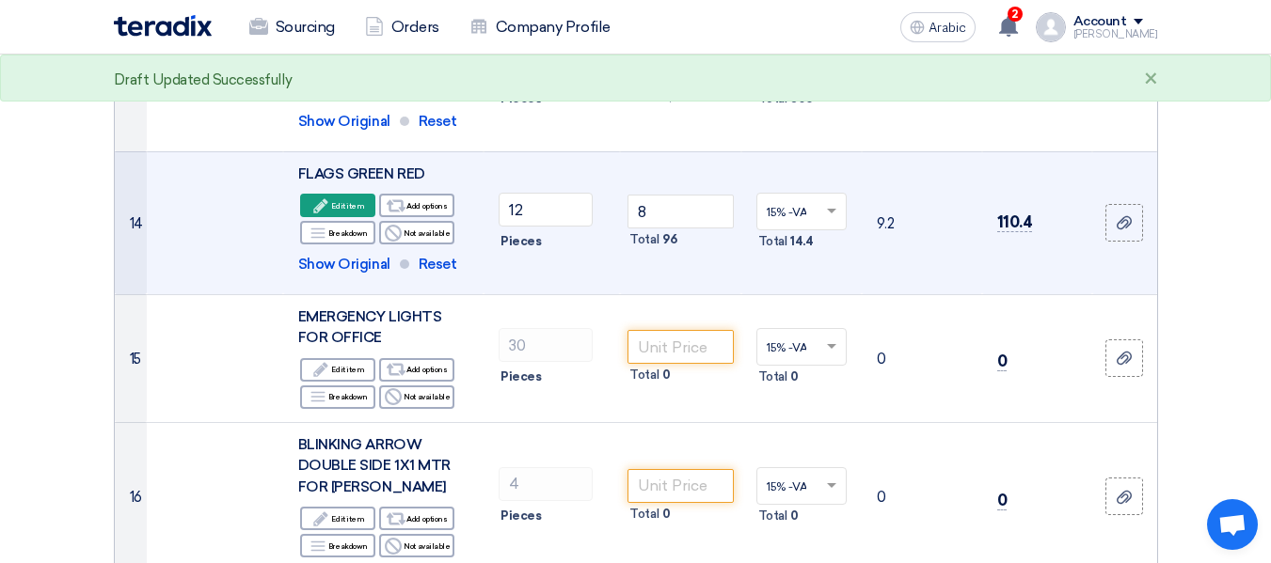
scroll to position [2197, 0]
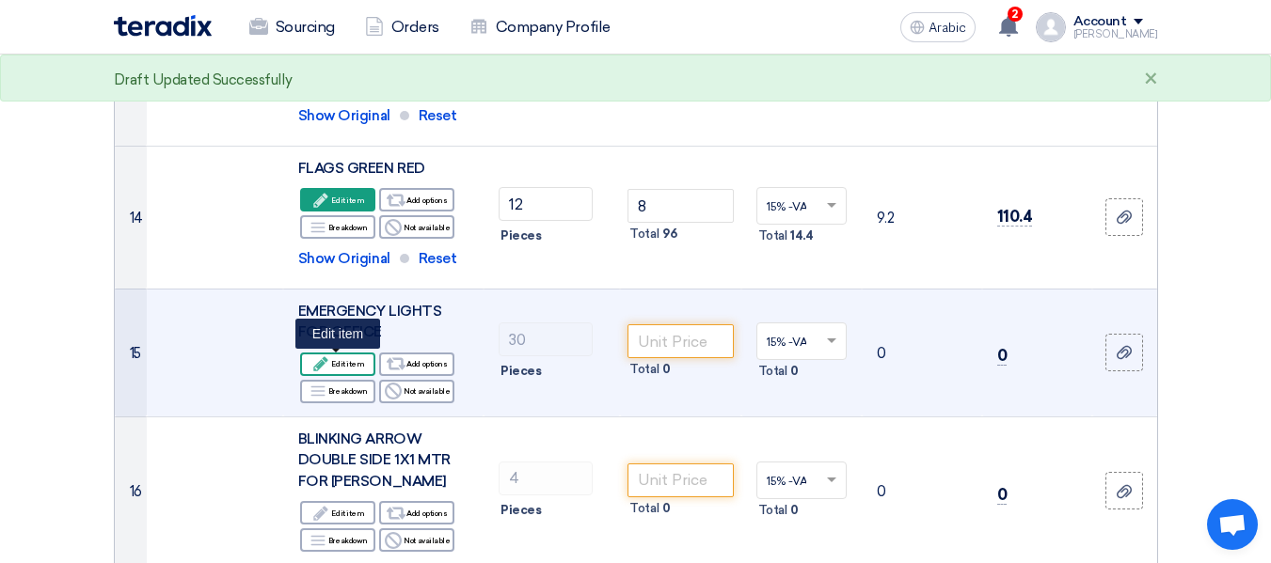
click at [340, 368] on font "Edit item" at bounding box center [347, 363] width 33 height 9
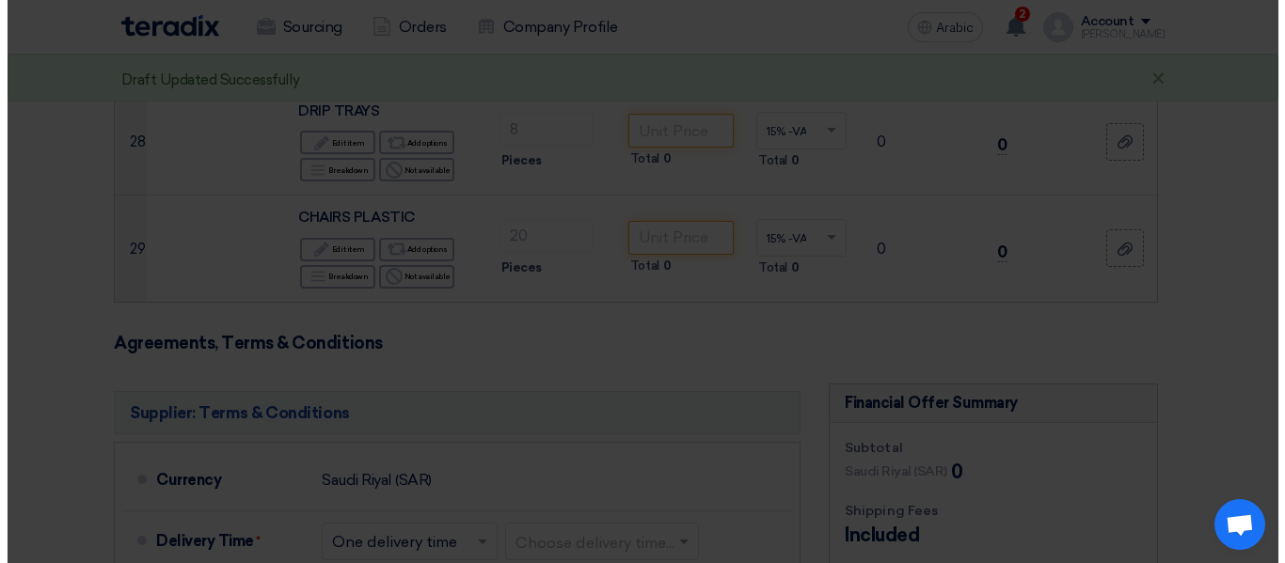
scroll to position [662, 0]
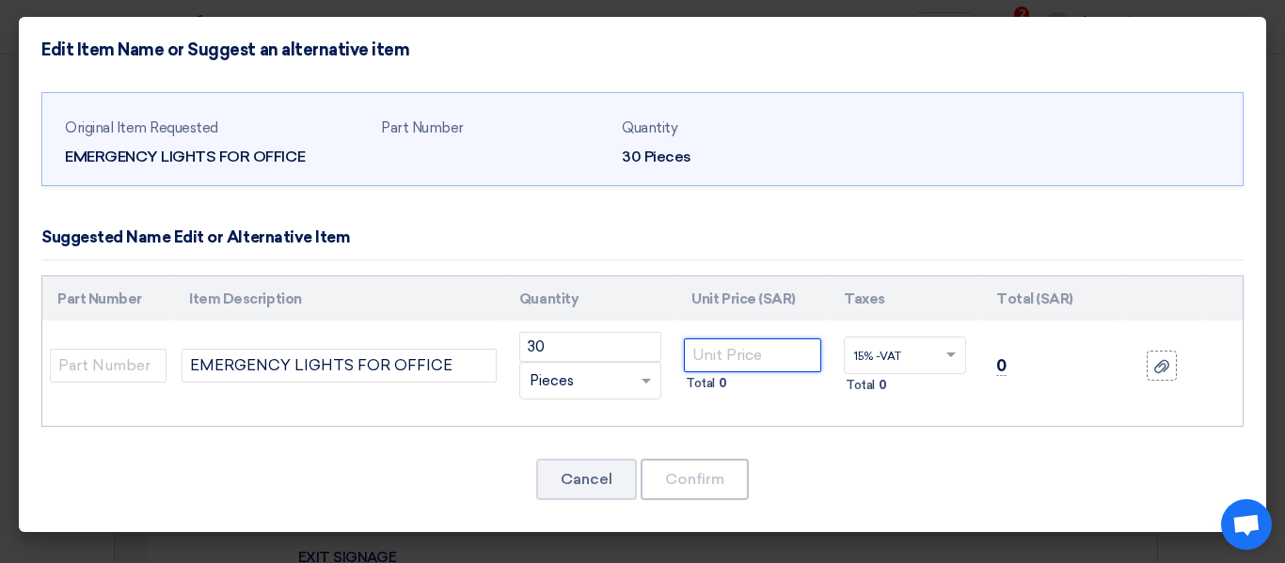
click at [732, 369] on input "number" at bounding box center [752, 356] width 137 height 34
type input "7"
type input "85"
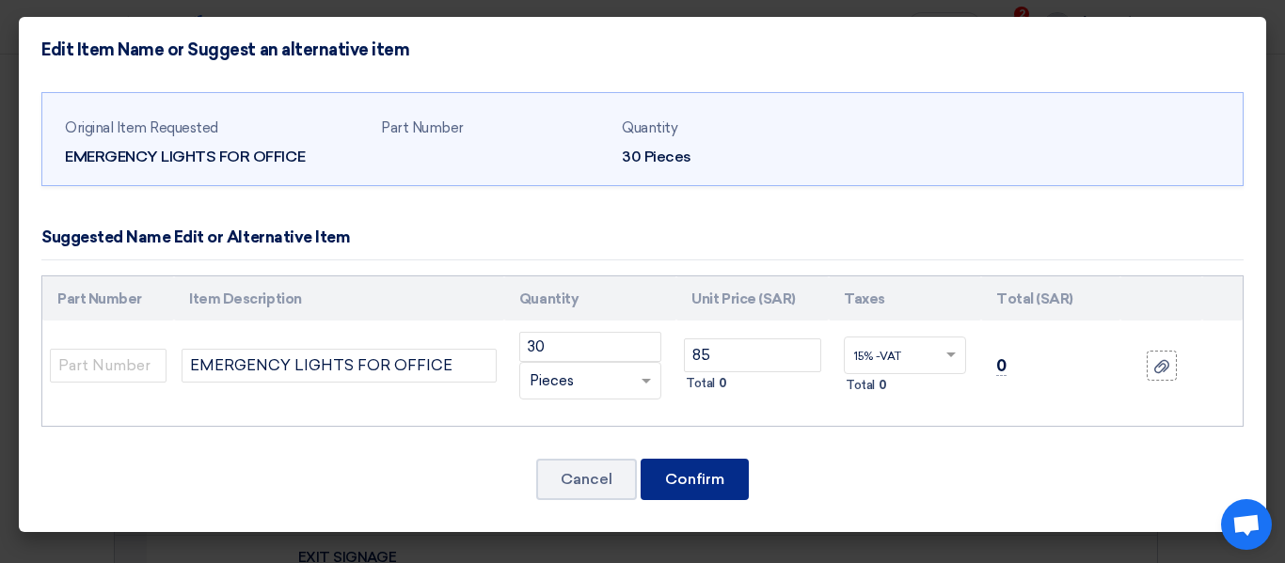
click at [696, 467] on button "Confirm" at bounding box center [695, 479] width 108 height 41
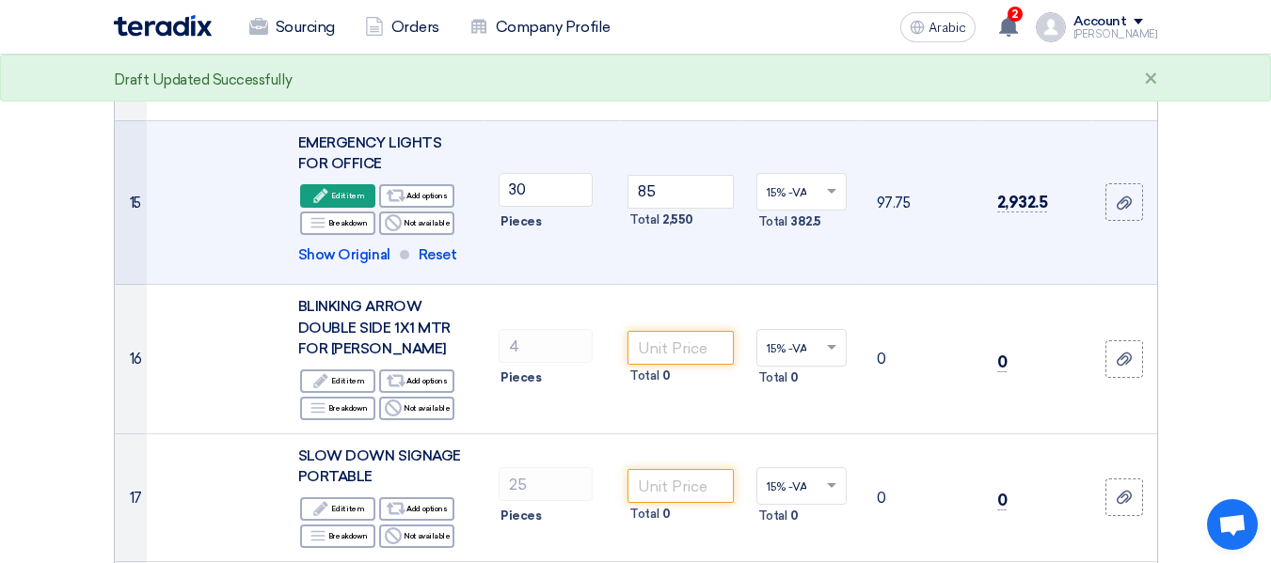
scroll to position [2385, 0]
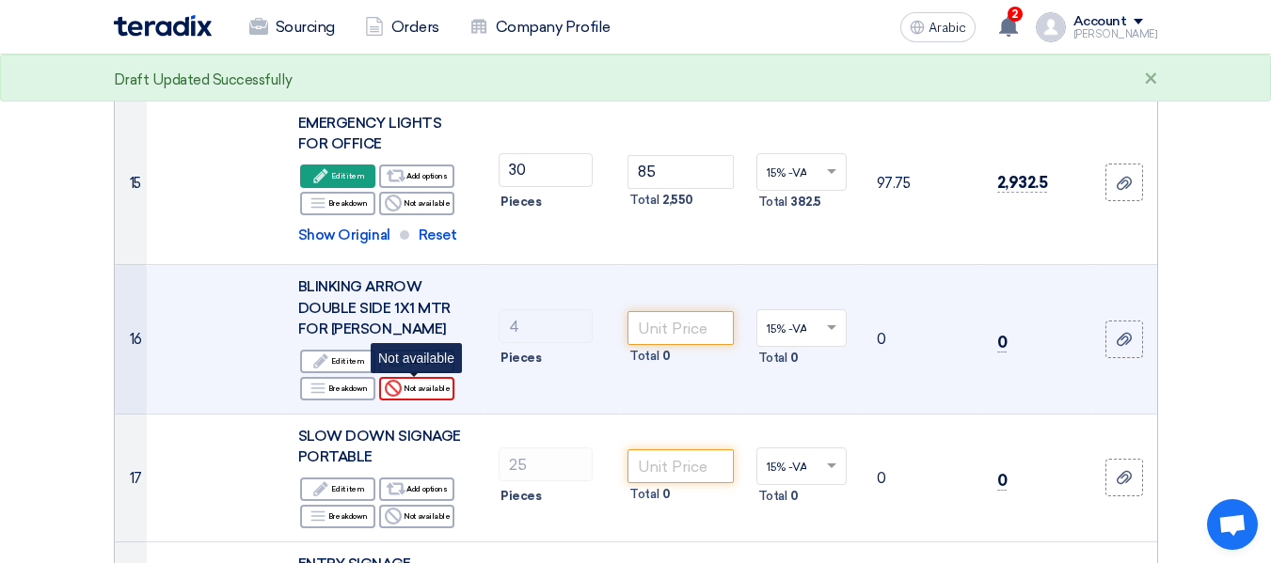
click at [436, 388] on font "Not available" at bounding box center [426, 388] width 46 height 9
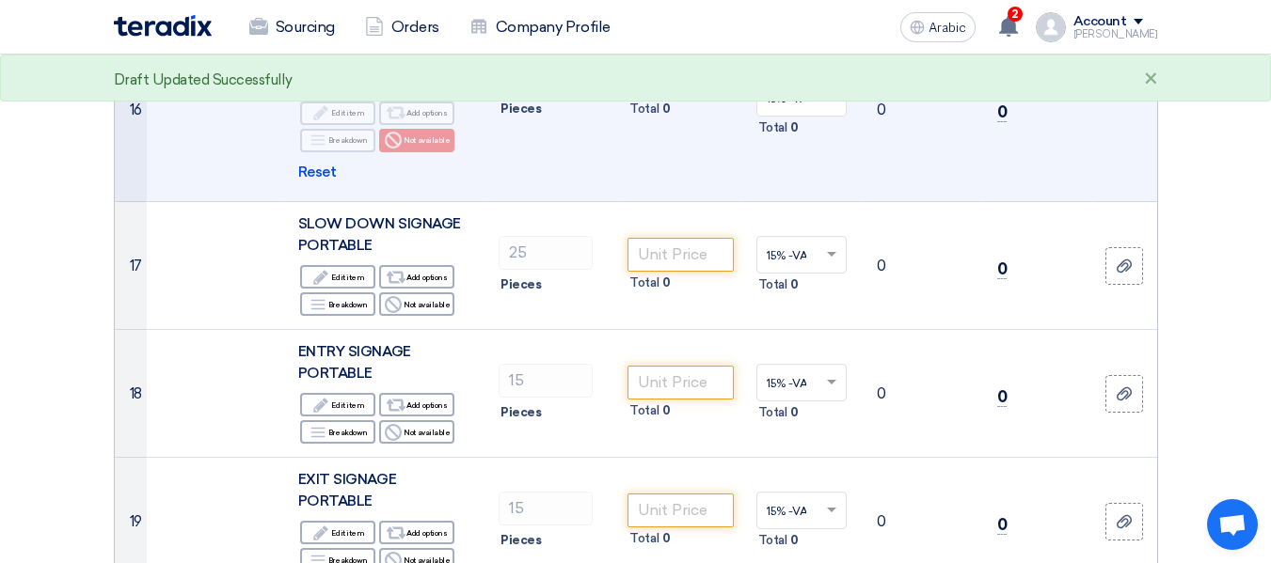
scroll to position [2667, 0]
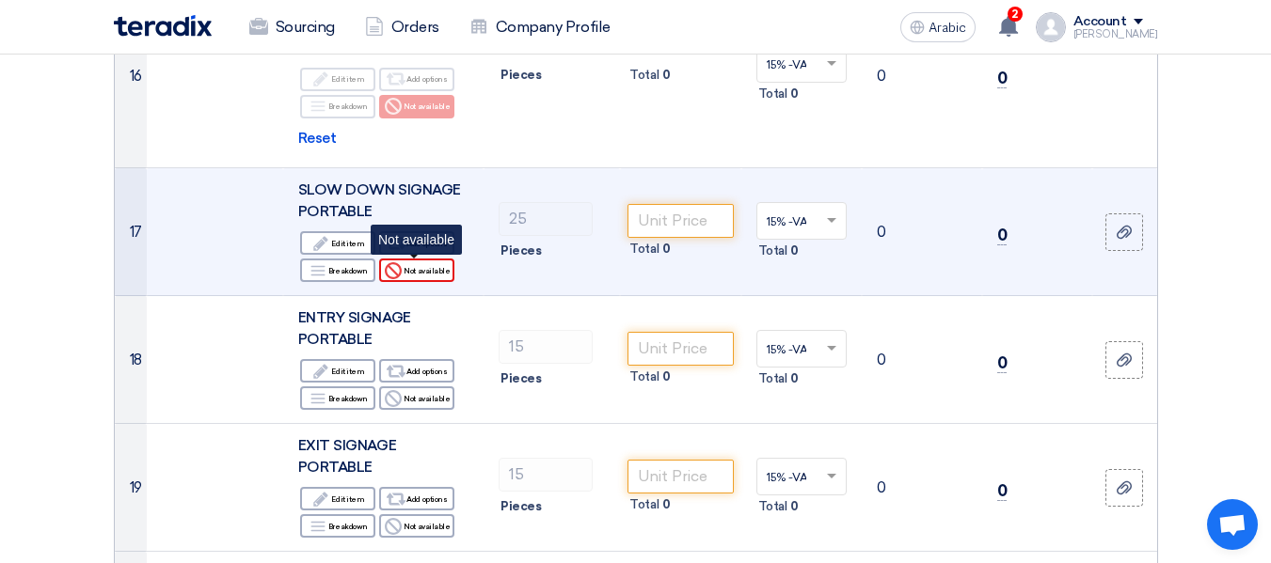
click at [421, 268] on font "Not available" at bounding box center [426, 270] width 46 height 9
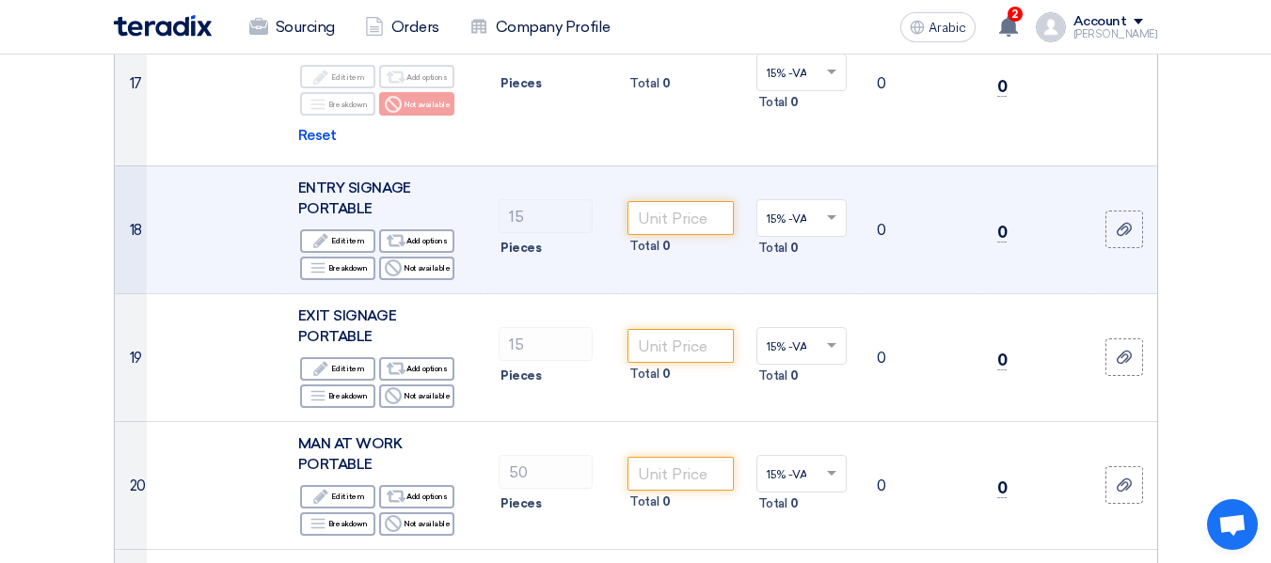
scroll to position [2855, 0]
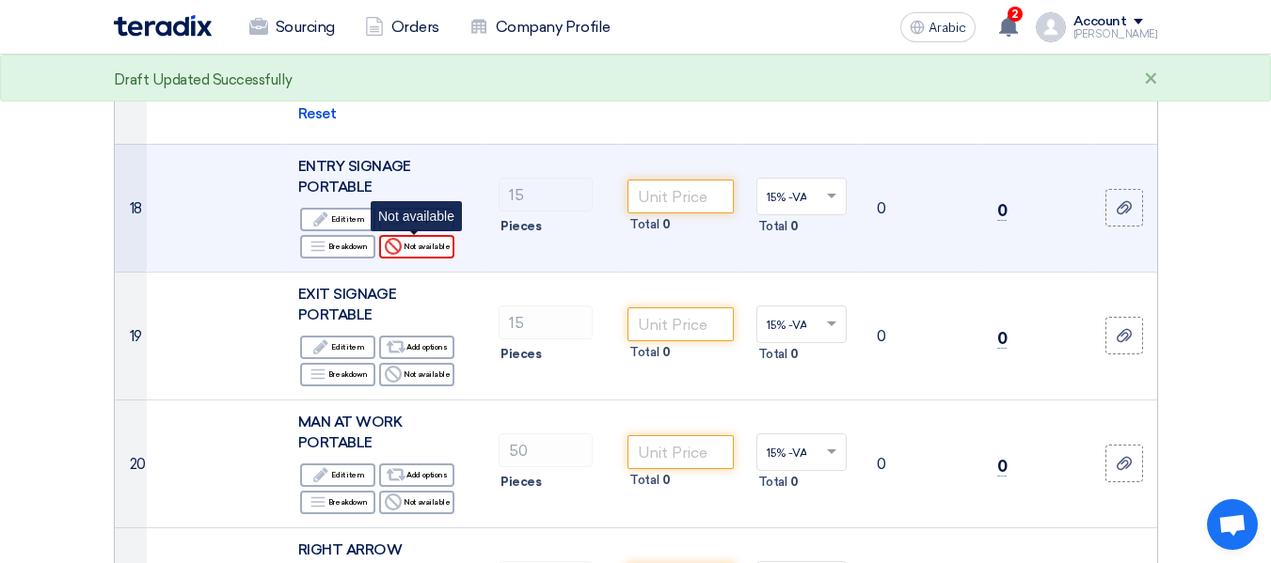
click at [441, 249] on font "Not available" at bounding box center [426, 246] width 46 height 9
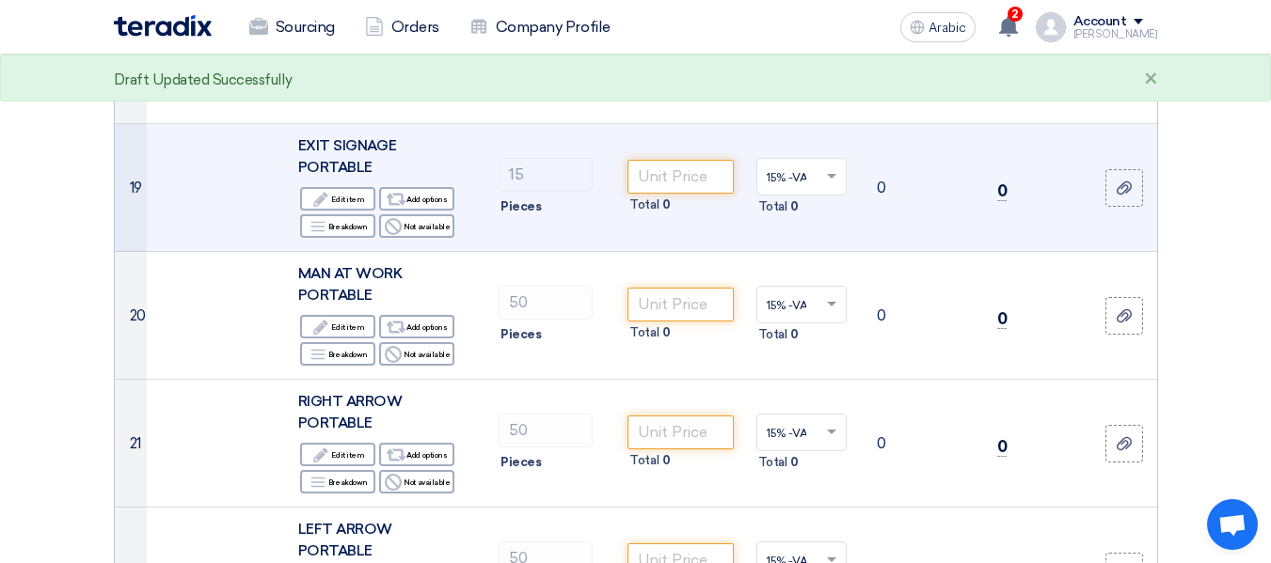
scroll to position [3044, 0]
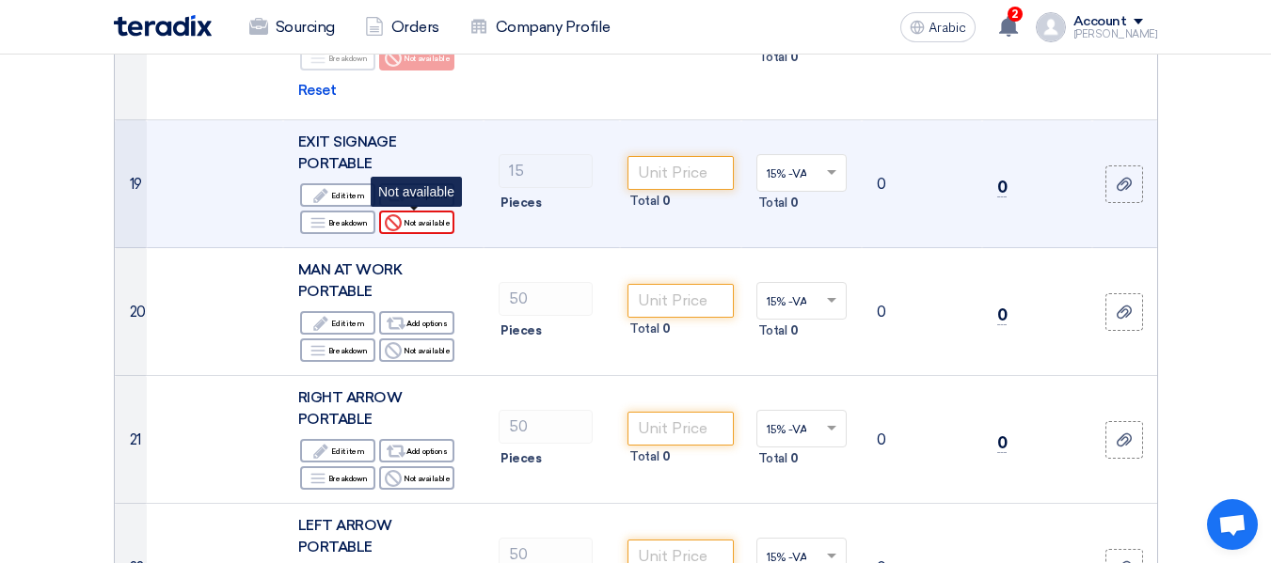
click at [444, 226] on font "Not available" at bounding box center [426, 222] width 46 height 9
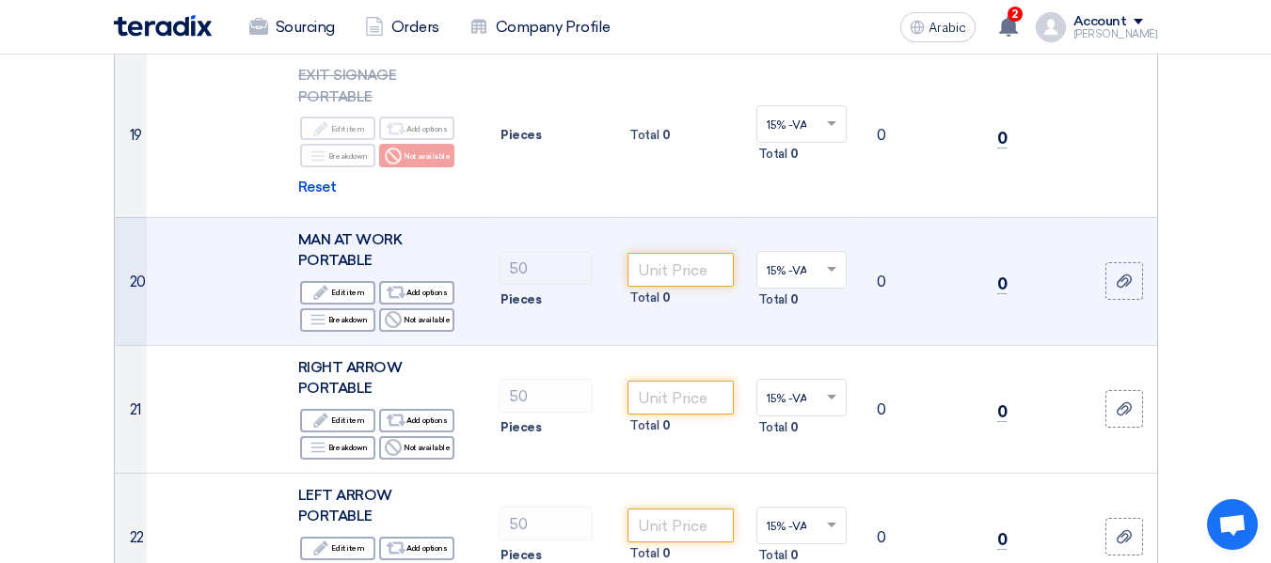
scroll to position [3232, 0]
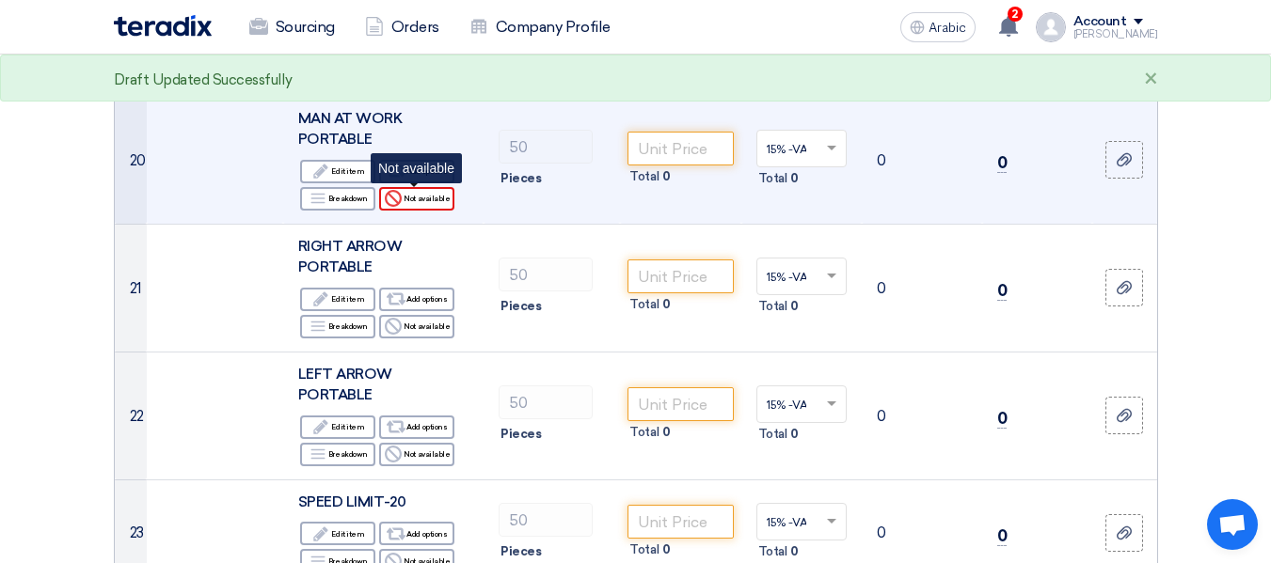
click at [444, 200] on font "Not available" at bounding box center [426, 198] width 46 height 9
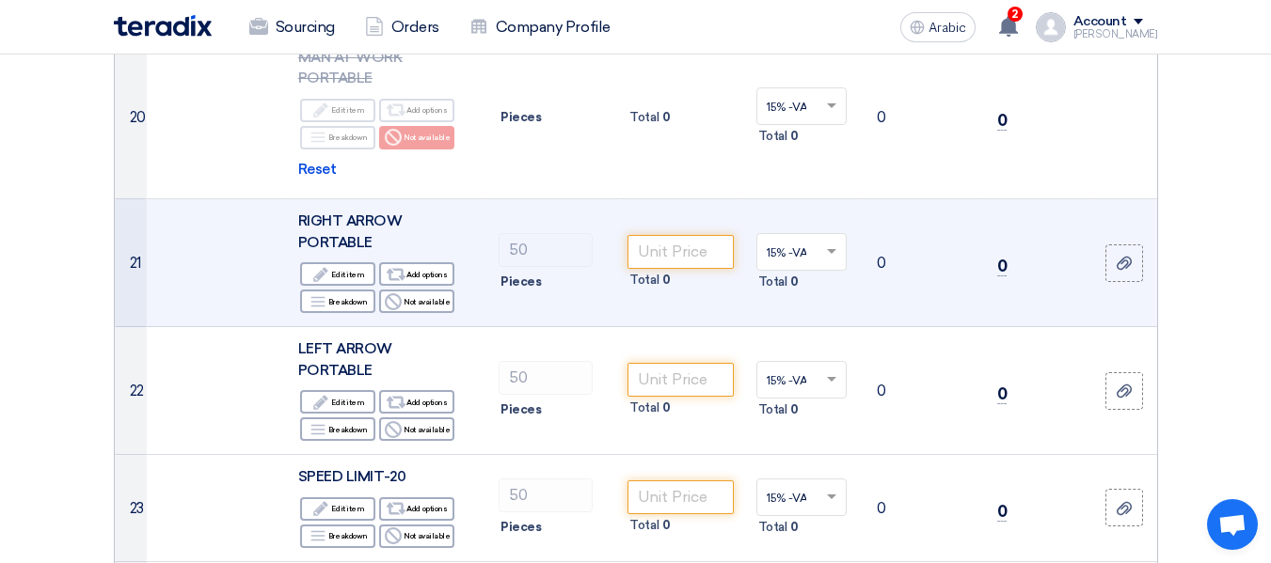
scroll to position [3326, 0]
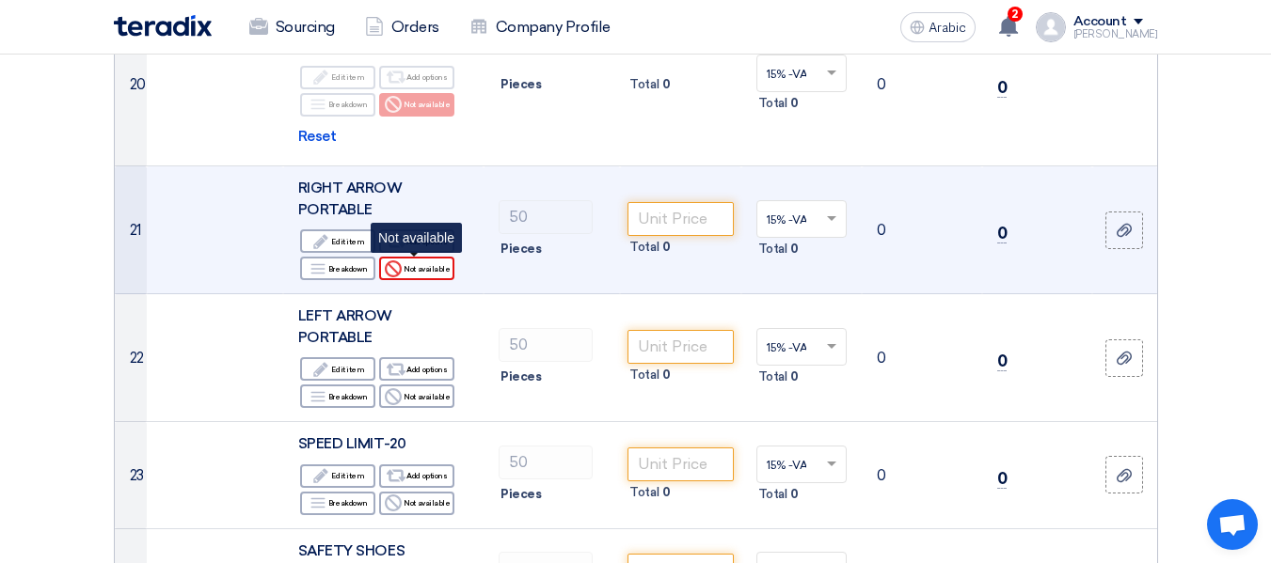
click at [441, 272] on font "Not available" at bounding box center [426, 268] width 46 height 9
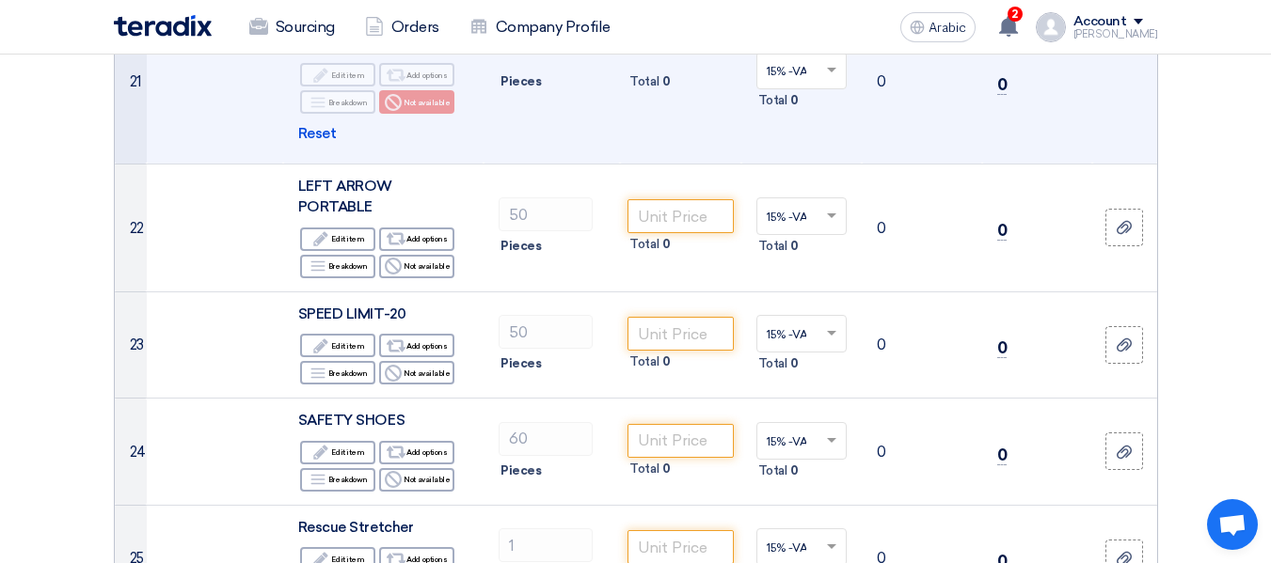
scroll to position [3514, 0]
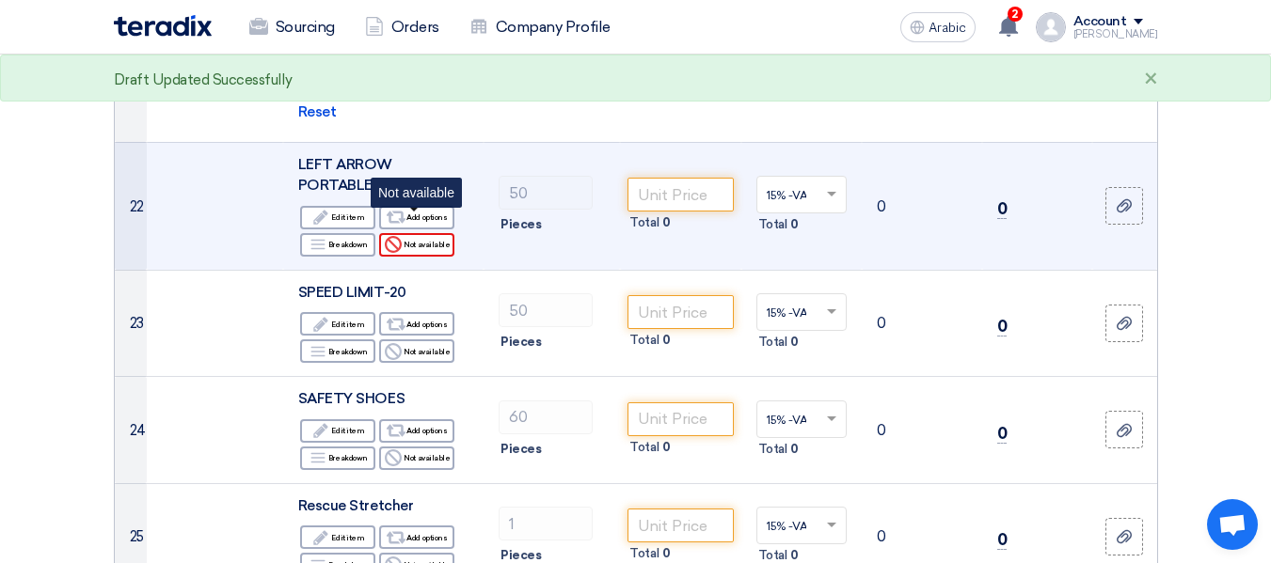
click at [438, 240] on font "Not available" at bounding box center [426, 244] width 46 height 9
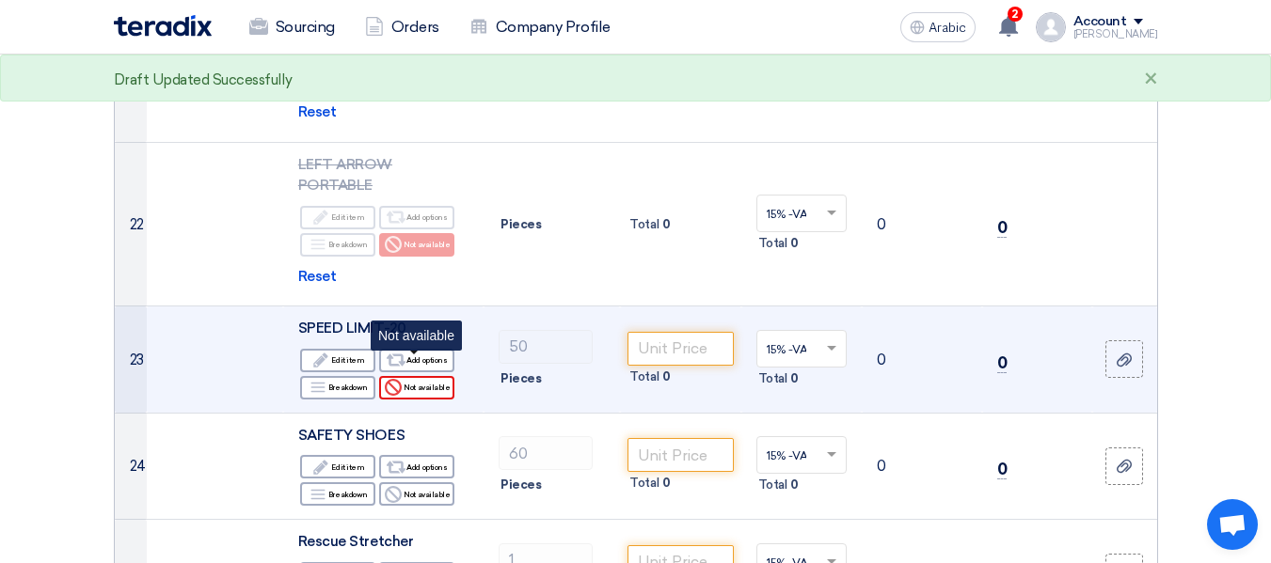
click at [443, 383] on font "Not available" at bounding box center [426, 387] width 46 height 9
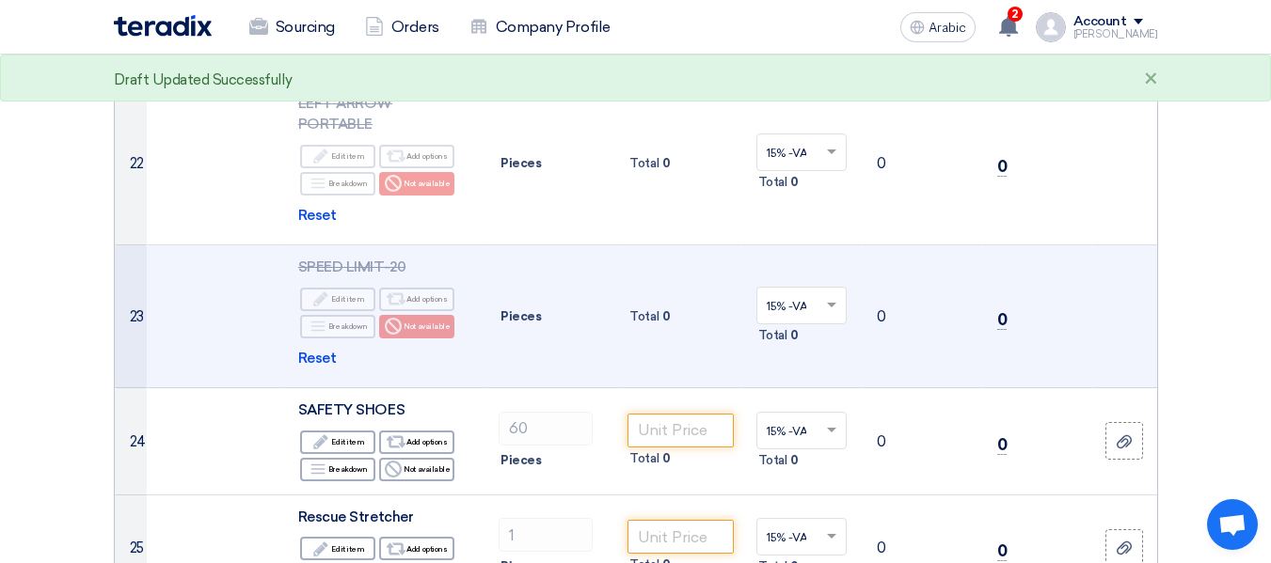
scroll to position [3608, 0]
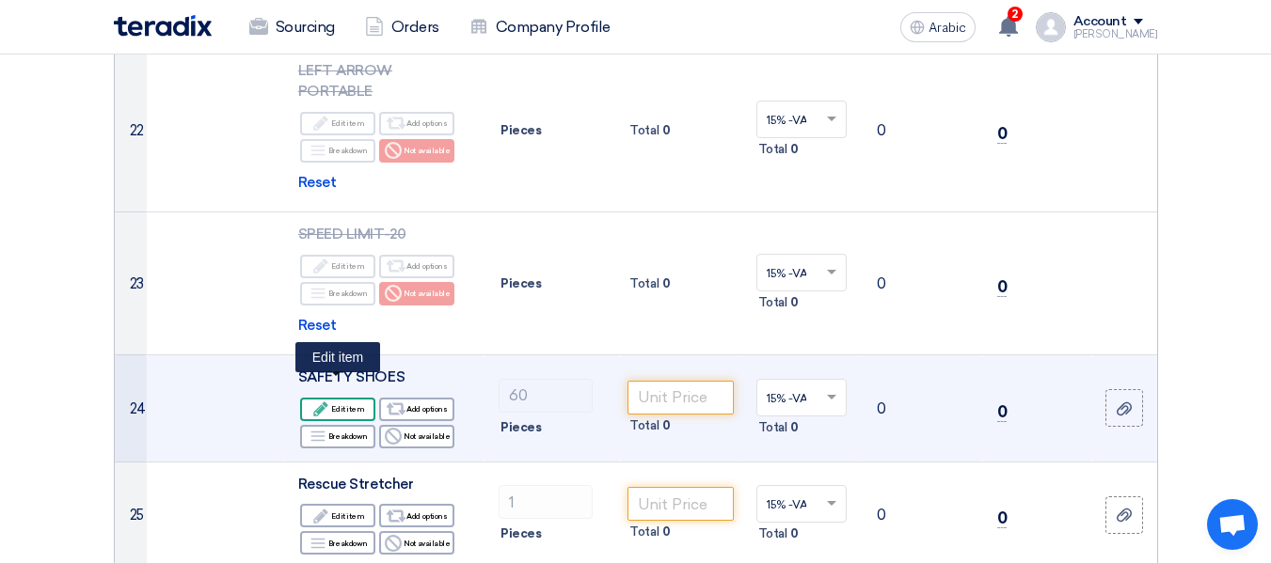
click at [356, 404] on font "Edit item" at bounding box center [347, 408] width 33 height 9
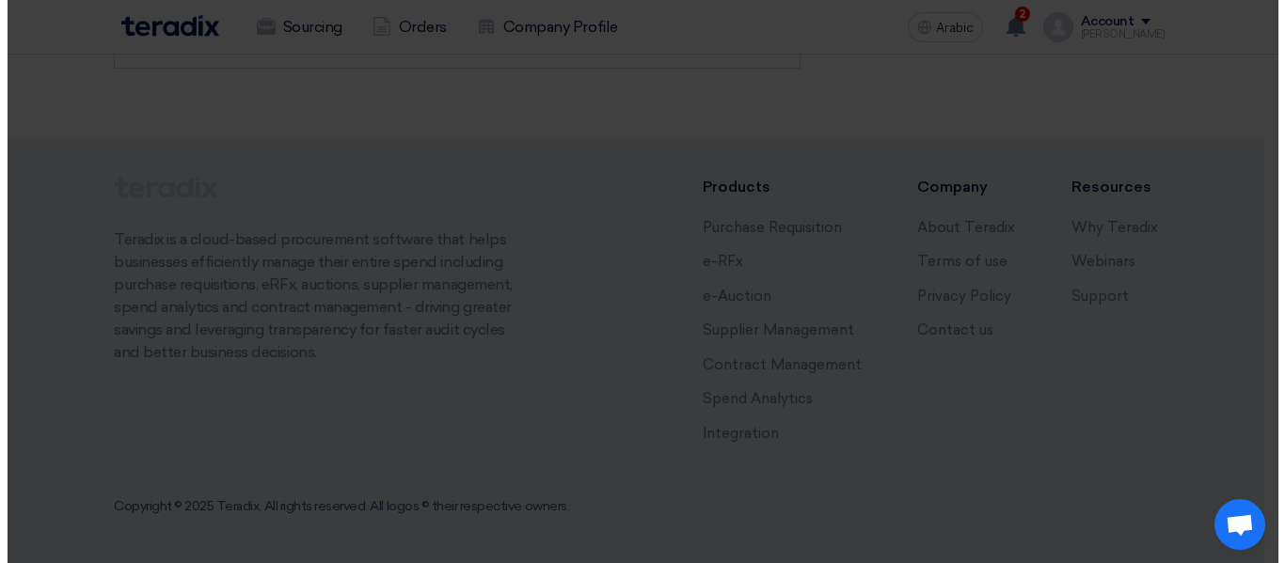
scroll to position [1622, 0]
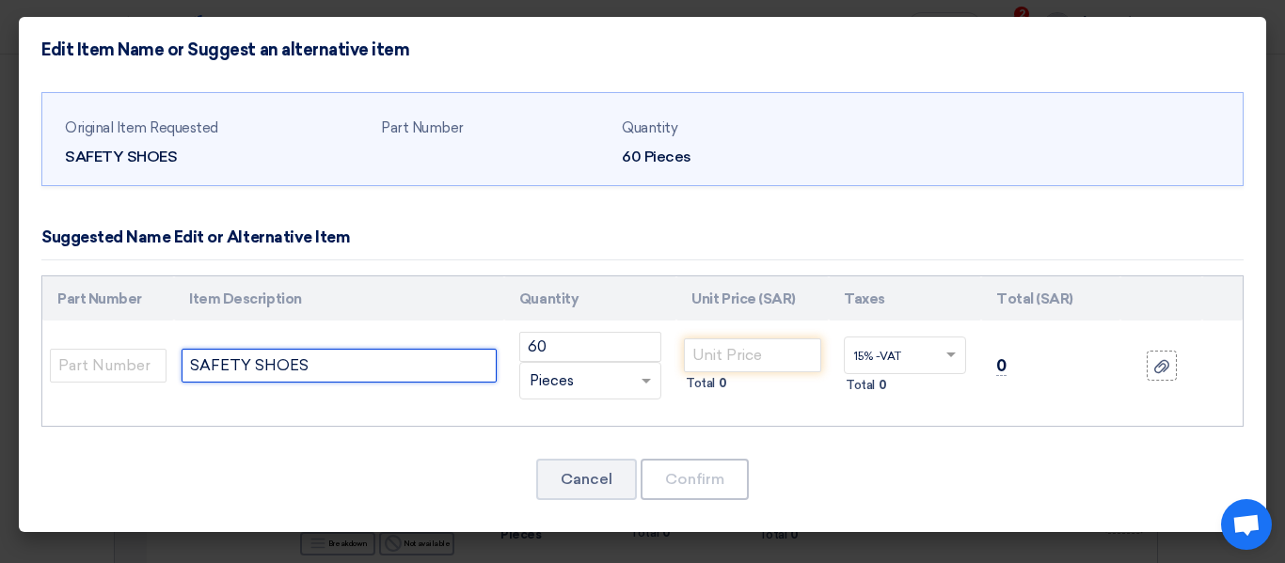
click at [365, 372] on input "SAFETY SHOES" at bounding box center [339, 366] width 315 height 34
type input "SAFETY SHOES WAGUS INIDA"
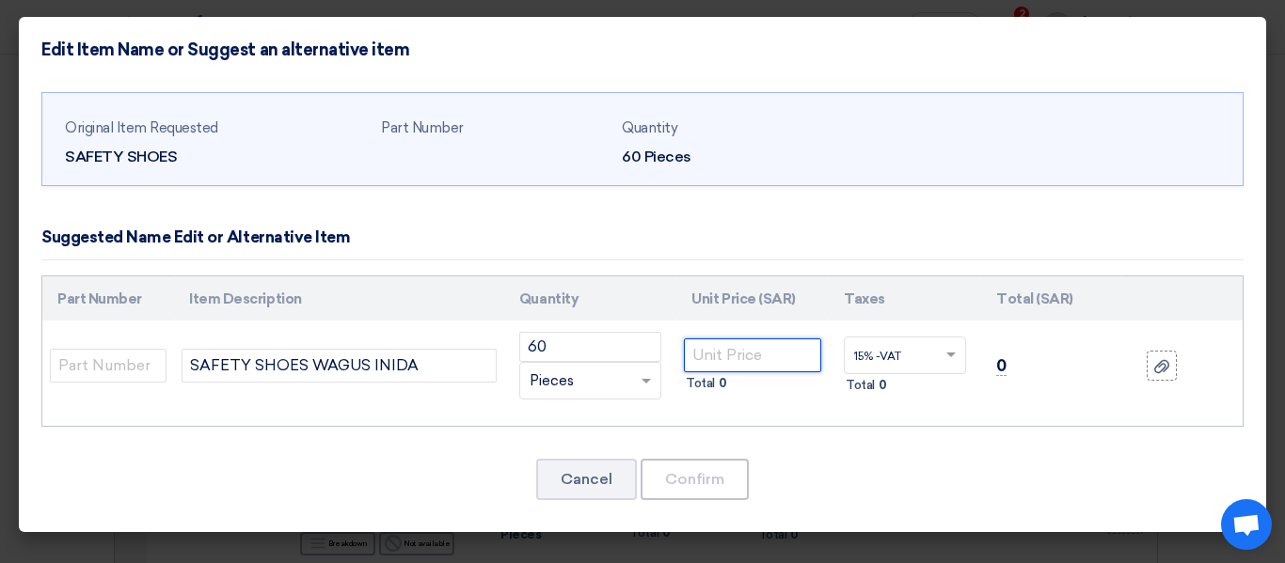
click at [700, 347] on input "number" at bounding box center [752, 356] width 137 height 34
type input "34"
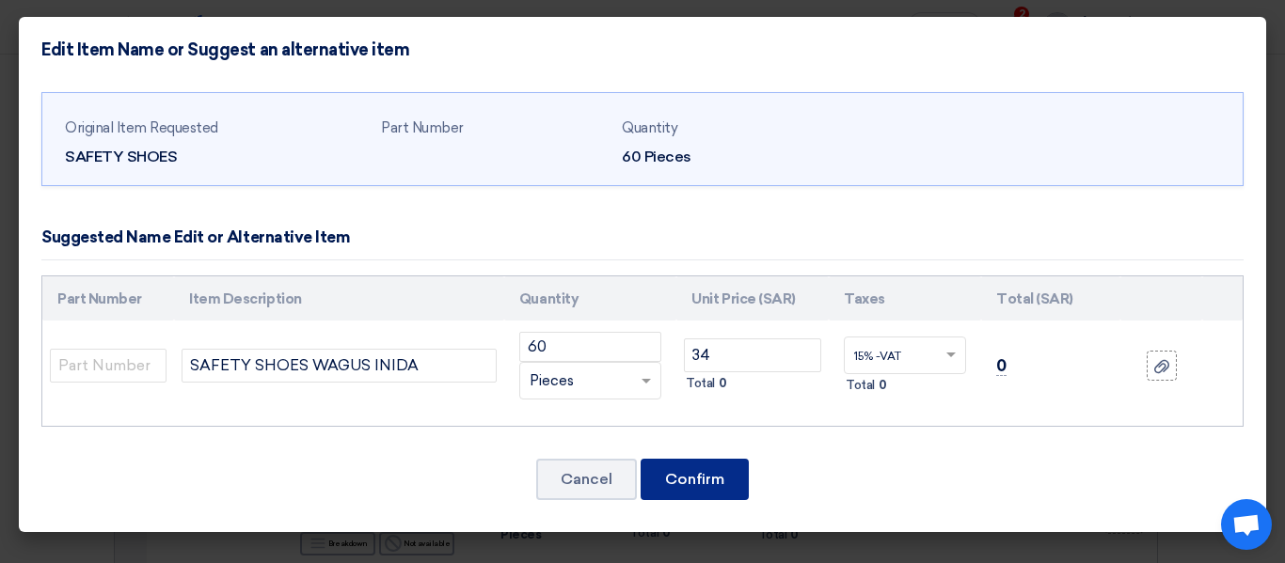
click at [696, 474] on font "Confirm" at bounding box center [694, 479] width 59 height 18
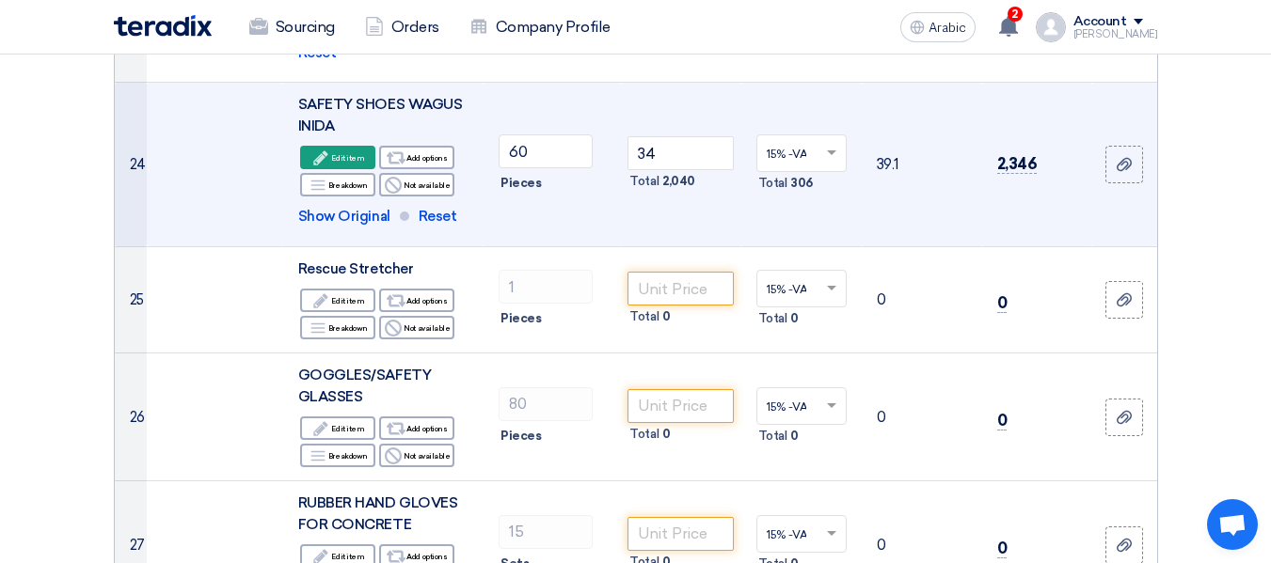
scroll to position [3890, 0]
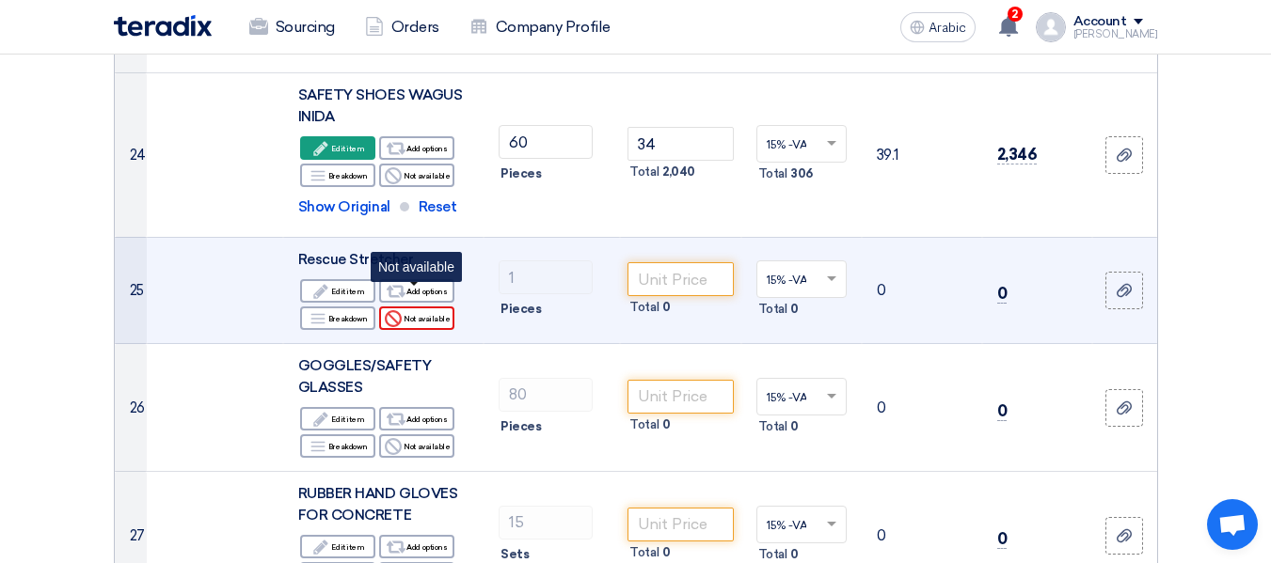
click at [421, 314] on font "Not available" at bounding box center [426, 318] width 46 height 9
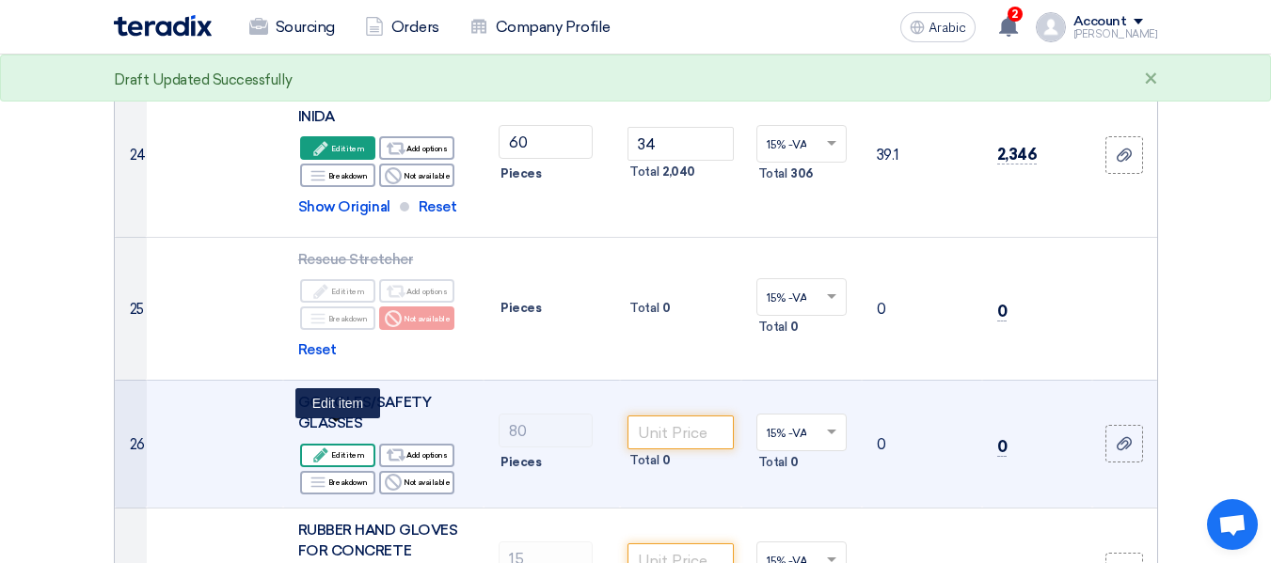
click at [348, 451] on font "Edit item" at bounding box center [347, 455] width 33 height 9
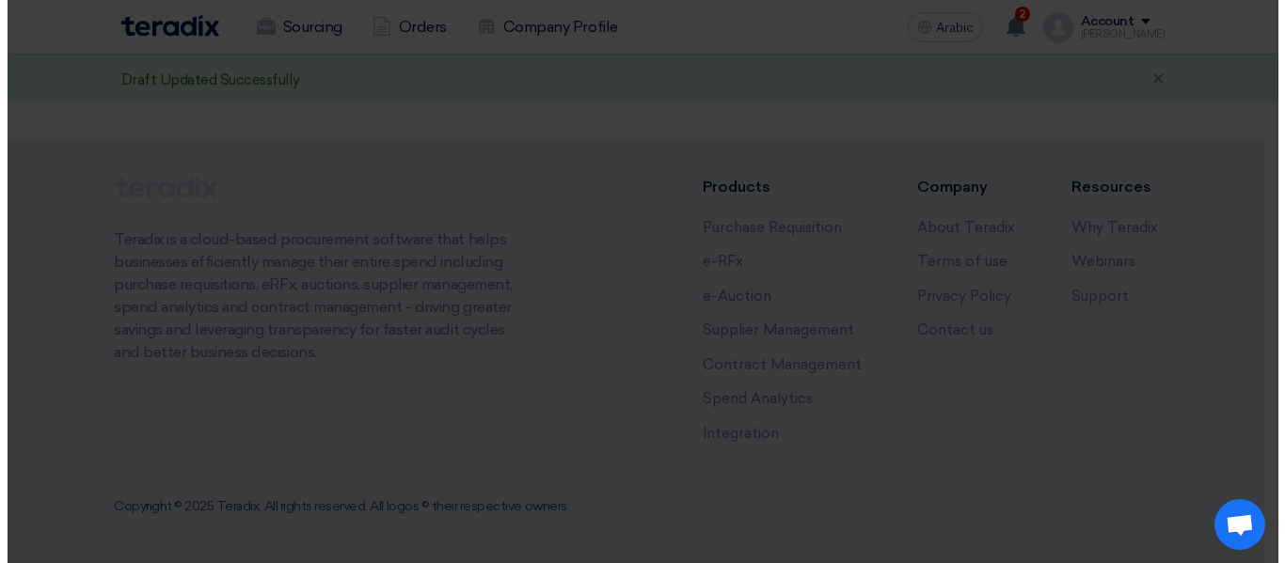
scroll to position [1906, 0]
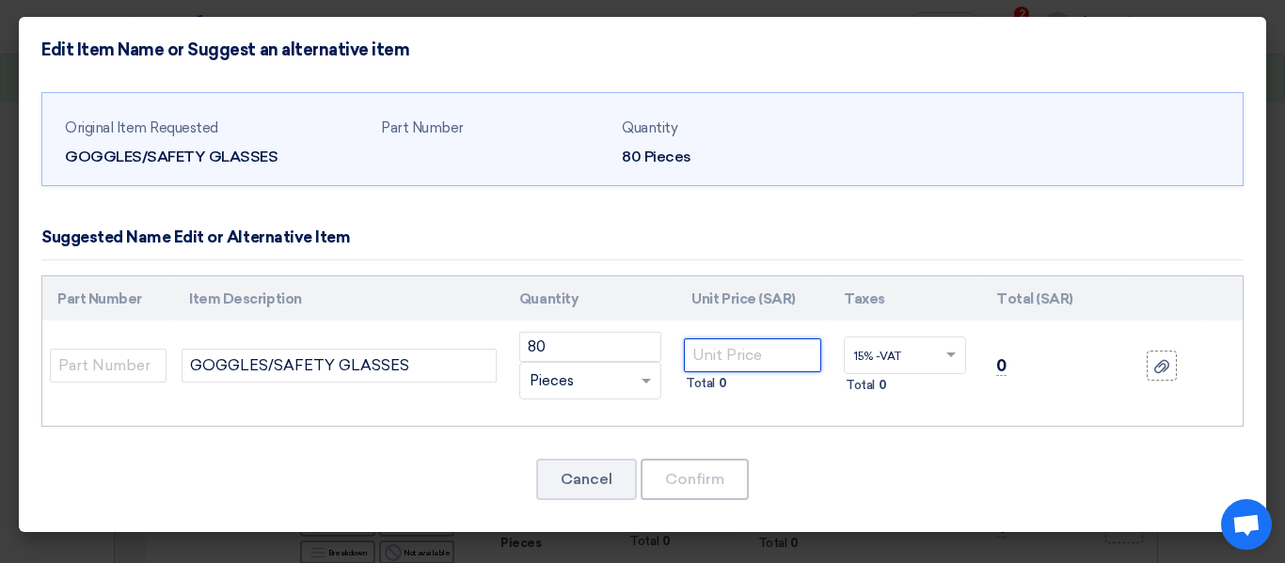
click at [757, 359] on input "number" at bounding box center [752, 356] width 137 height 34
type input "3.5"
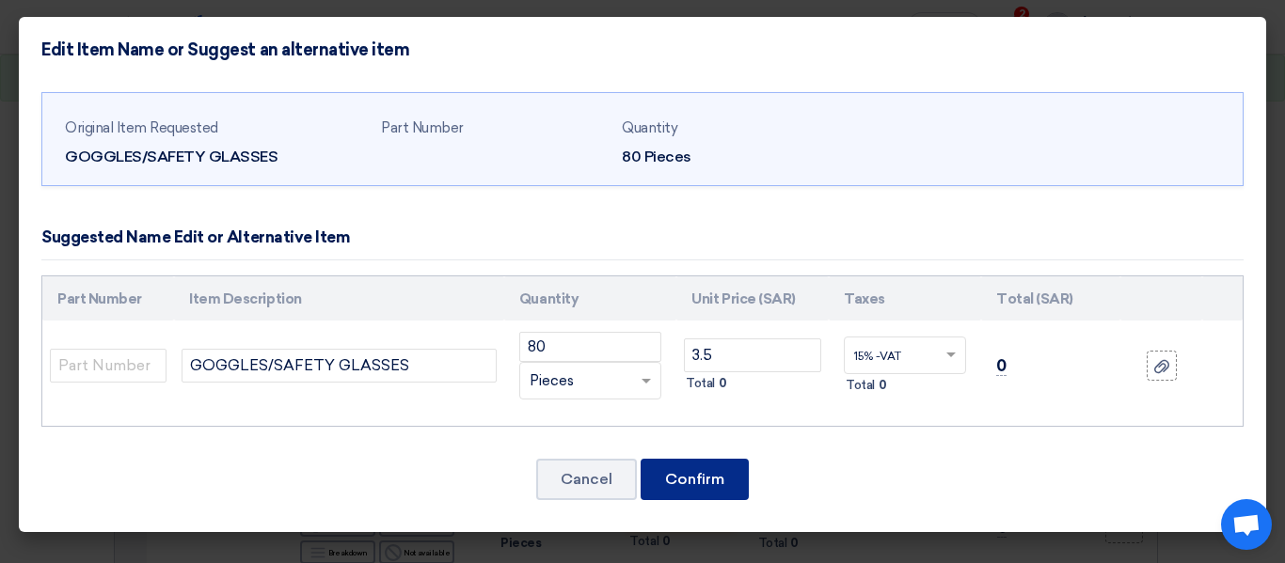
click at [683, 468] on button "Confirm" at bounding box center [695, 479] width 108 height 41
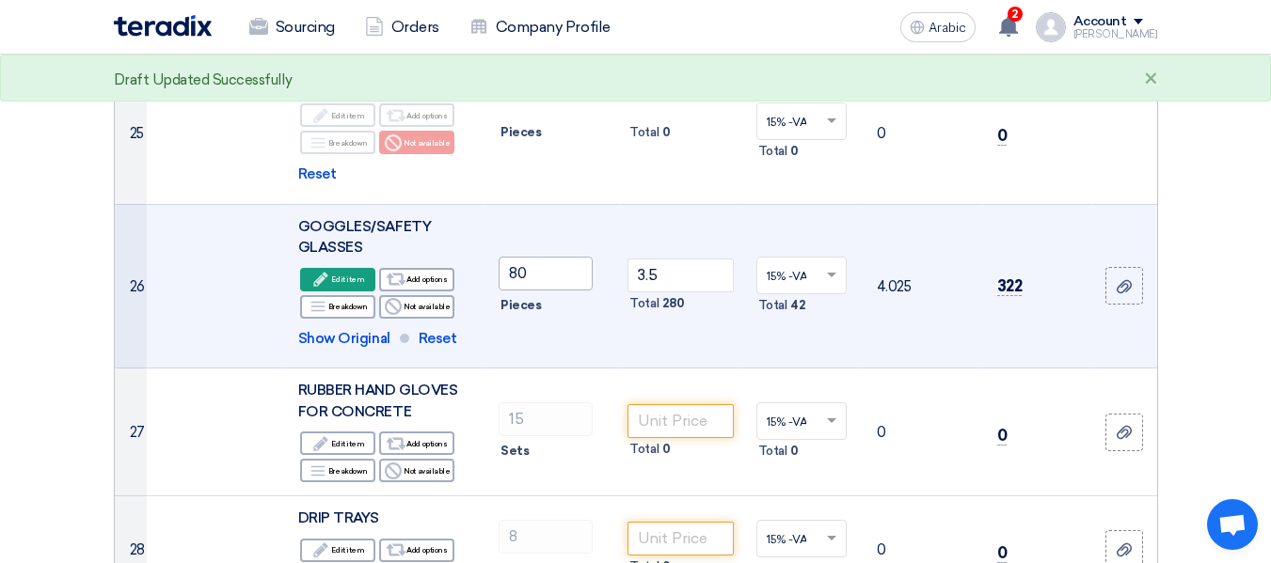
scroll to position [4078, 0]
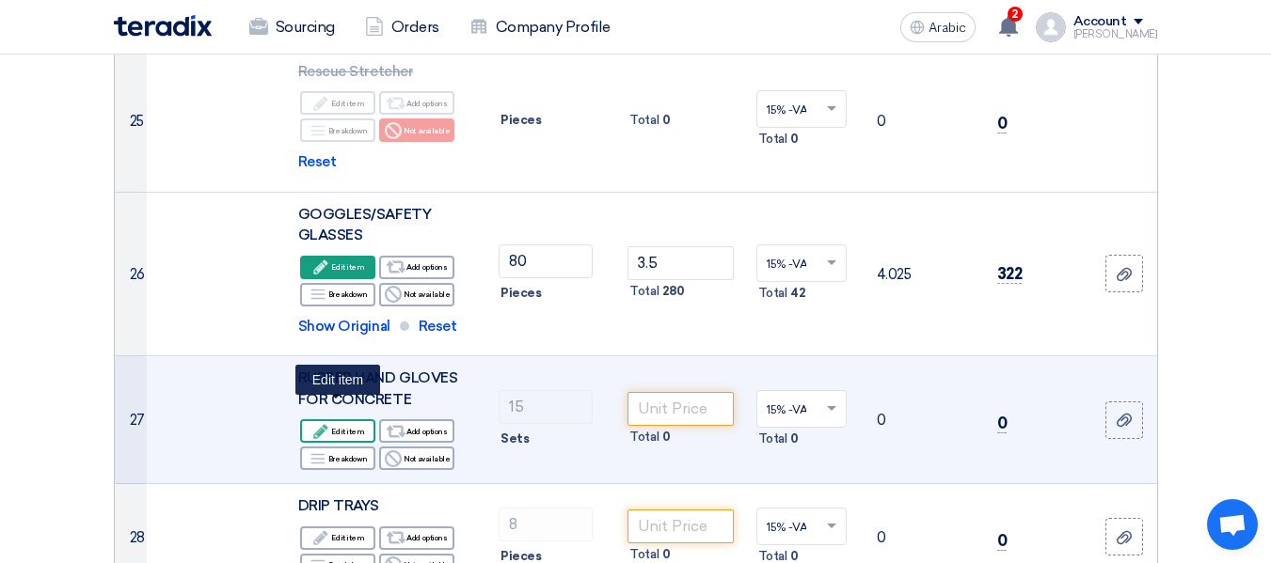
click at [358, 424] on font "Edit item" at bounding box center [347, 431] width 33 height 15
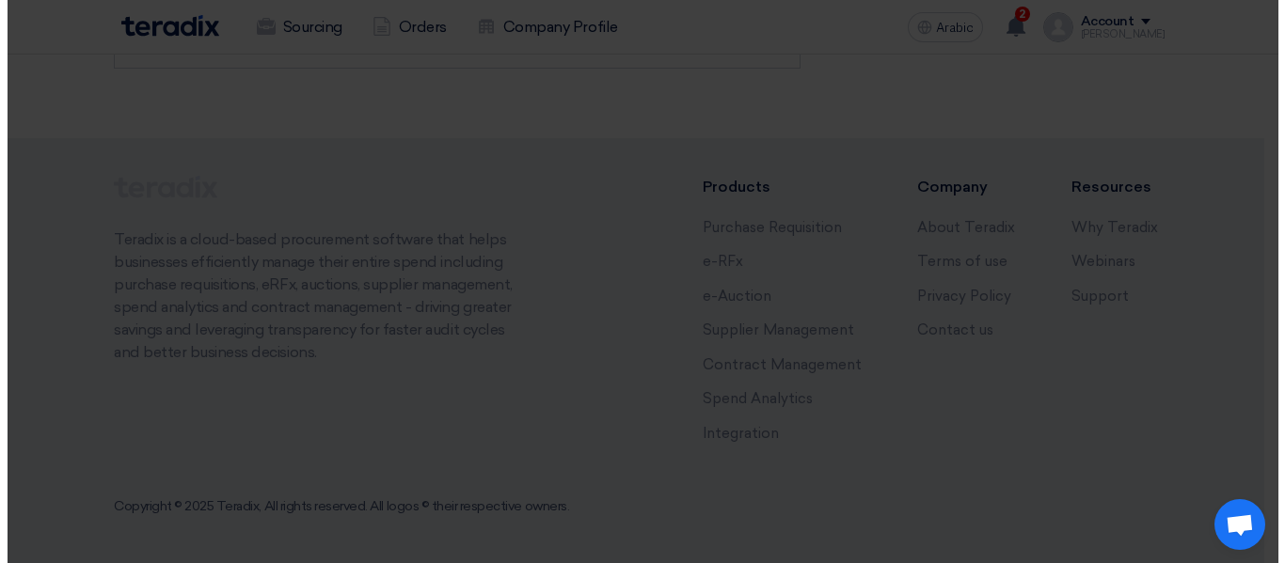
scroll to position [2094, 0]
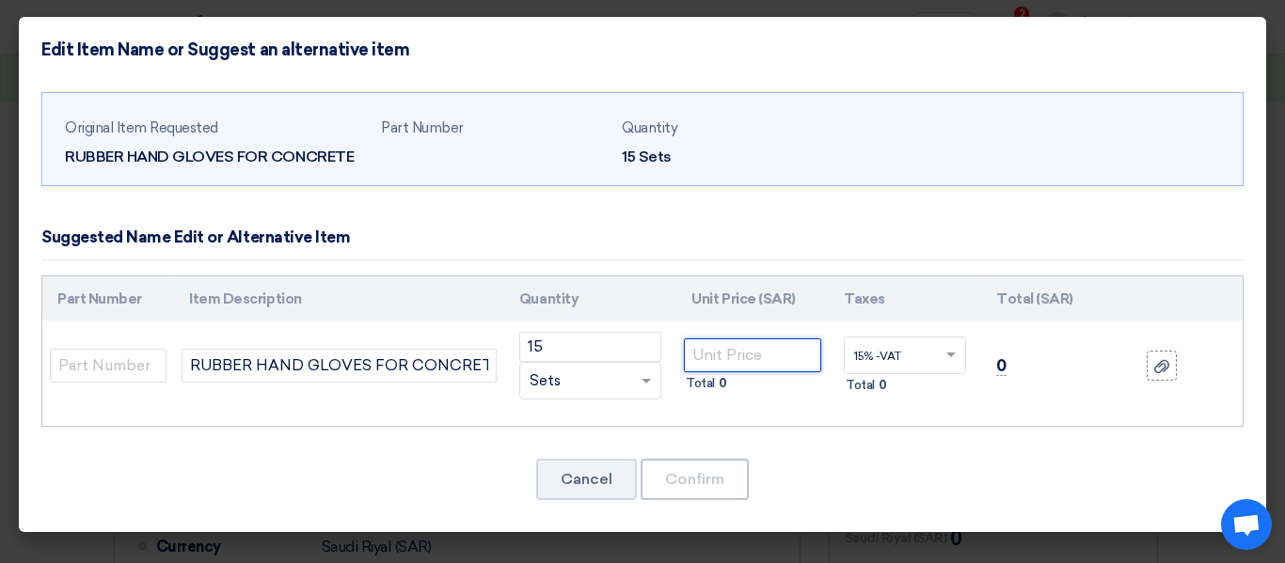
click at [767, 361] on input "number" at bounding box center [752, 356] width 137 height 34
type input "4"
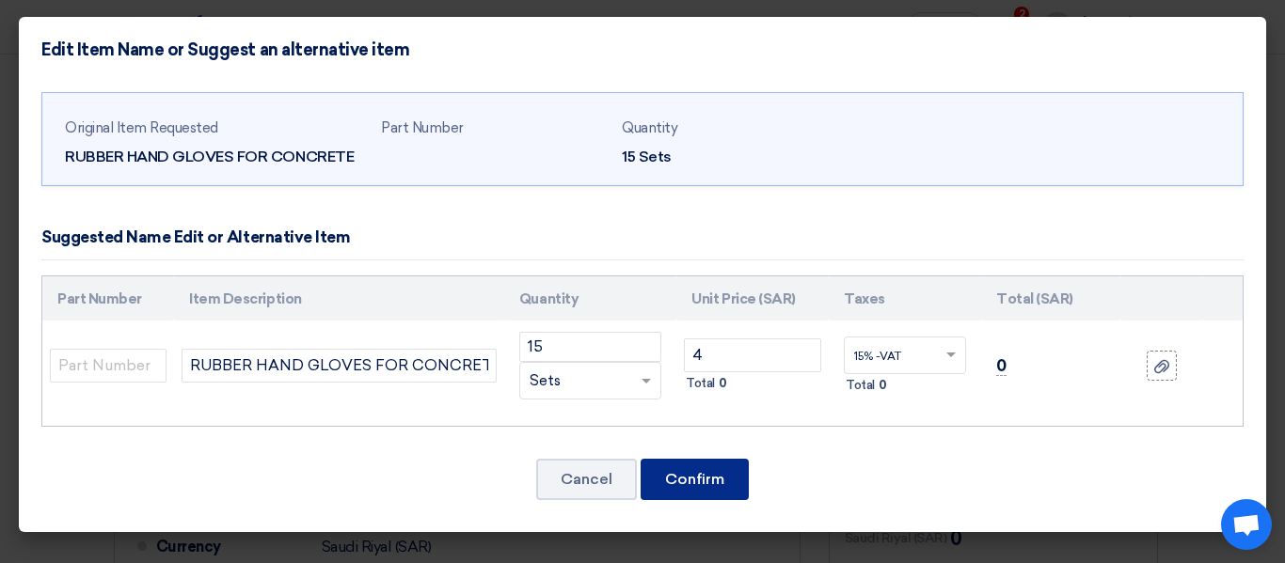
click at [676, 474] on font "Confirm" at bounding box center [694, 479] width 59 height 18
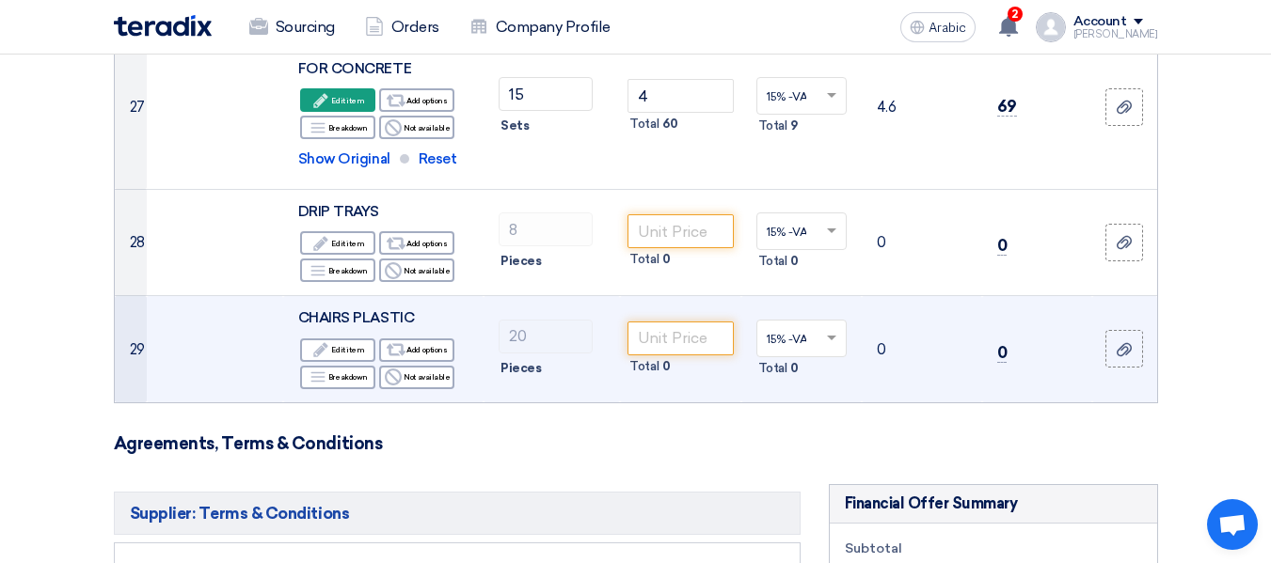
scroll to position [4431, 0]
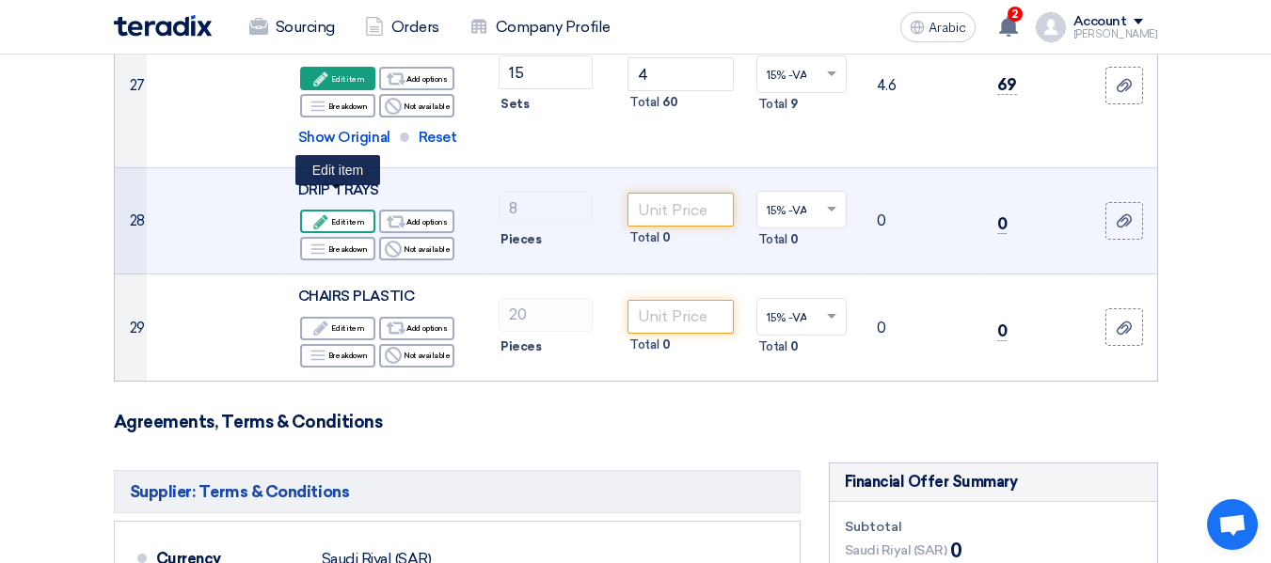
click at [342, 217] on font "Edit item" at bounding box center [347, 221] width 33 height 9
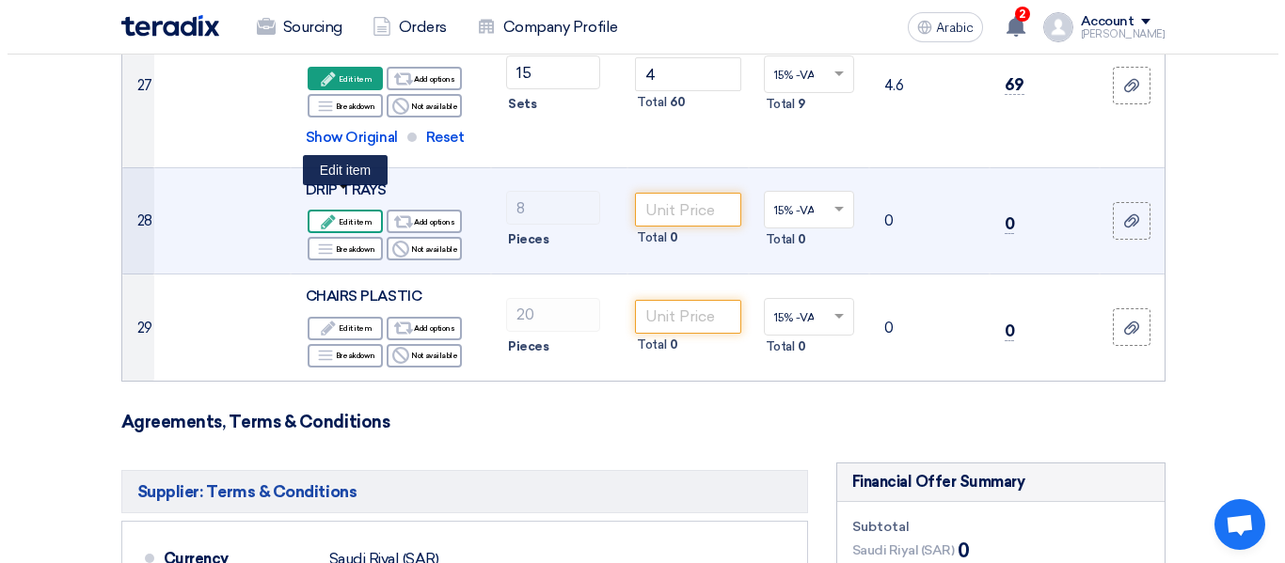
scroll to position [2118, 0]
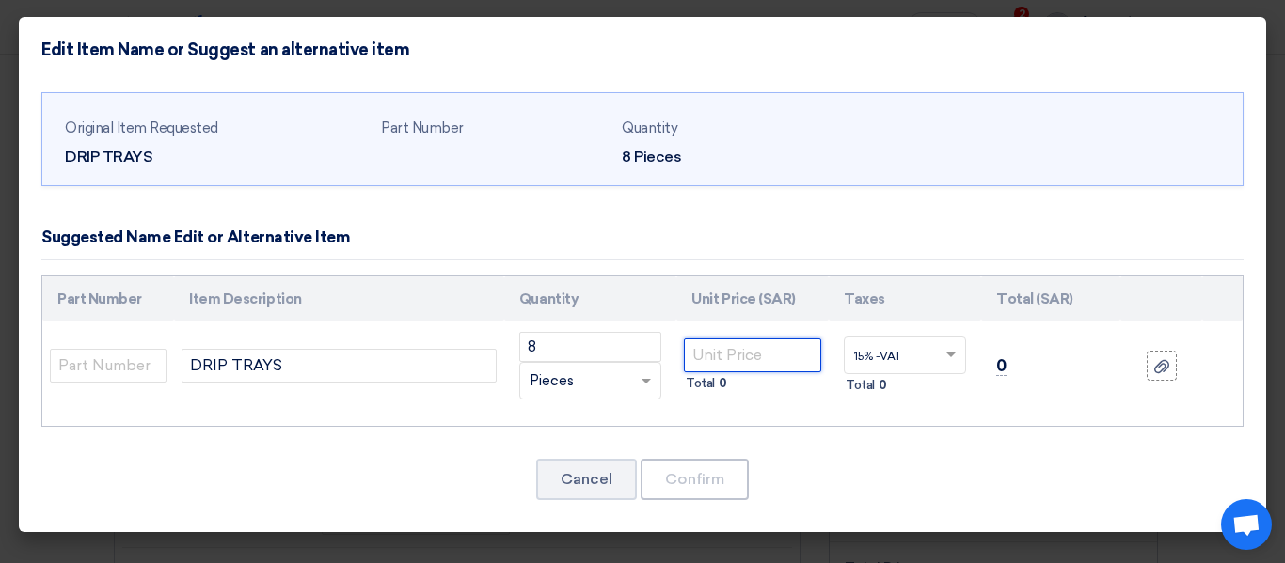
click at [765, 358] on input "number" at bounding box center [752, 356] width 137 height 34
type input "65"
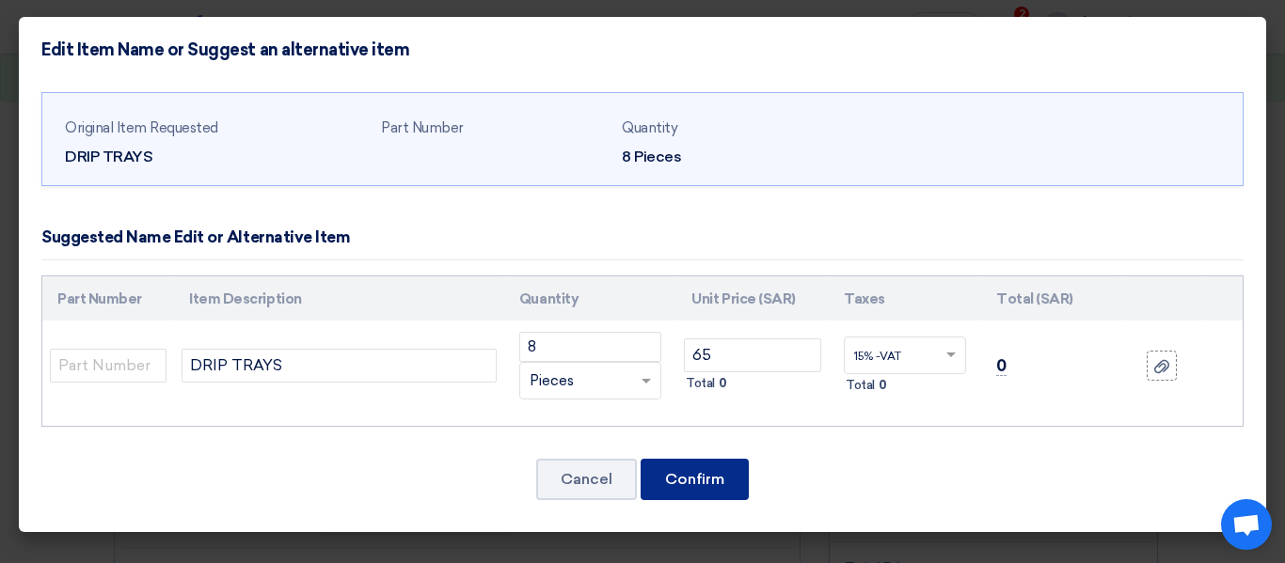
click at [722, 484] on font "Confirm" at bounding box center [694, 479] width 59 height 18
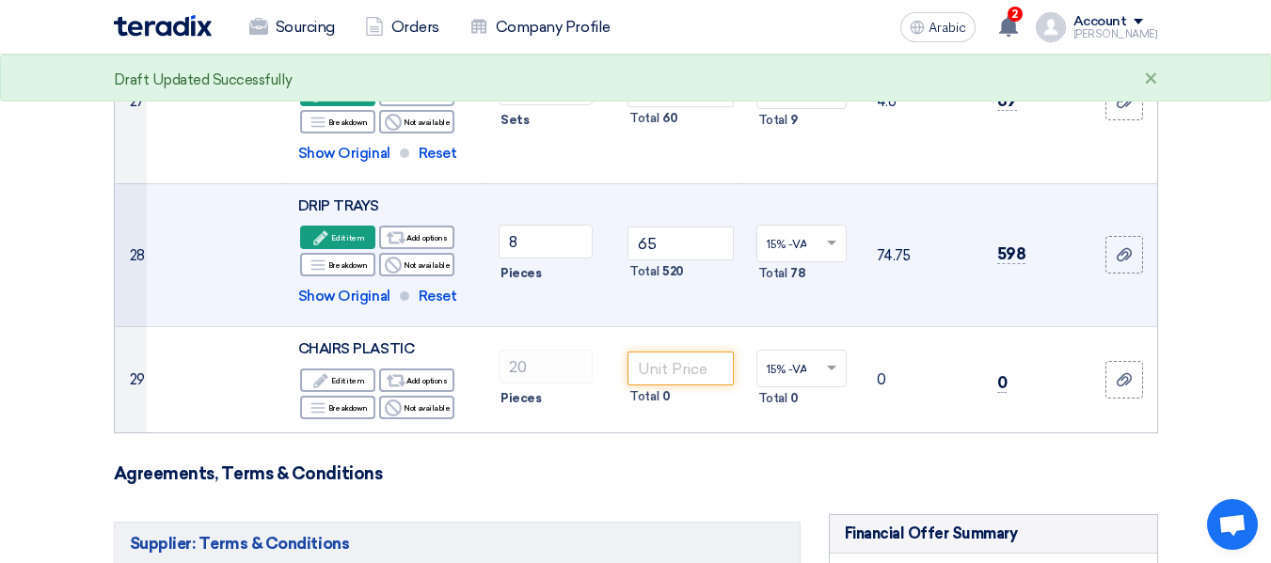
scroll to position [4407, 0]
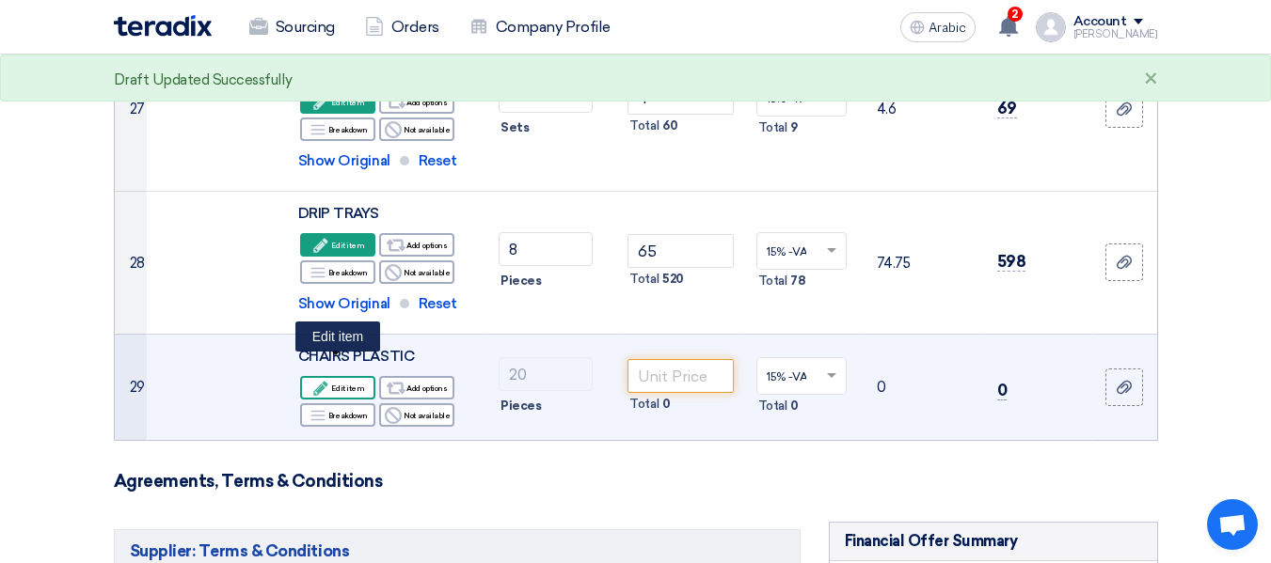
click at [321, 381] on use at bounding box center [321, 388] width 14 height 14
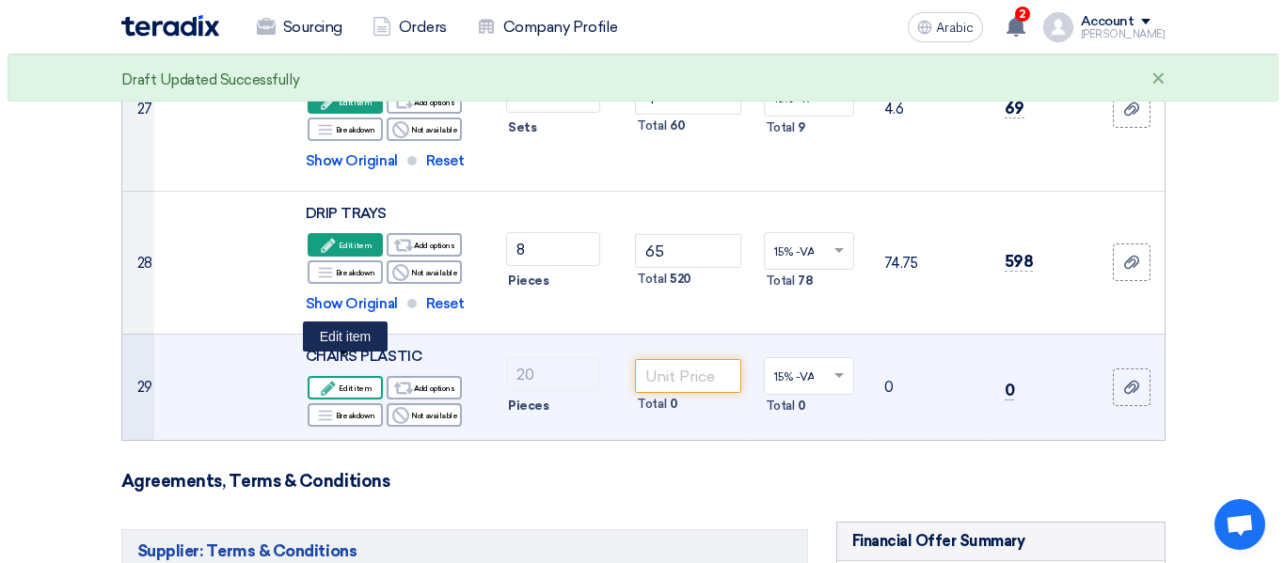
scroll to position [2258, 0]
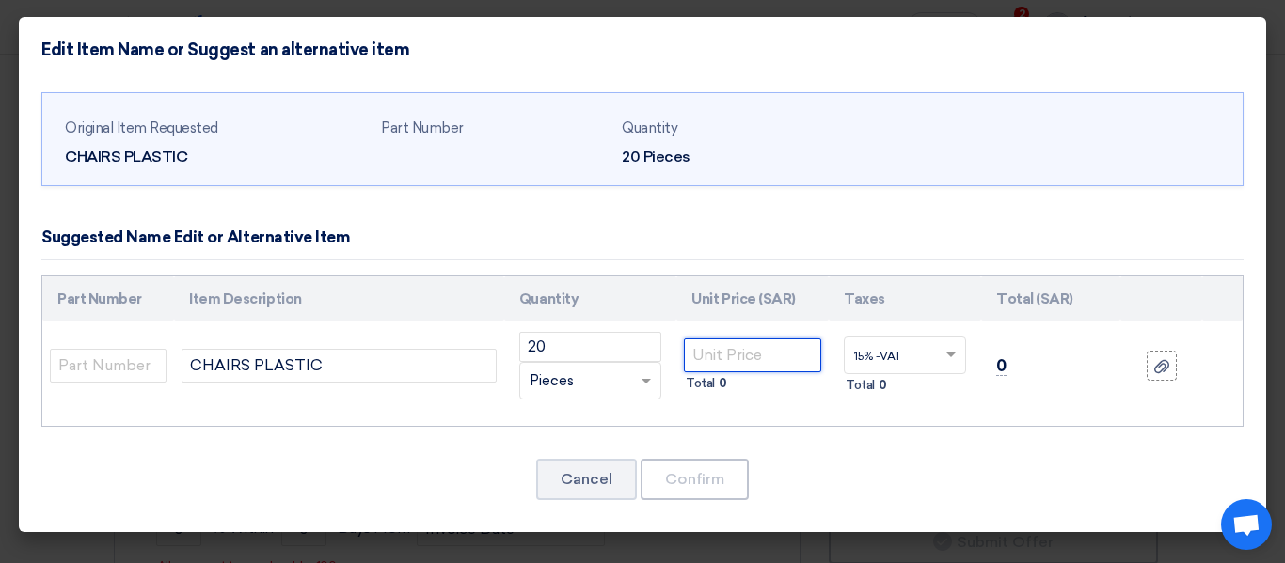
click at [758, 359] on input "number" at bounding box center [752, 356] width 137 height 34
type input "67"
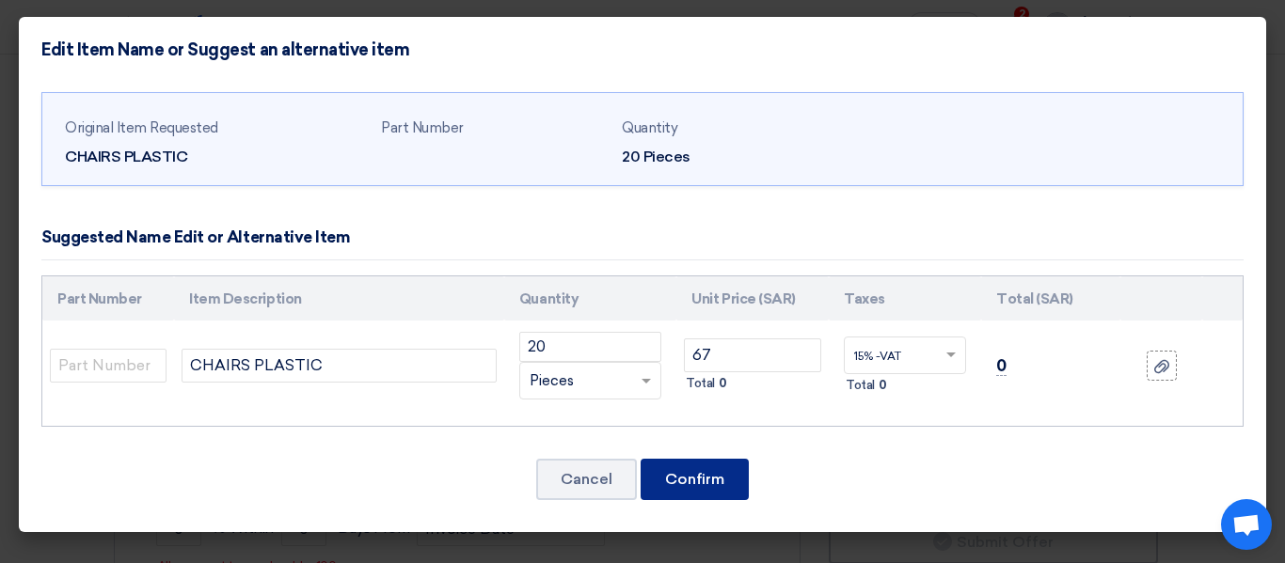
click at [726, 484] on button "Confirm" at bounding box center [695, 479] width 108 height 41
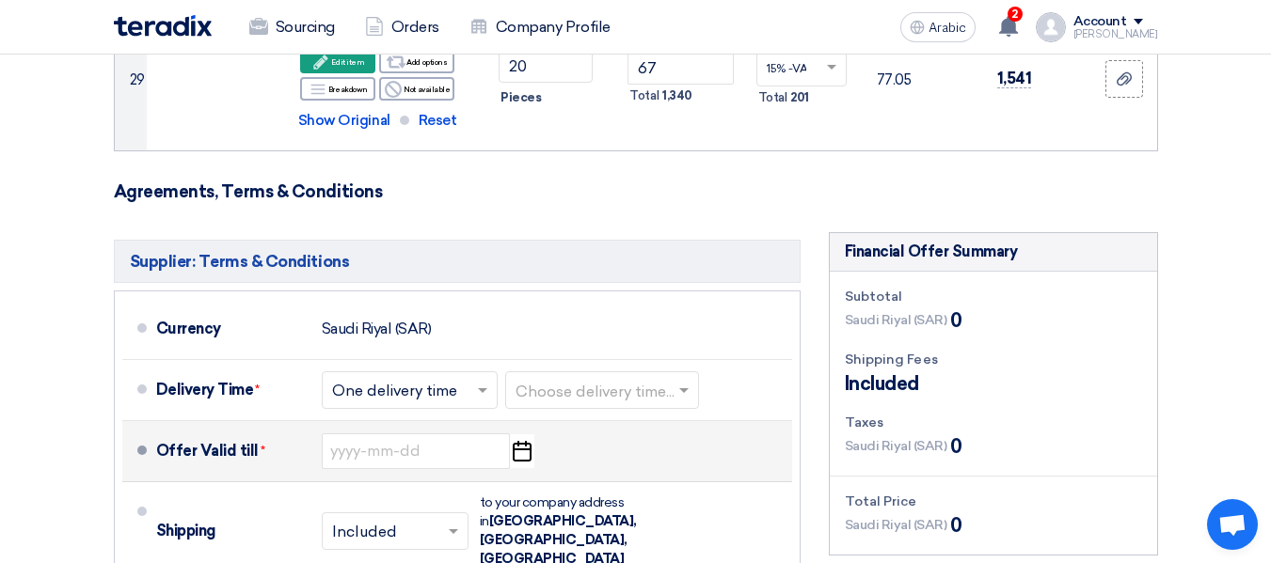
scroll to position [4726, 0]
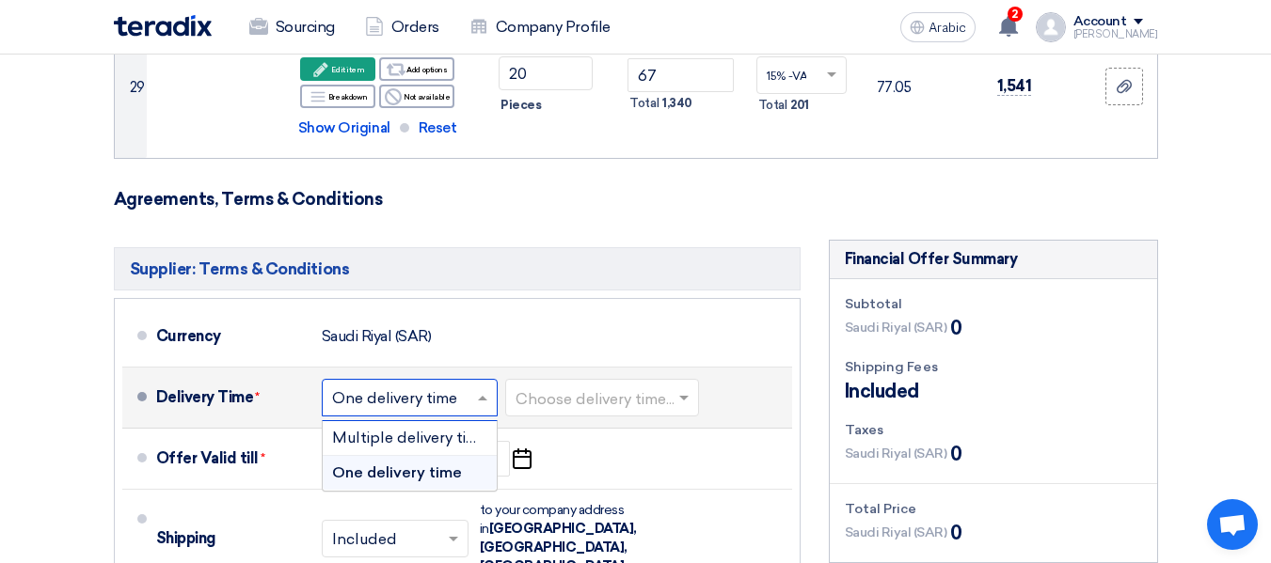
click at [435, 386] on input "text" at bounding box center [410, 399] width 157 height 27
click at [535, 386] on input "text" at bounding box center [602, 399] width 175 height 27
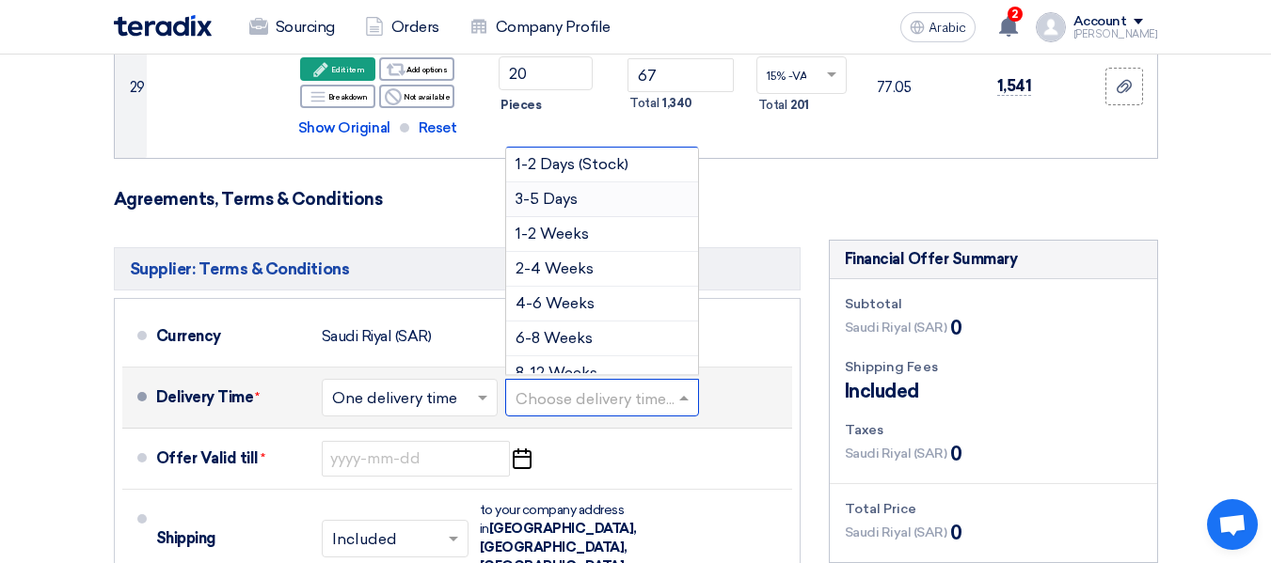
click at [551, 190] on font "3-5 Days" at bounding box center [546, 199] width 62 height 18
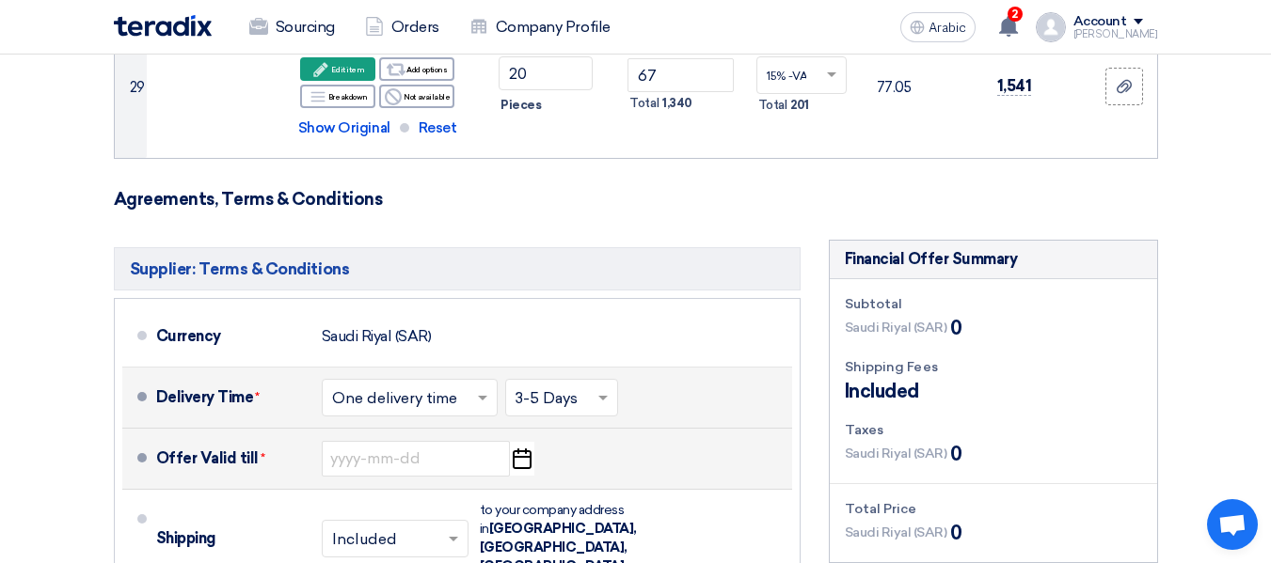
click at [525, 442] on icon "Pick a date" at bounding box center [521, 459] width 25 height 34
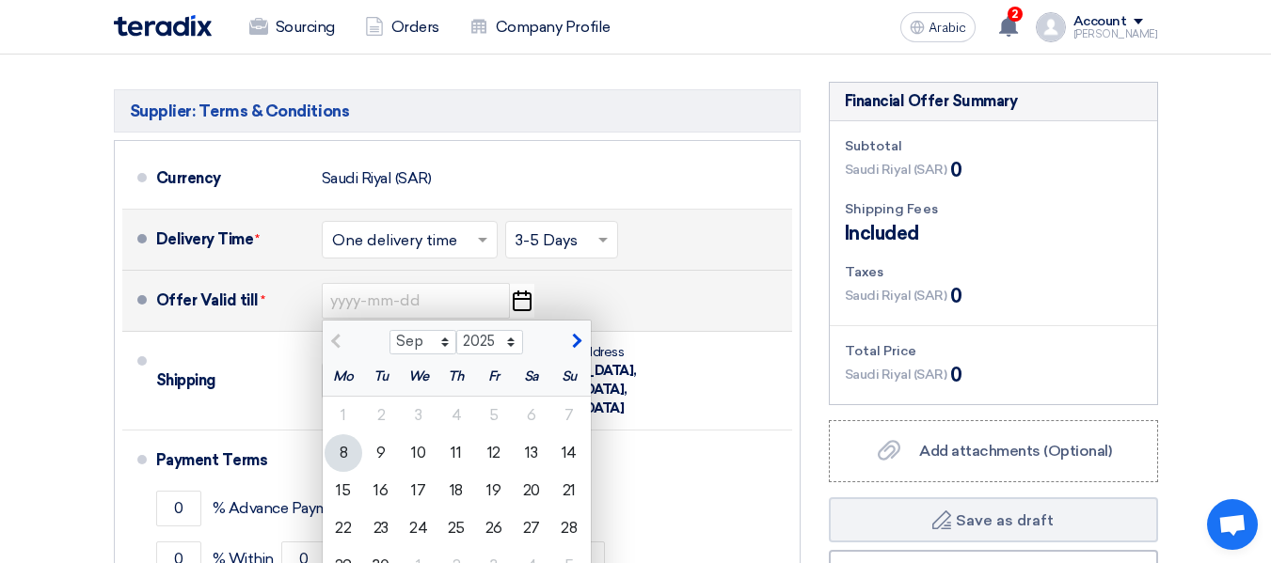
scroll to position [4914, 0]
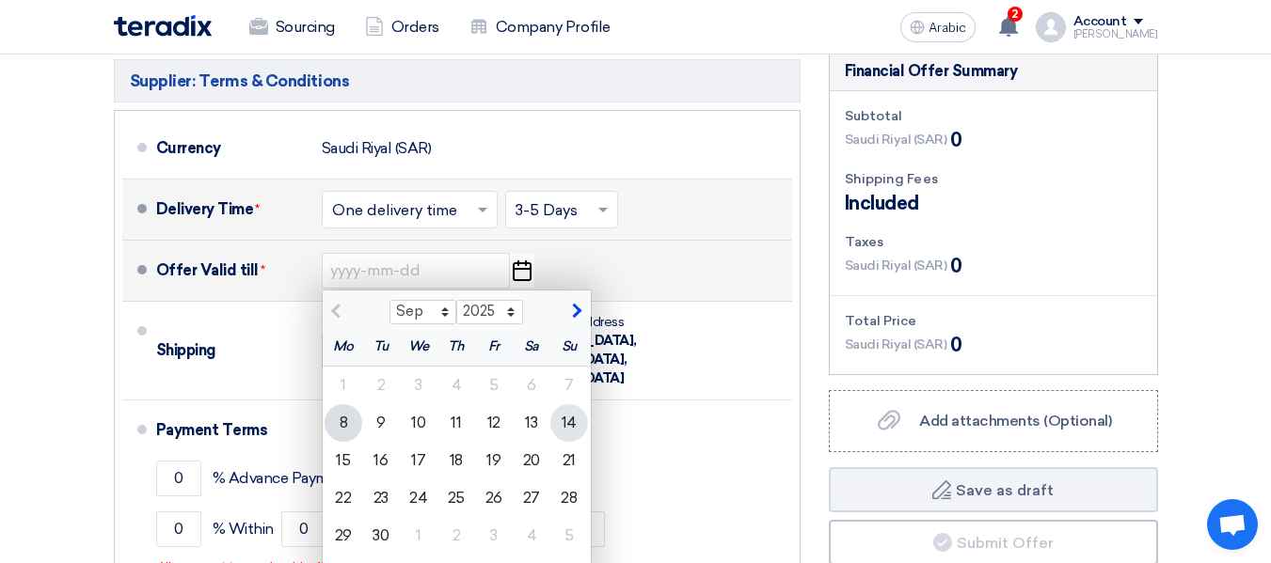
click at [573, 414] on font "14" at bounding box center [568, 423] width 15 height 18
type input "[DATE]"
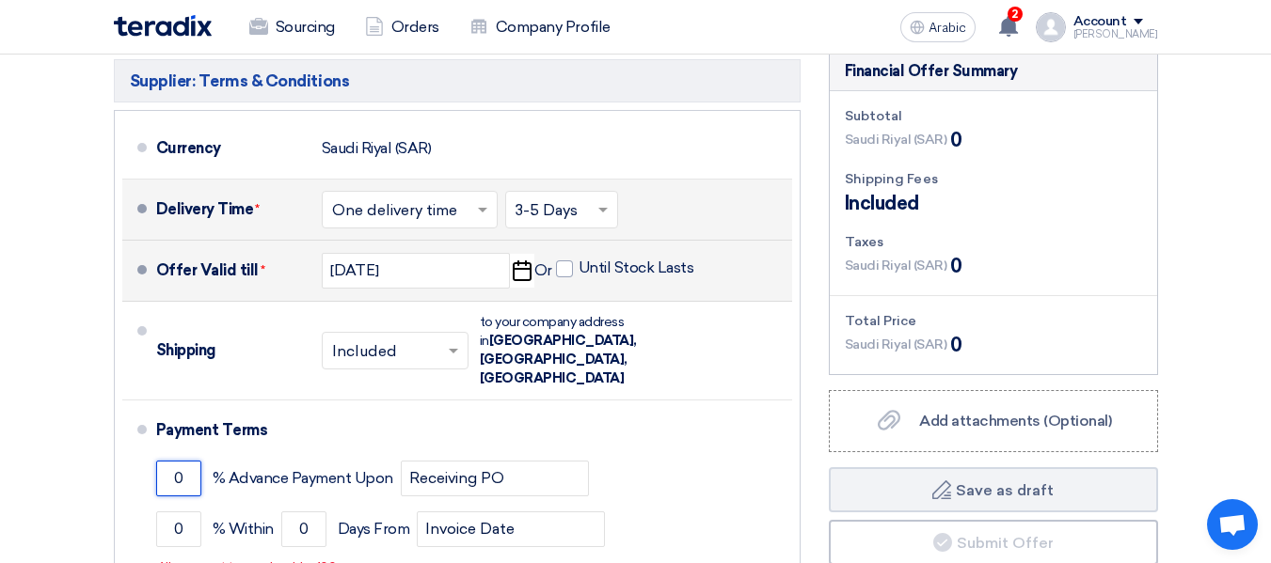
drag, startPoint x: 194, startPoint y: 419, endPoint x: 28, endPoint y: 420, distance: 165.5
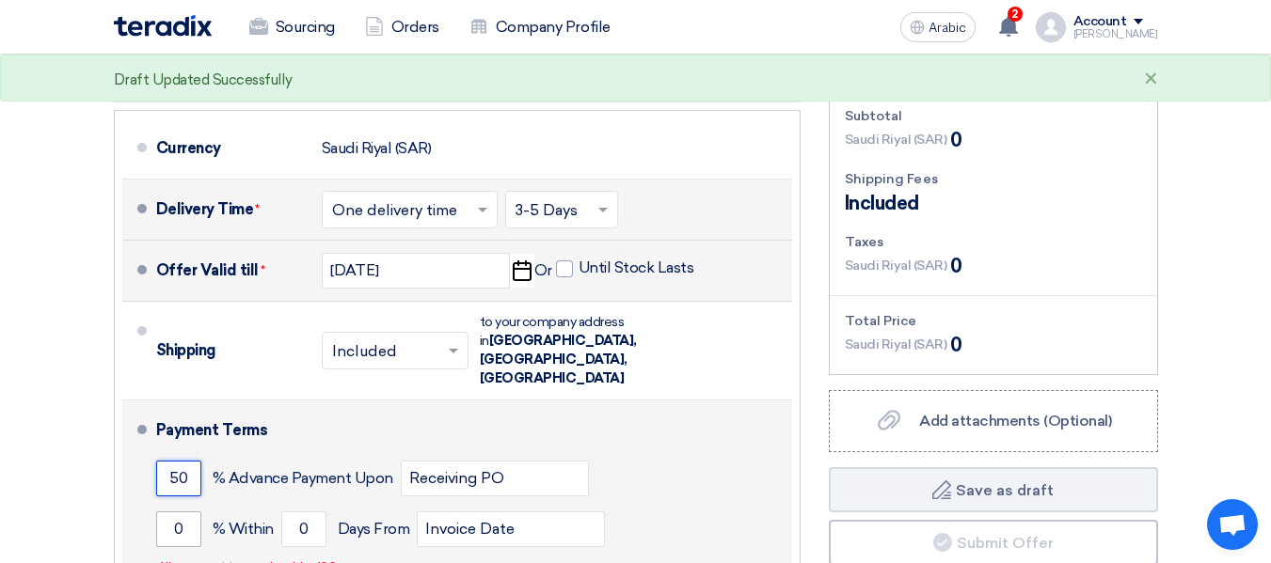
type input "50"
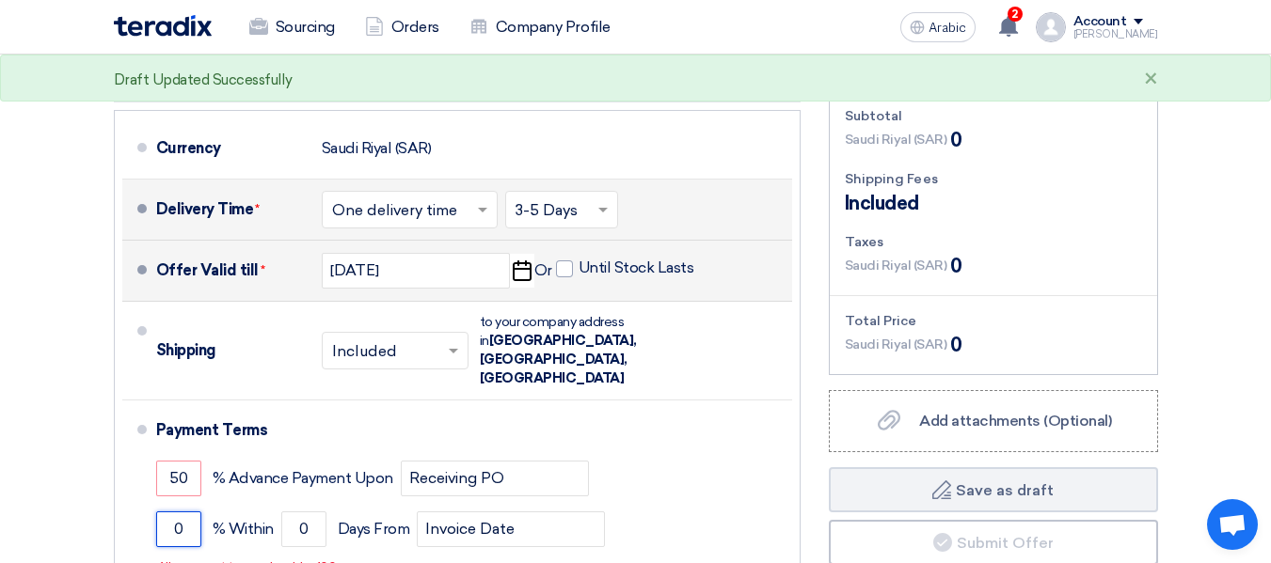
drag, startPoint x: 185, startPoint y: 467, endPoint x: 63, endPoint y: 446, distance: 124.0
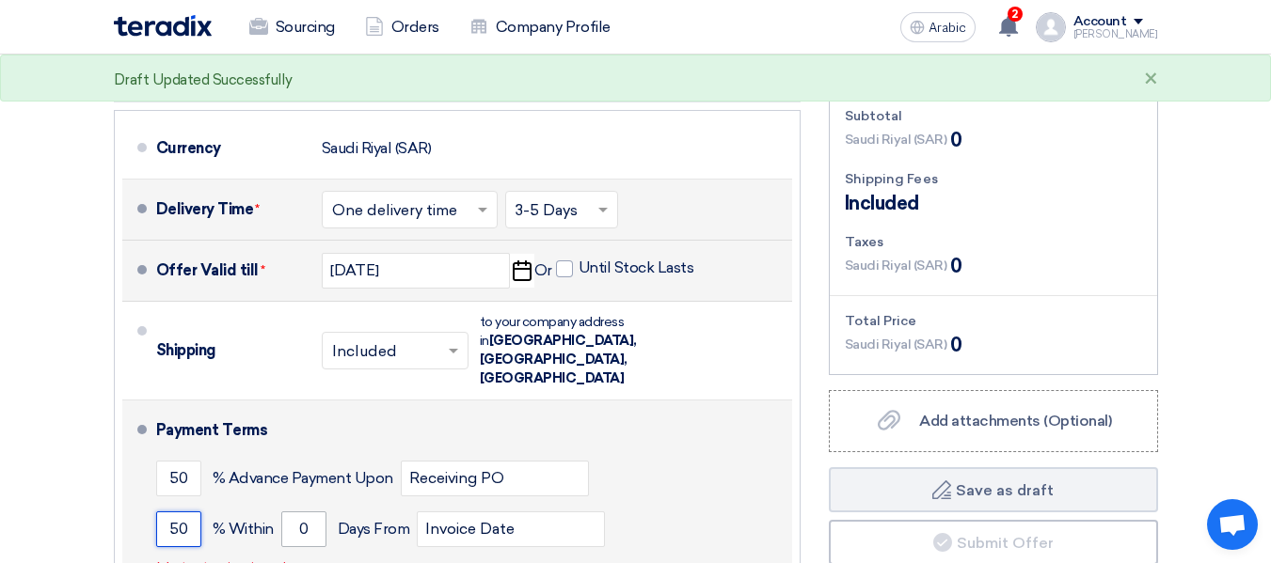
type input "50"
drag, startPoint x: 313, startPoint y: 471, endPoint x: 223, endPoint y: 479, distance: 90.6
click at [223, 504] on div "50 % [DATE] From Invoice Date" at bounding box center [470, 529] width 628 height 51
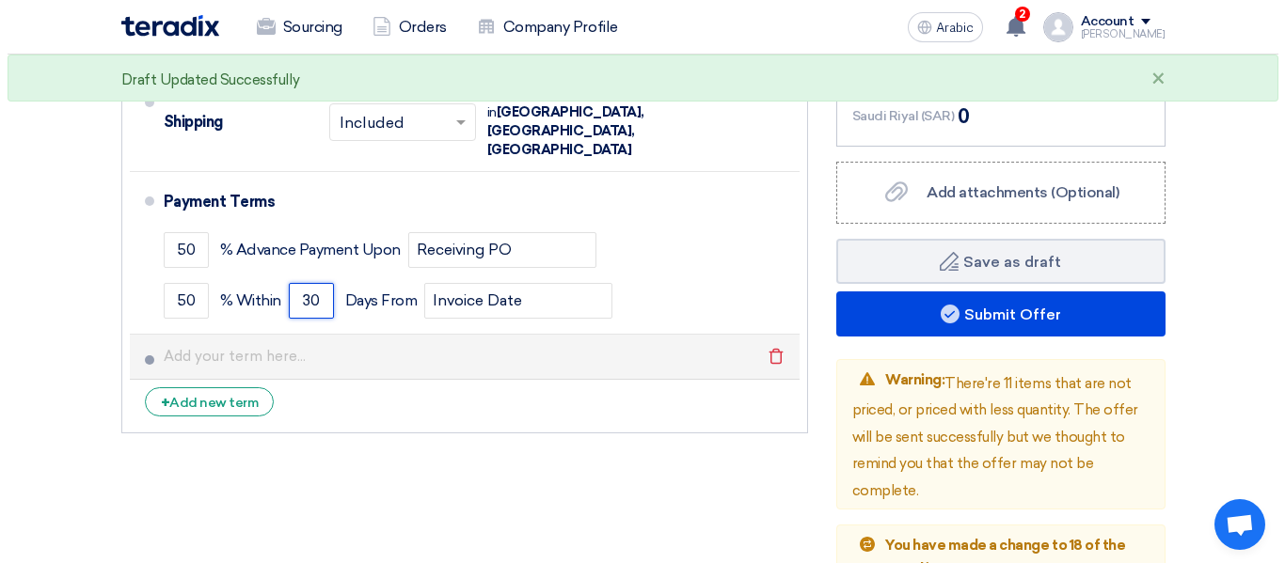
scroll to position [5196, 0]
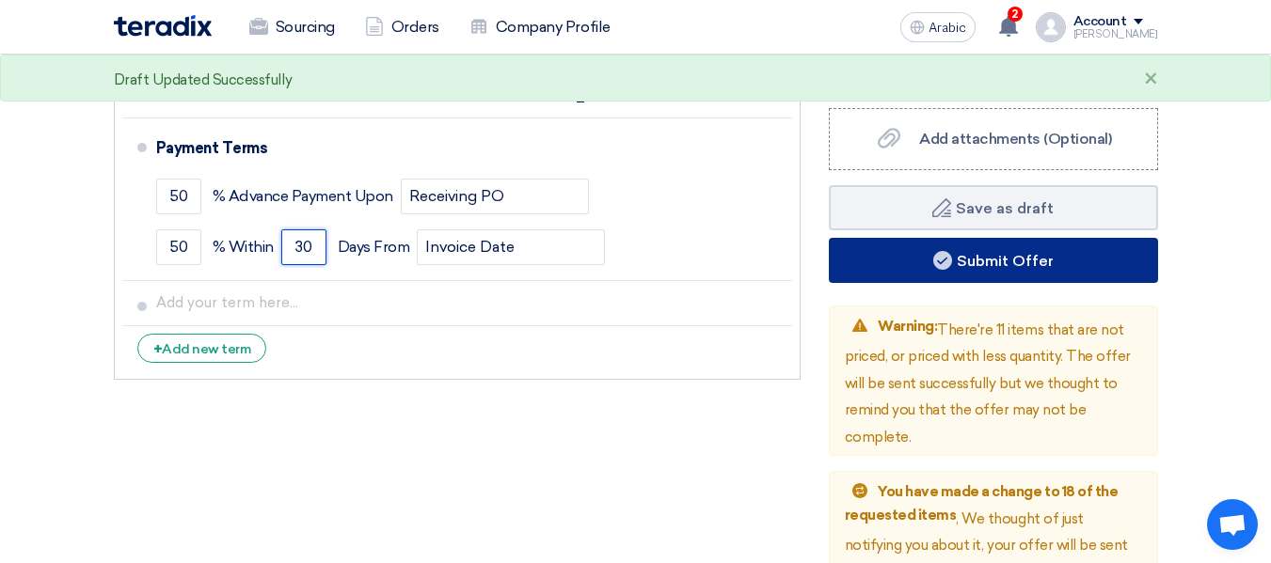
type input "30"
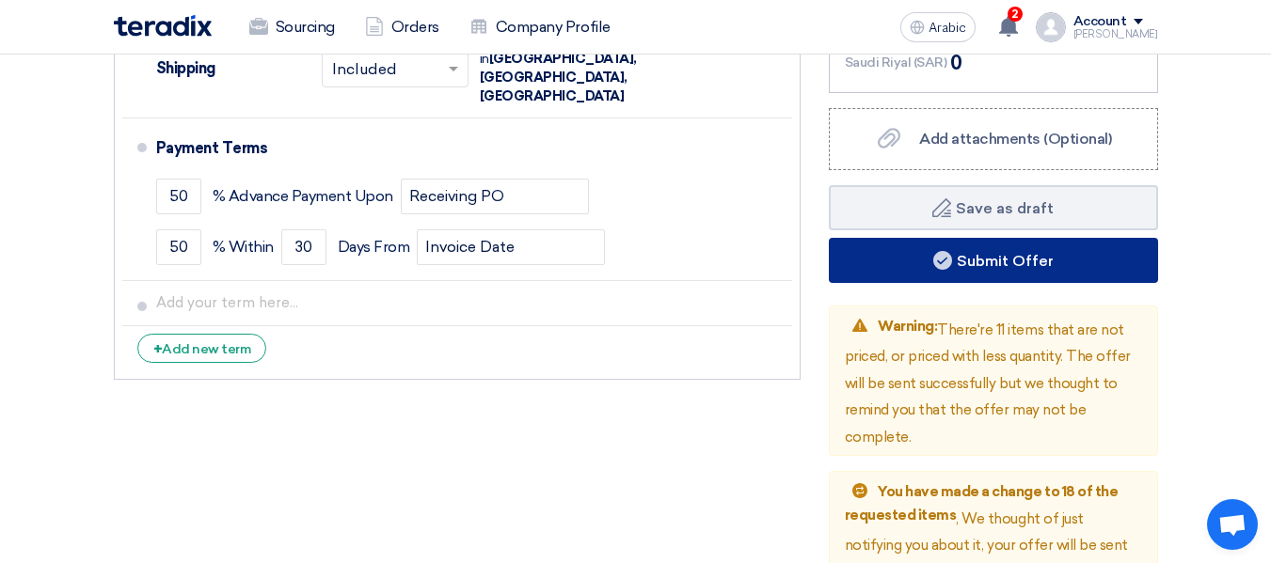
click at [957, 251] on button "Submit Offer" at bounding box center [993, 260] width 329 height 45
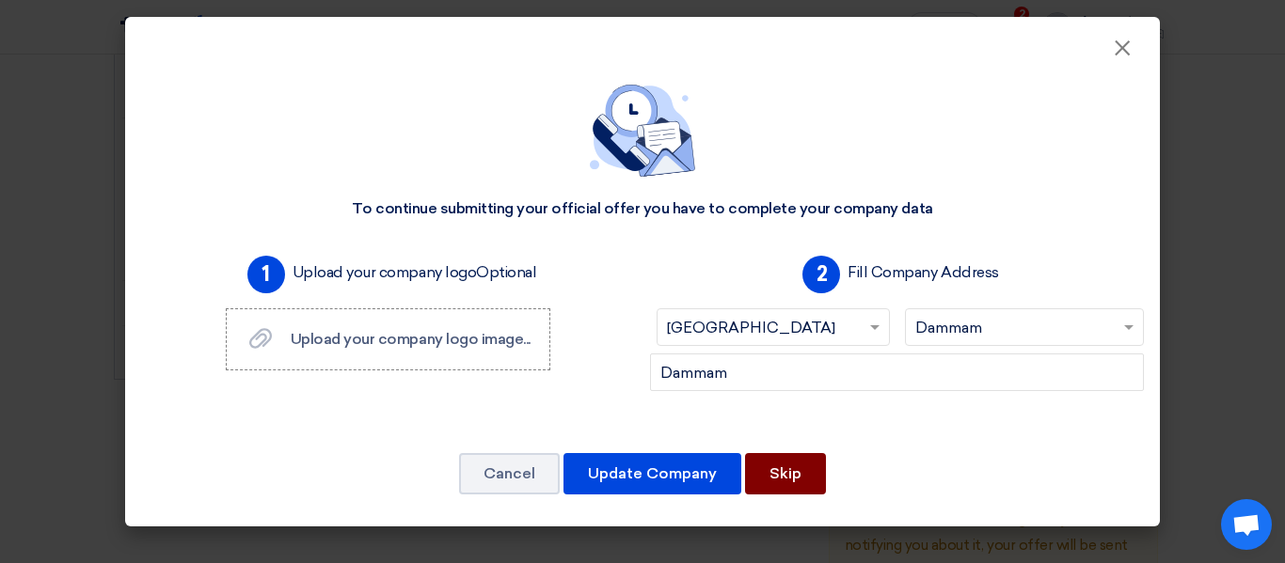
click at [774, 481] on font "Skip" at bounding box center [785, 474] width 32 height 18
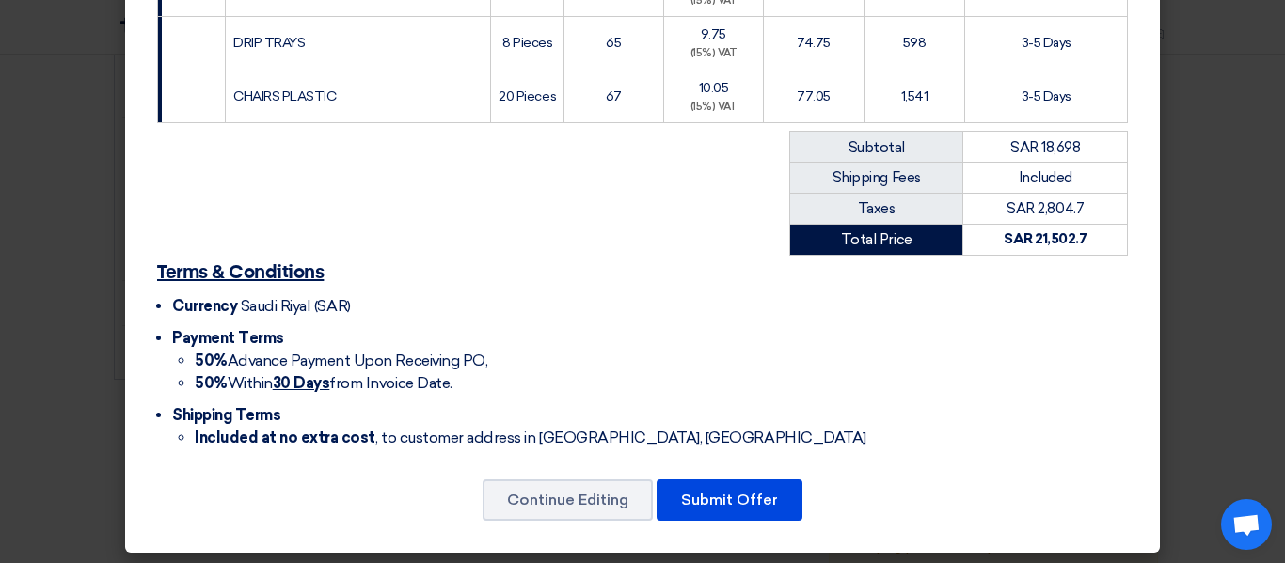
scroll to position [1805, 0]
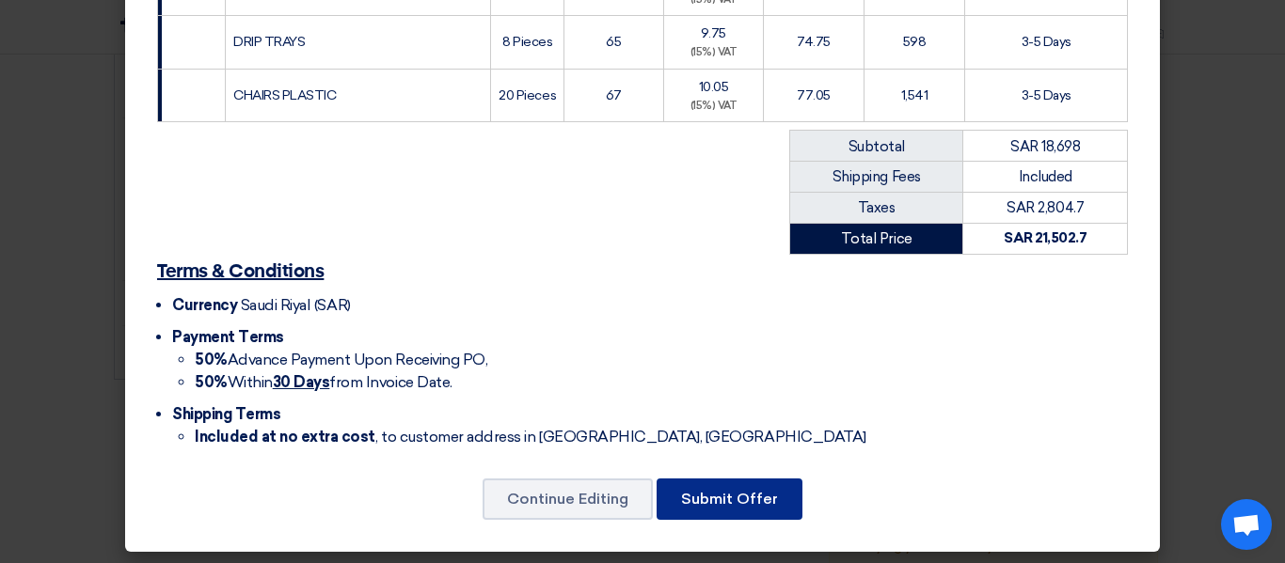
click at [709, 481] on button "Submit Offer" at bounding box center [729, 499] width 146 height 41
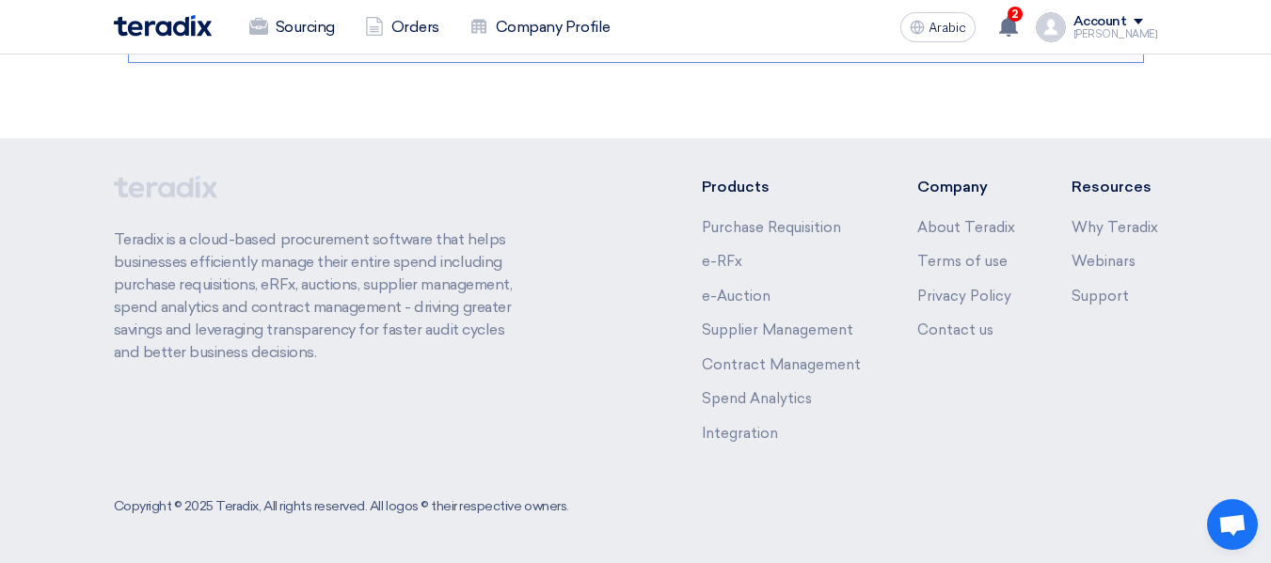
scroll to position [3884, 0]
